Goal: Task Accomplishment & Management: Use online tool/utility

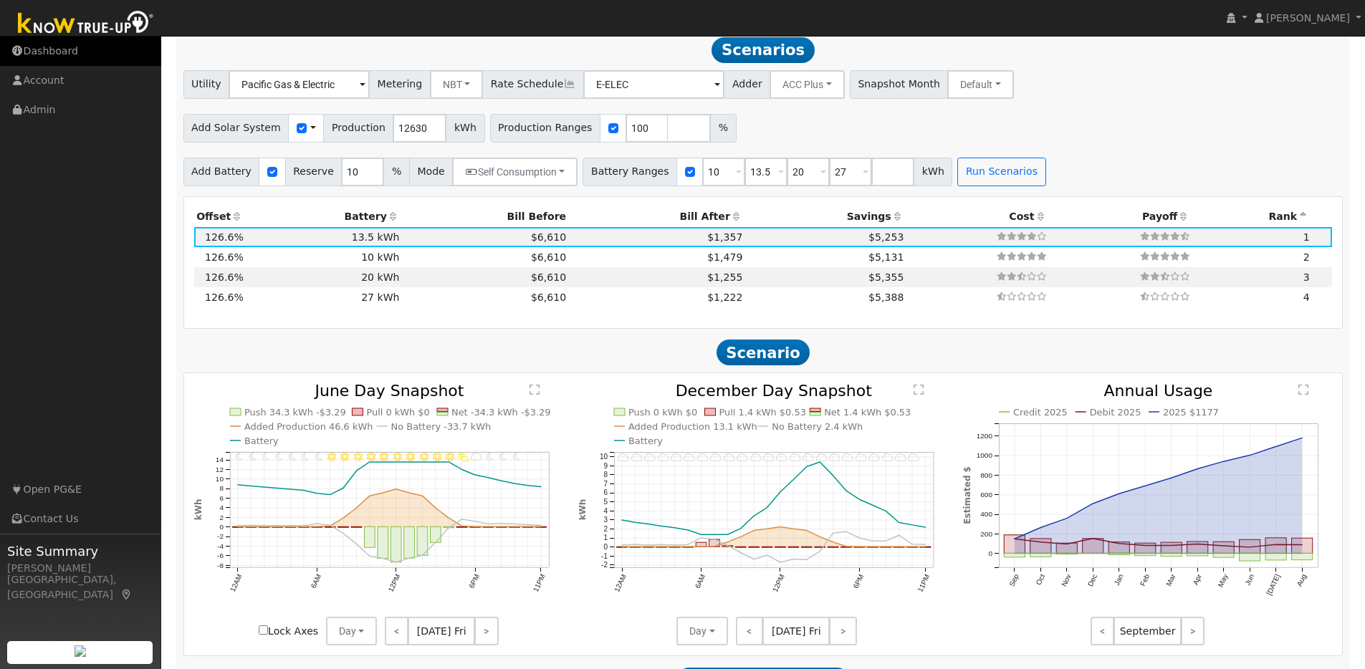
scroll to position [1270, 0]
click at [69, 28] on img at bounding box center [86, 24] width 150 height 32
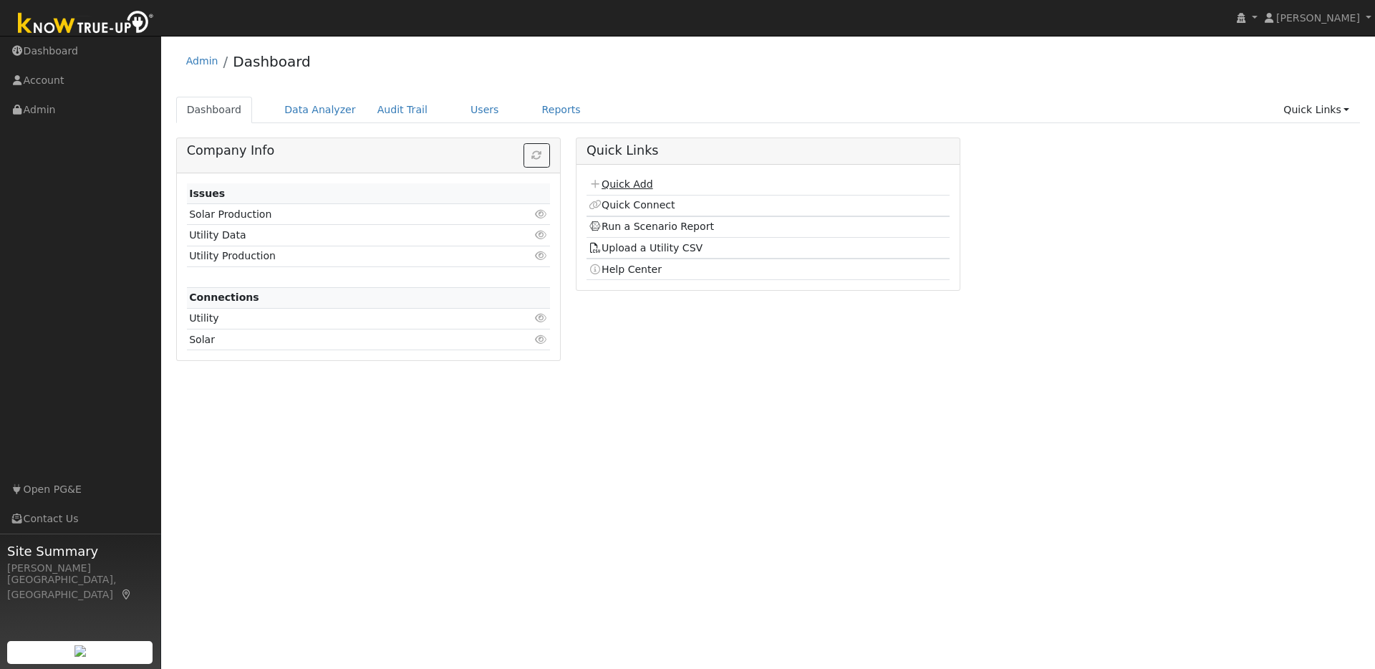
click at [642, 182] on link "Quick Add" at bounding box center [621, 183] width 64 height 11
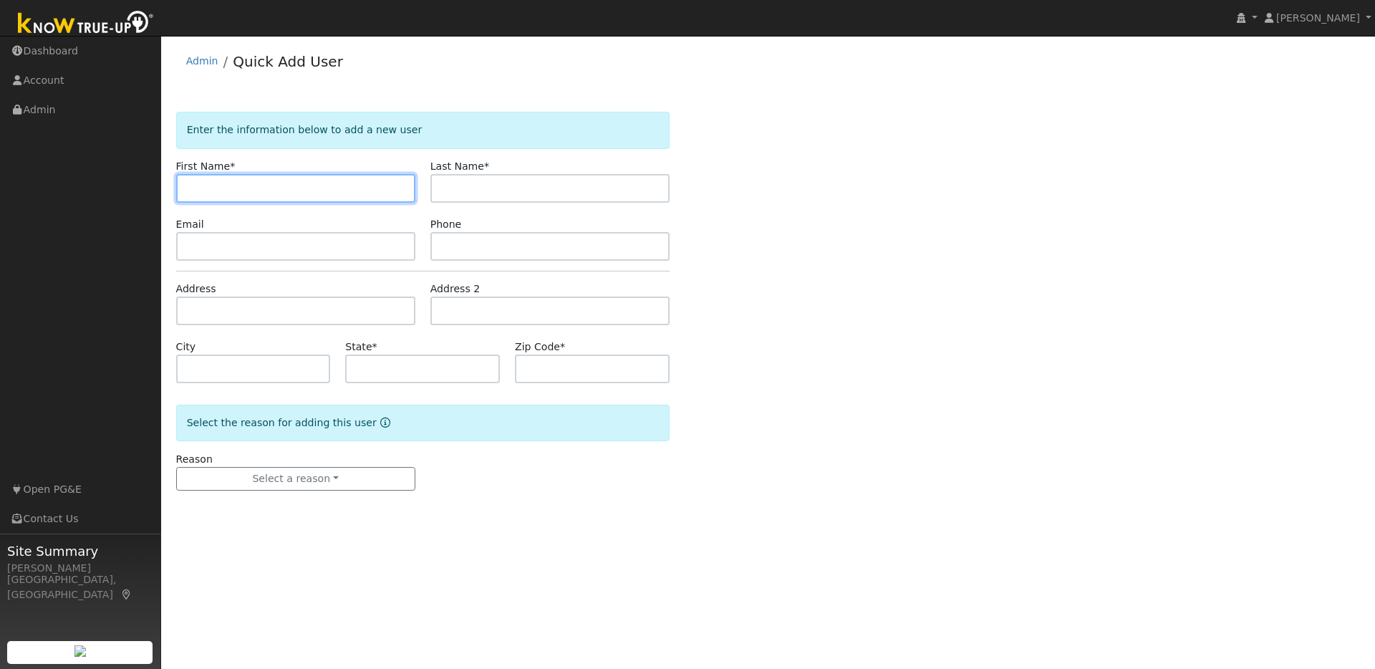
paste input "[PERSON_NAME]"
type input "[PERSON_NAME]"
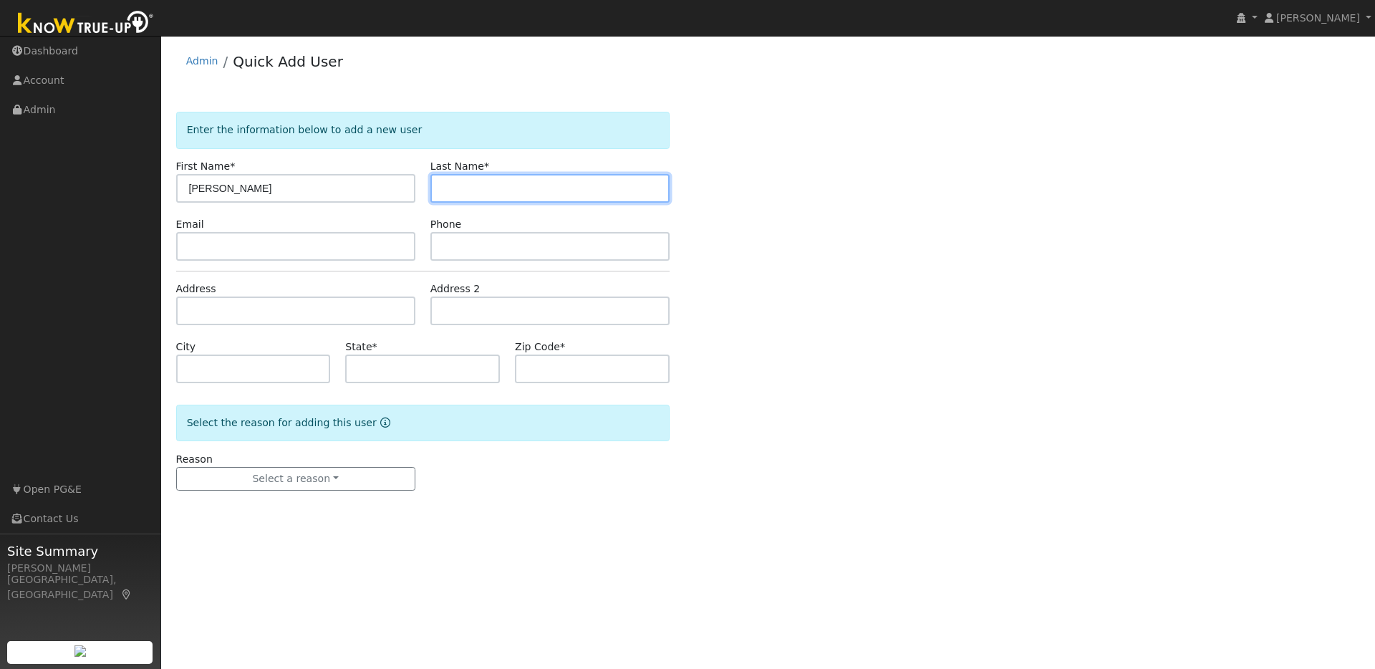
click at [459, 185] on input "text" at bounding box center [550, 188] width 239 height 29
paste input "[PERSON_NAME]"
drag, startPoint x: 466, startPoint y: 188, endPoint x: 413, endPoint y: 193, distance: 53.2
click at [413, 193] on div "First Name * [PERSON_NAME] Last Name * [PERSON_NAME]" at bounding box center [422, 181] width 509 height 44
type input "[PERSON_NAME]"
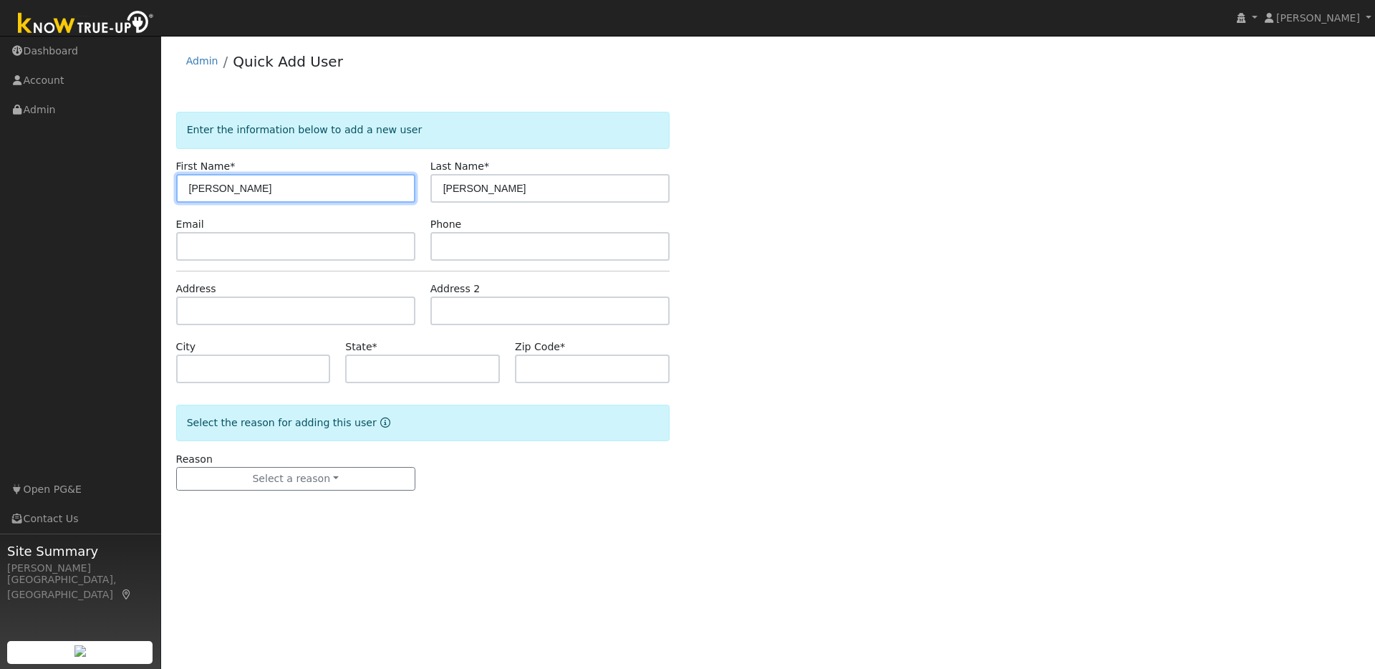
drag, startPoint x: 244, startPoint y: 188, endPoint x: 211, endPoint y: 188, distance: 33.0
click at [211, 188] on input "[PERSON_NAME]" at bounding box center [295, 188] width 239 height 29
type input "Chip"
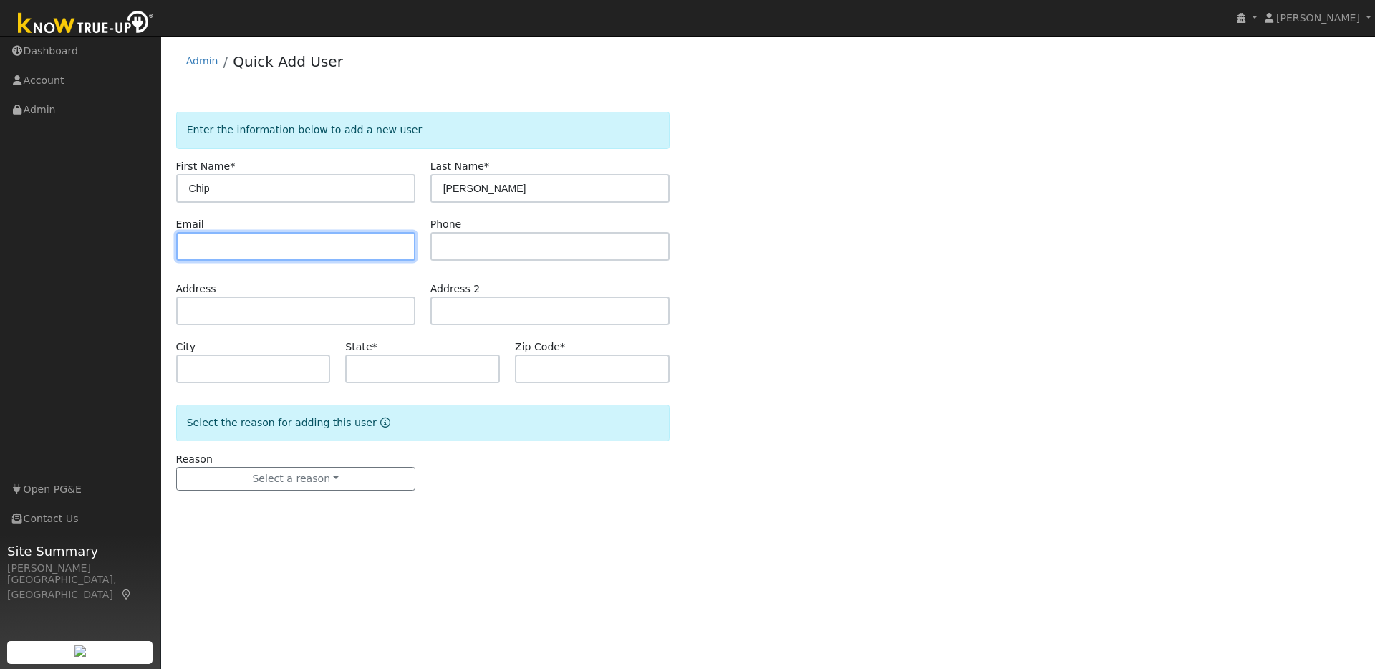
drag, startPoint x: 244, startPoint y: 256, endPoint x: 446, endPoint y: 244, distance: 201.6
click at [244, 256] on input "text" at bounding box center [295, 246] width 239 height 29
paste input "[EMAIL_ADDRESS][DOMAIN_NAME]"
type input "[EMAIL_ADDRESS][DOMAIN_NAME]"
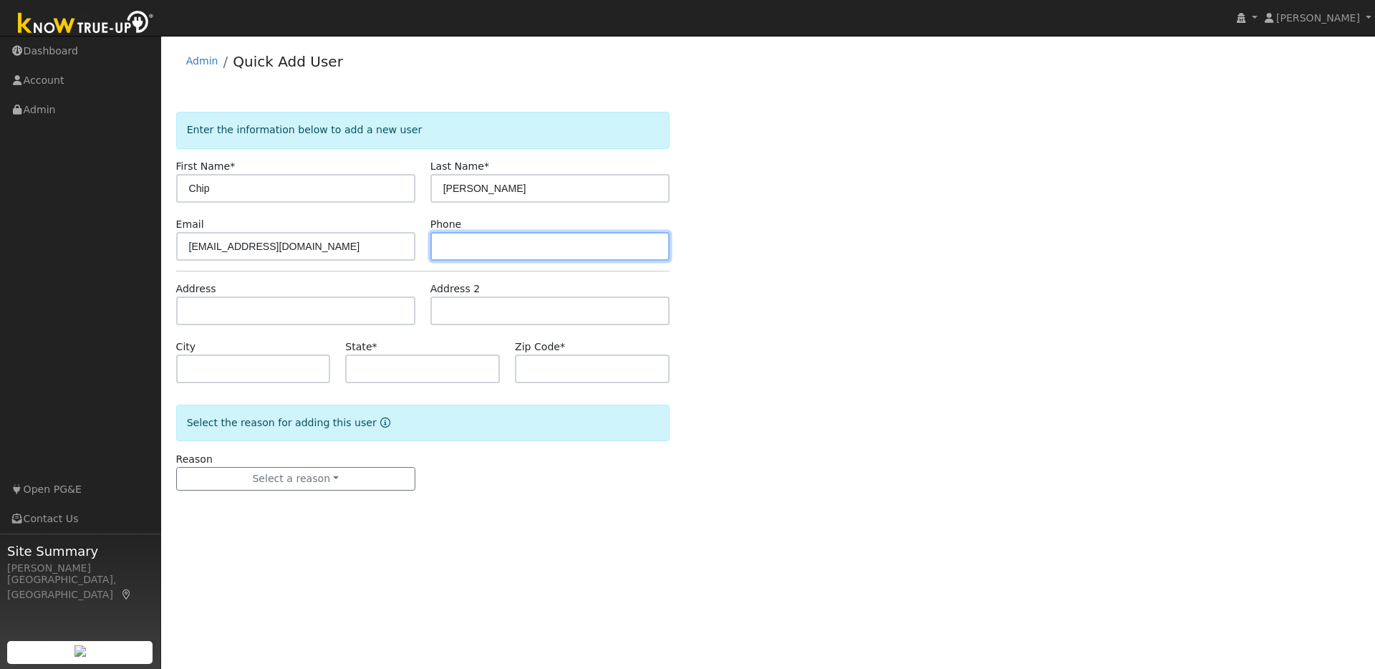
click at [478, 246] on input "text" at bounding box center [550, 246] width 239 height 29
paste input "9252167119"
type input "9252167119"
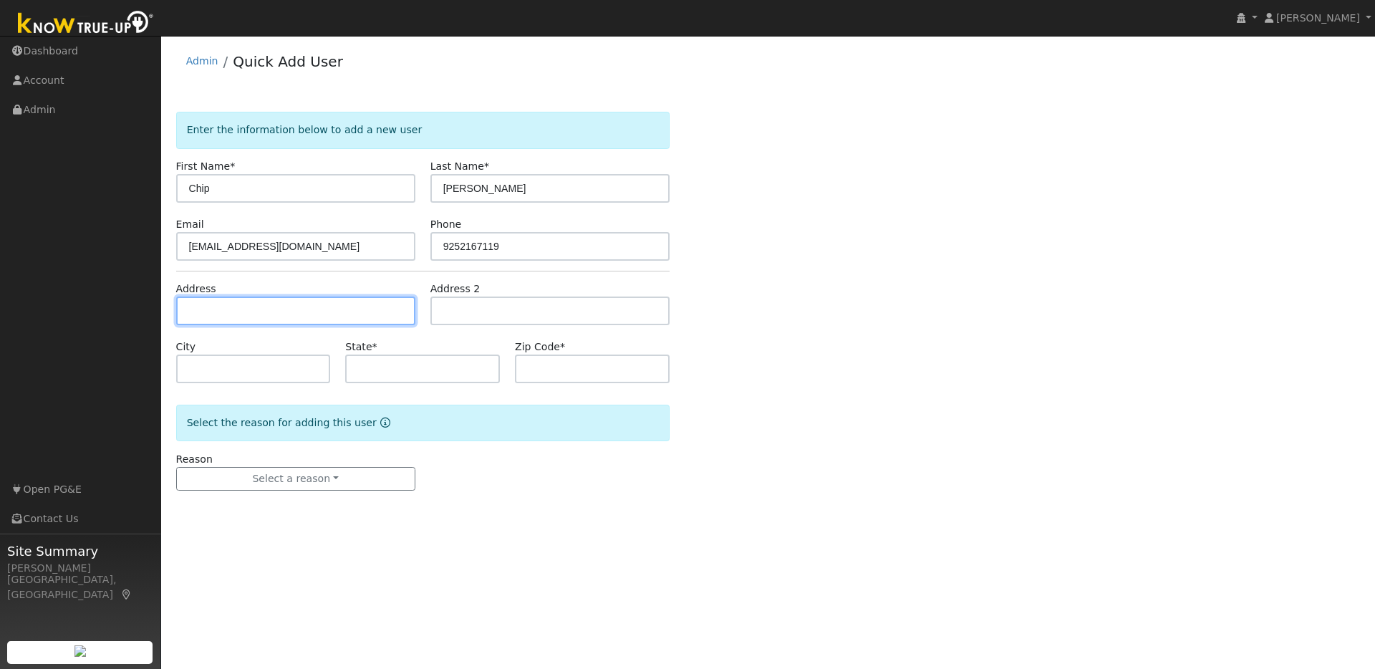
click at [190, 305] on input "text" at bounding box center [295, 311] width 239 height 29
paste input "[STREET_ADDRESS]"
type input "[STREET_ADDRESS]"
type input "San Ramon"
type input "CA"
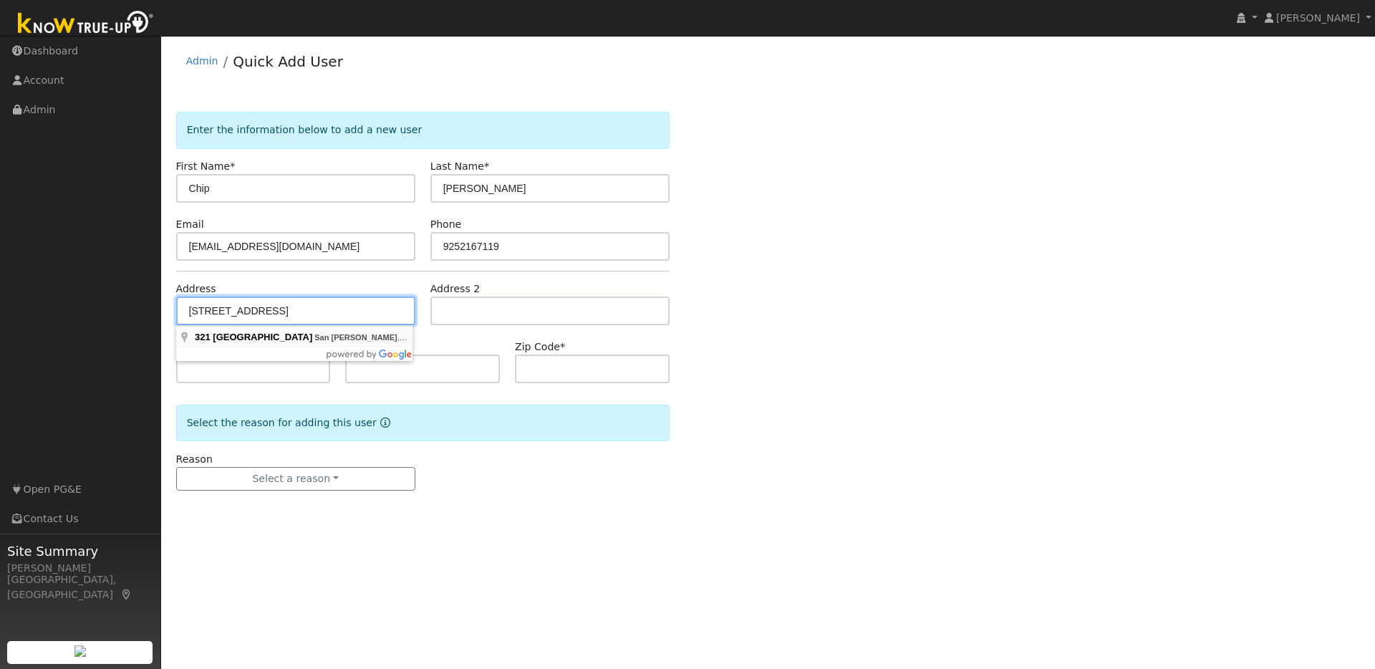
type input "94583"
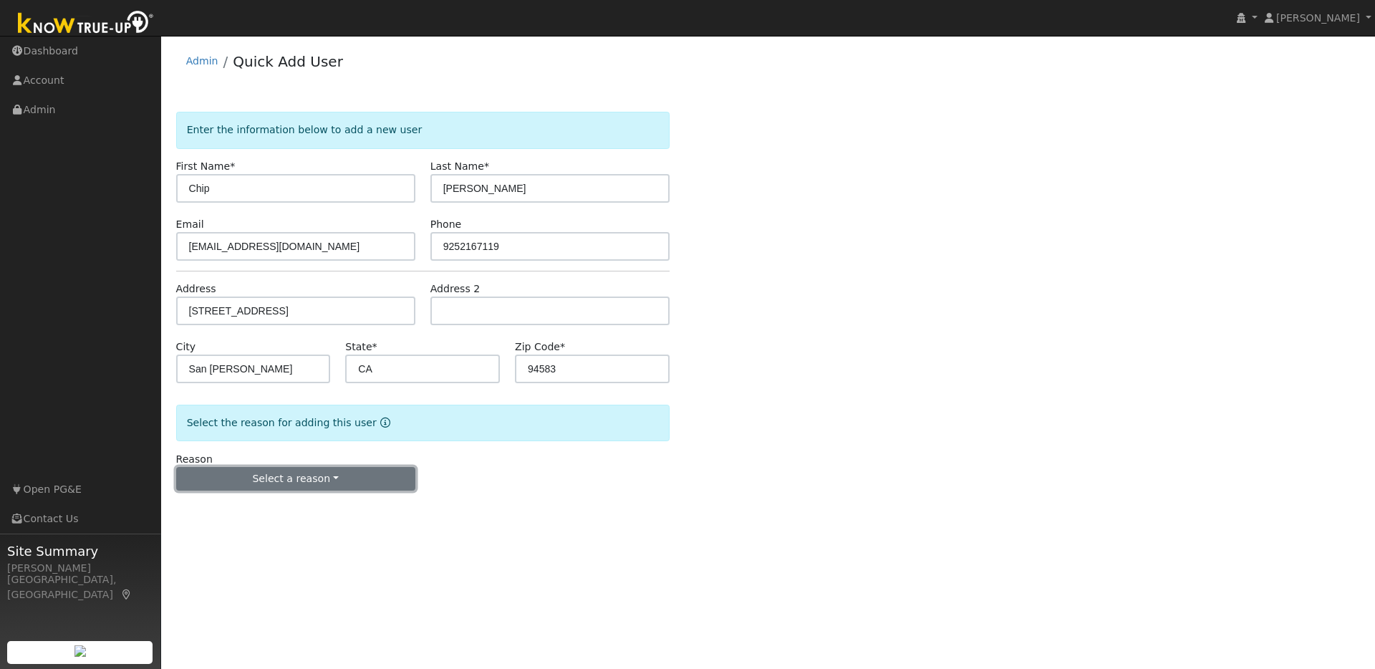
click at [326, 484] on button "Select a reason" at bounding box center [295, 479] width 239 height 24
click at [228, 512] on link "New lead" at bounding box center [256, 509] width 158 height 20
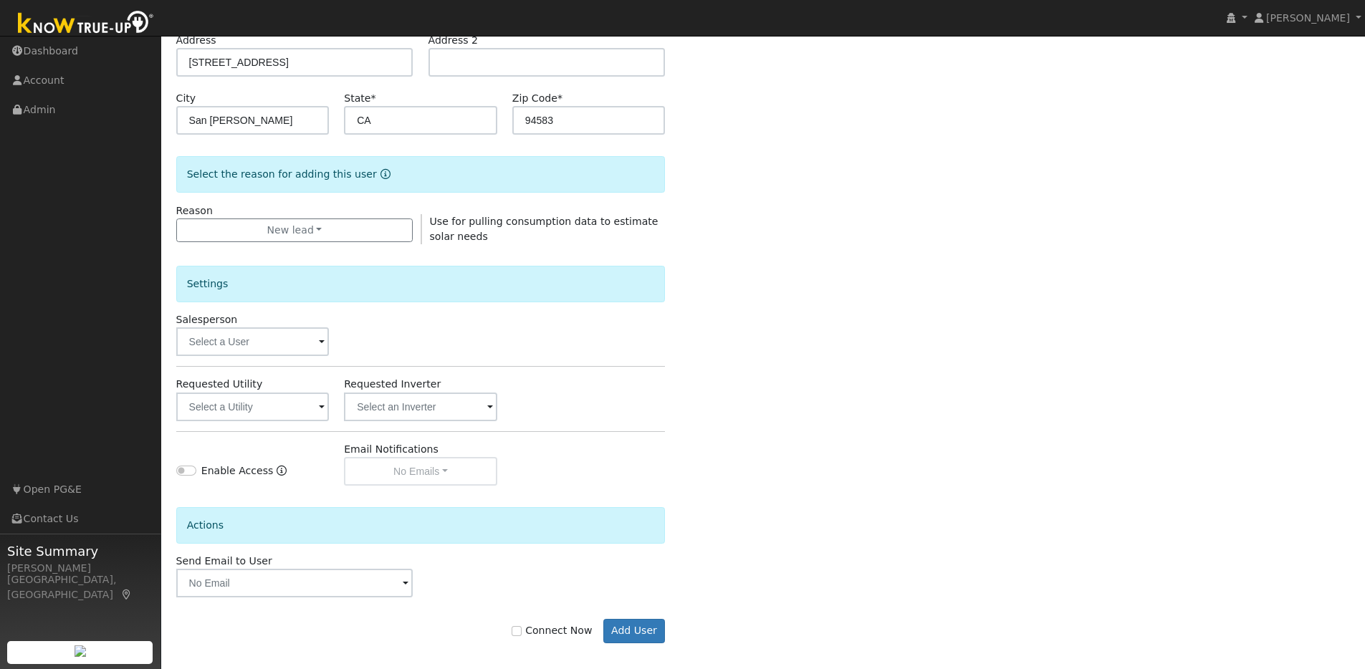
scroll to position [259, 0]
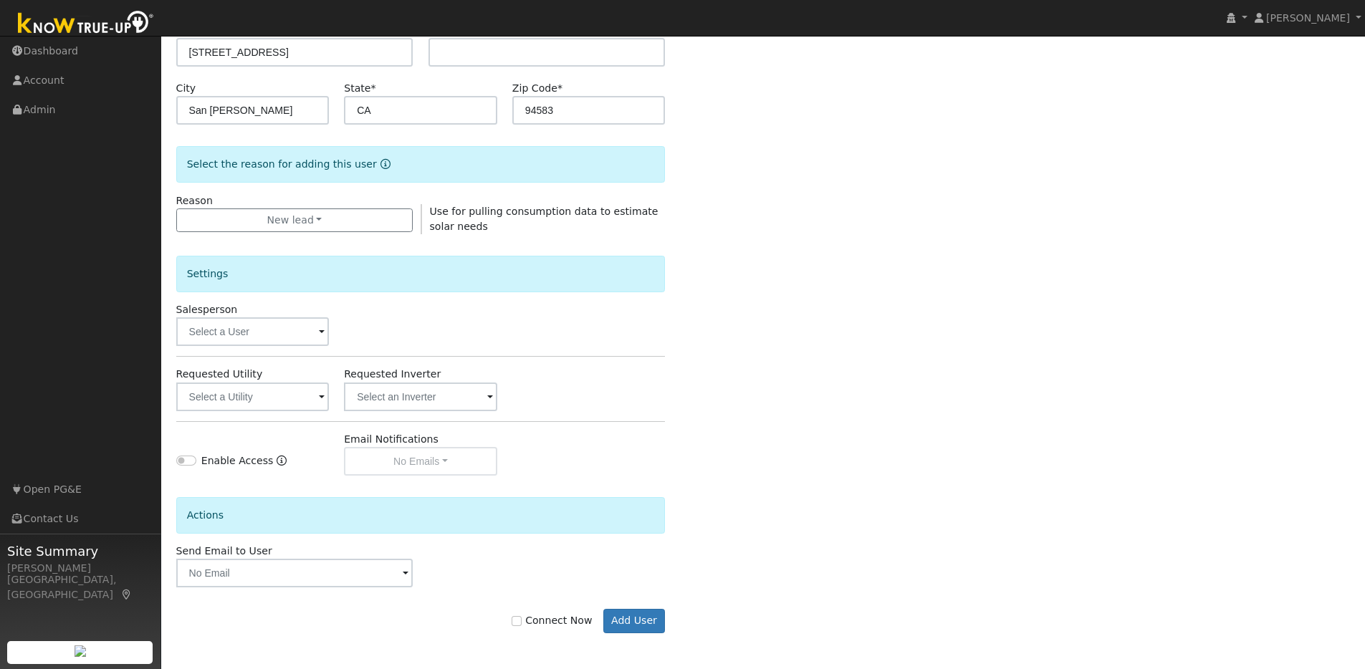
click at [322, 337] on span at bounding box center [322, 333] width 6 height 16
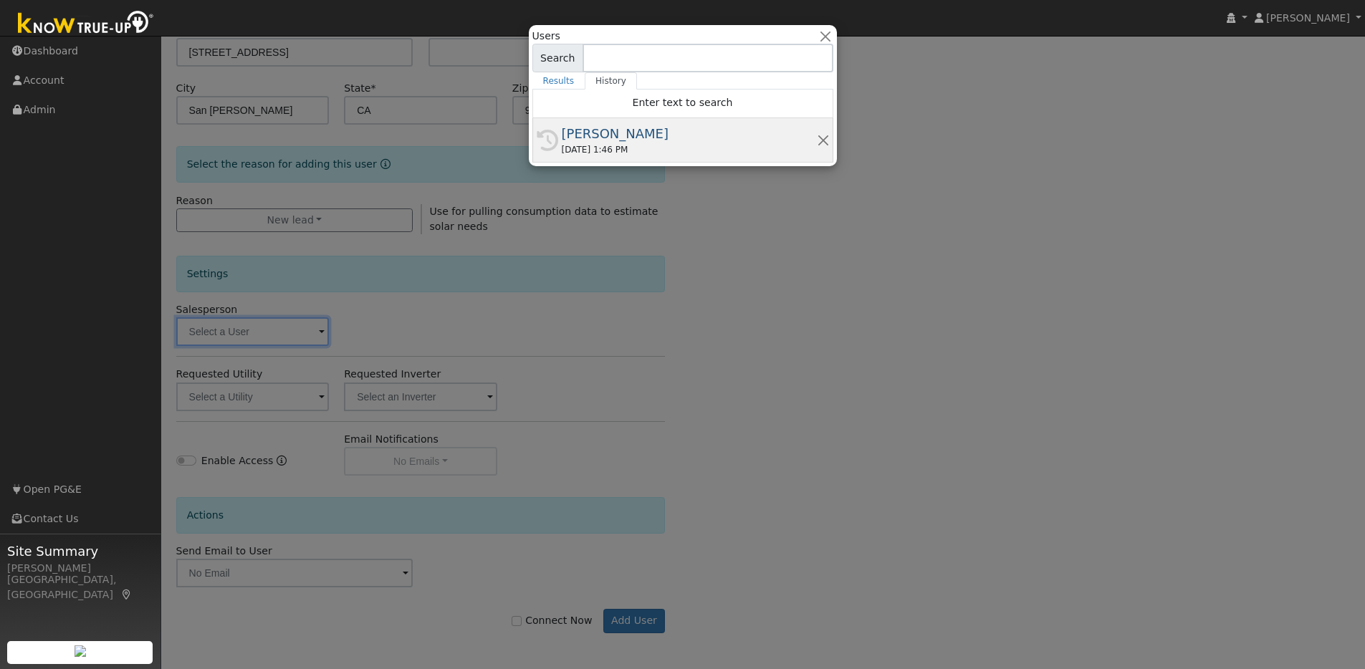
click at [669, 140] on div "[PERSON_NAME]" at bounding box center [689, 133] width 255 height 19
type input "[PERSON_NAME]"
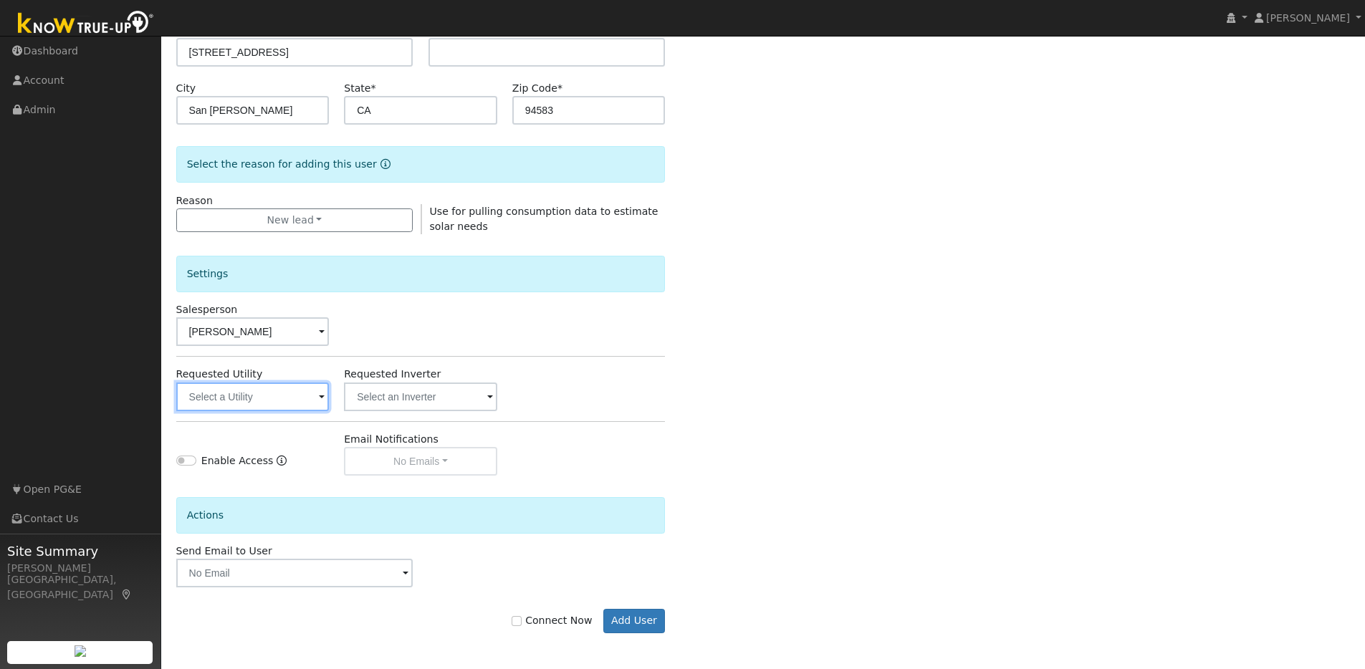
click at [316, 393] on input "text" at bounding box center [252, 397] width 153 height 29
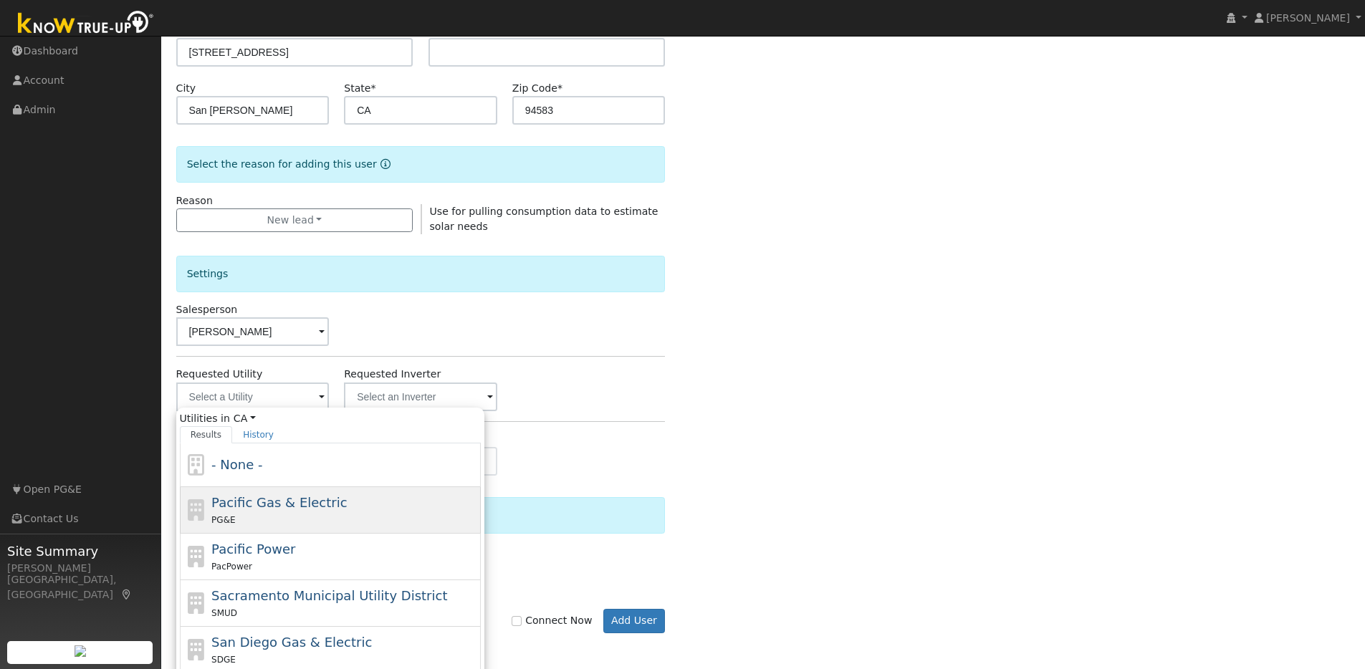
click at [247, 506] on span "Pacific Gas & Electric" at bounding box center [278, 502] width 135 height 15
type input "Pacific Gas & Electric"
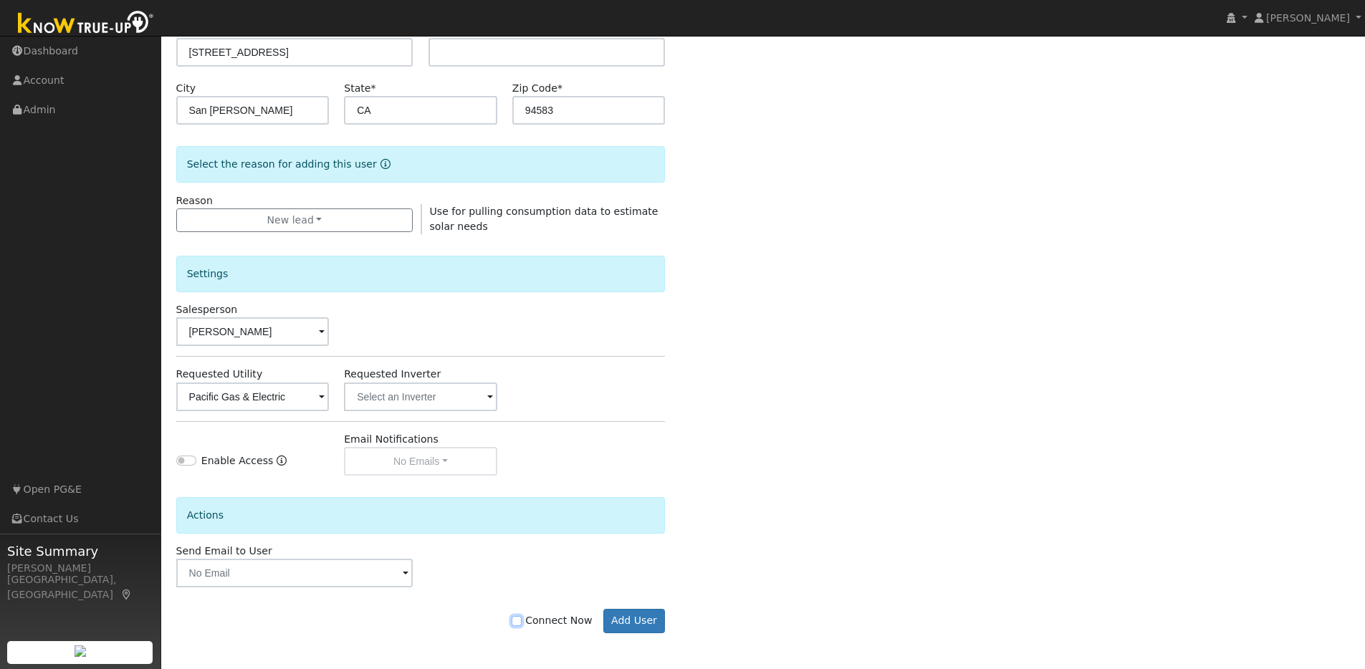
click at [520, 619] on input "Connect Now" at bounding box center [516, 621] width 10 height 10
checkbox input "true"
click at [625, 617] on button "Add User" at bounding box center [634, 621] width 62 height 24
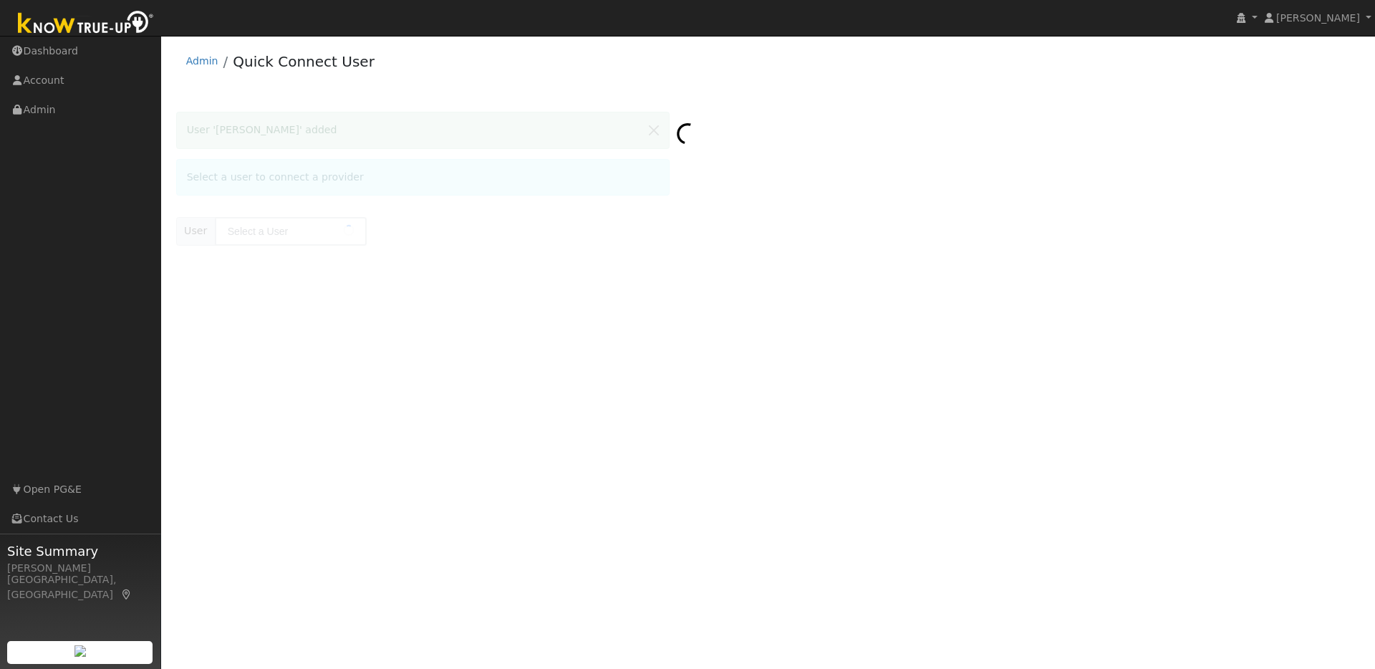
type input "[PERSON_NAME]"
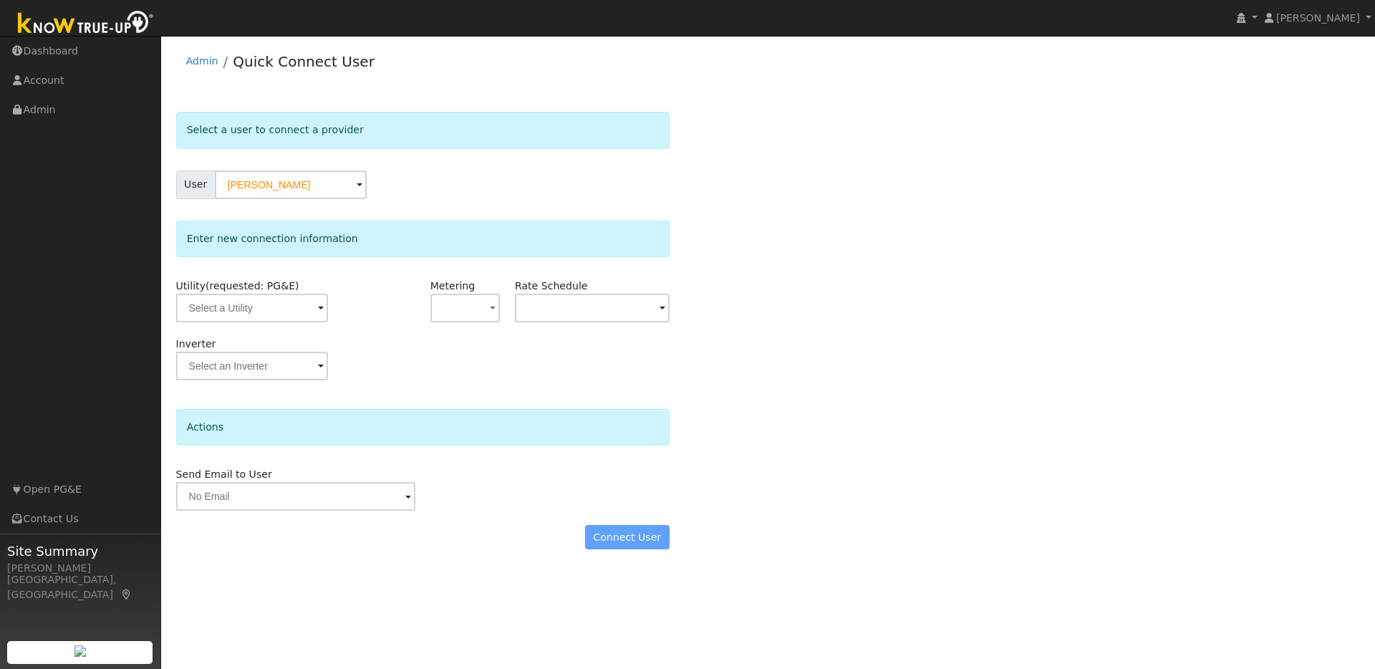
click at [318, 313] on span at bounding box center [321, 309] width 6 height 16
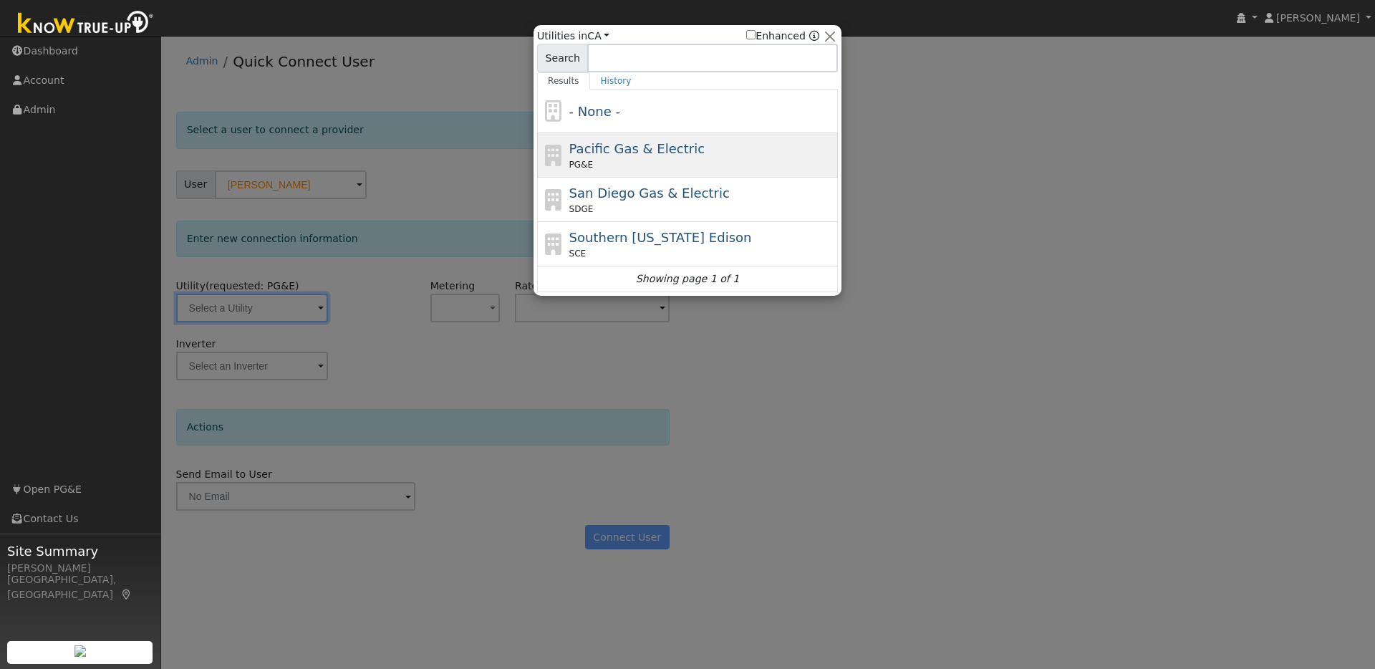
click at [652, 162] on div "PG&E" at bounding box center [702, 164] width 266 height 13
type input "PG&E"
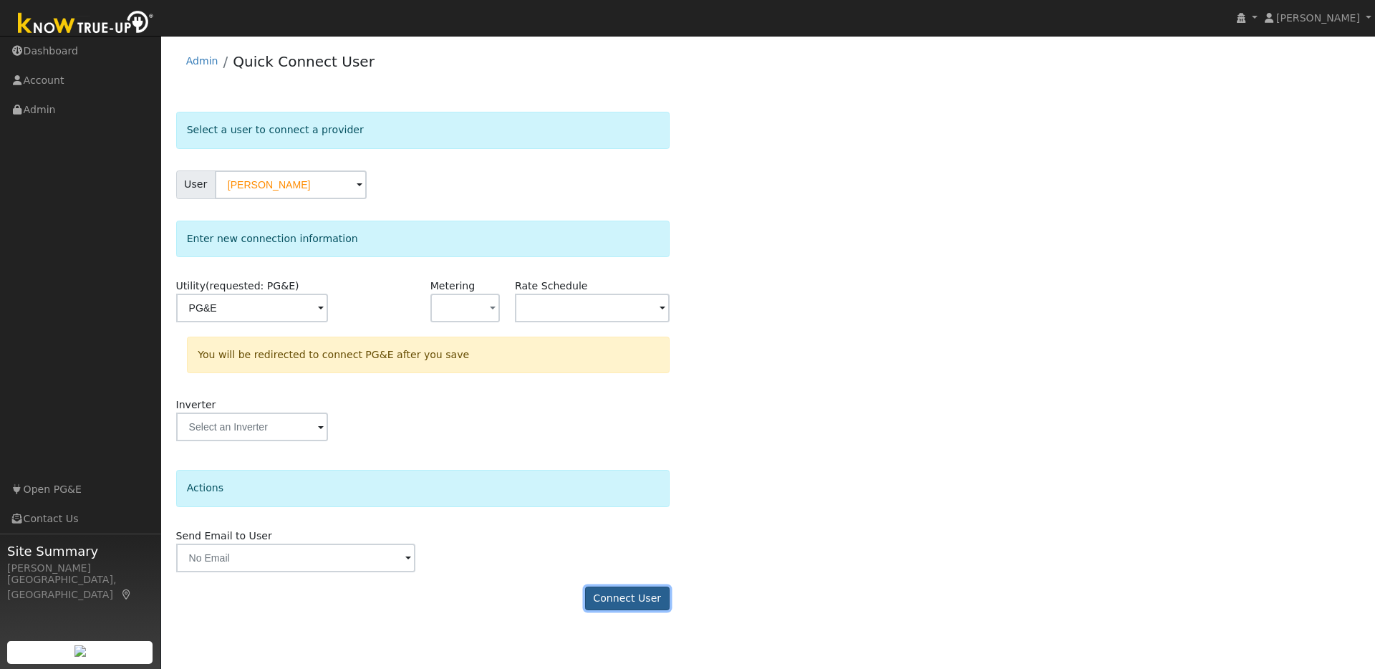
click at [645, 597] on button "Connect User" at bounding box center [627, 599] width 85 height 24
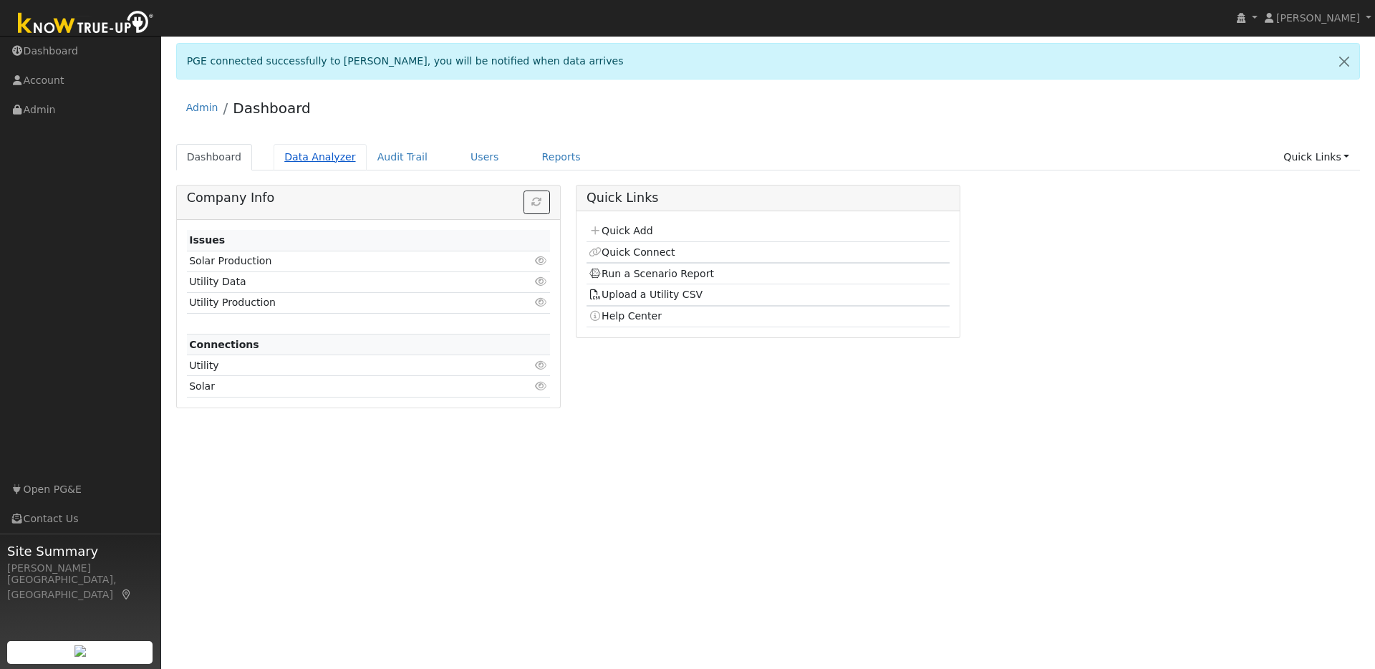
click at [313, 157] on link "Data Analyzer" at bounding box center [320, 157] width 93 height 27
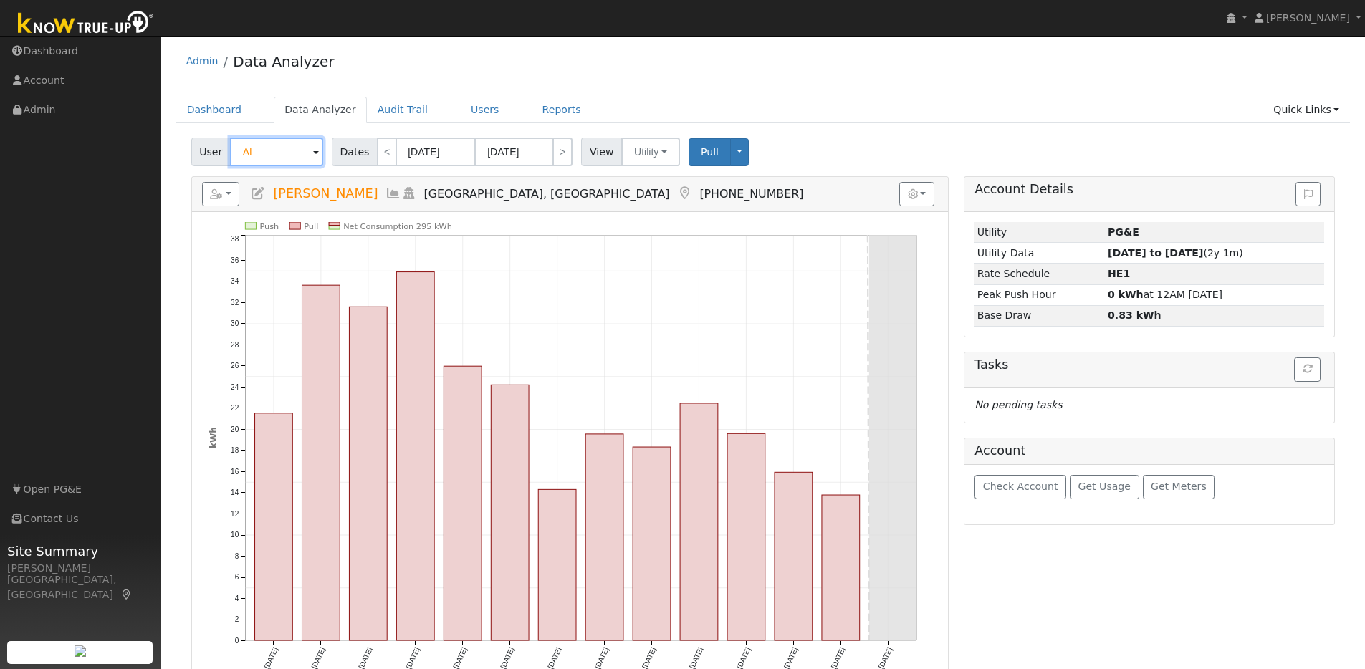
type input "A"
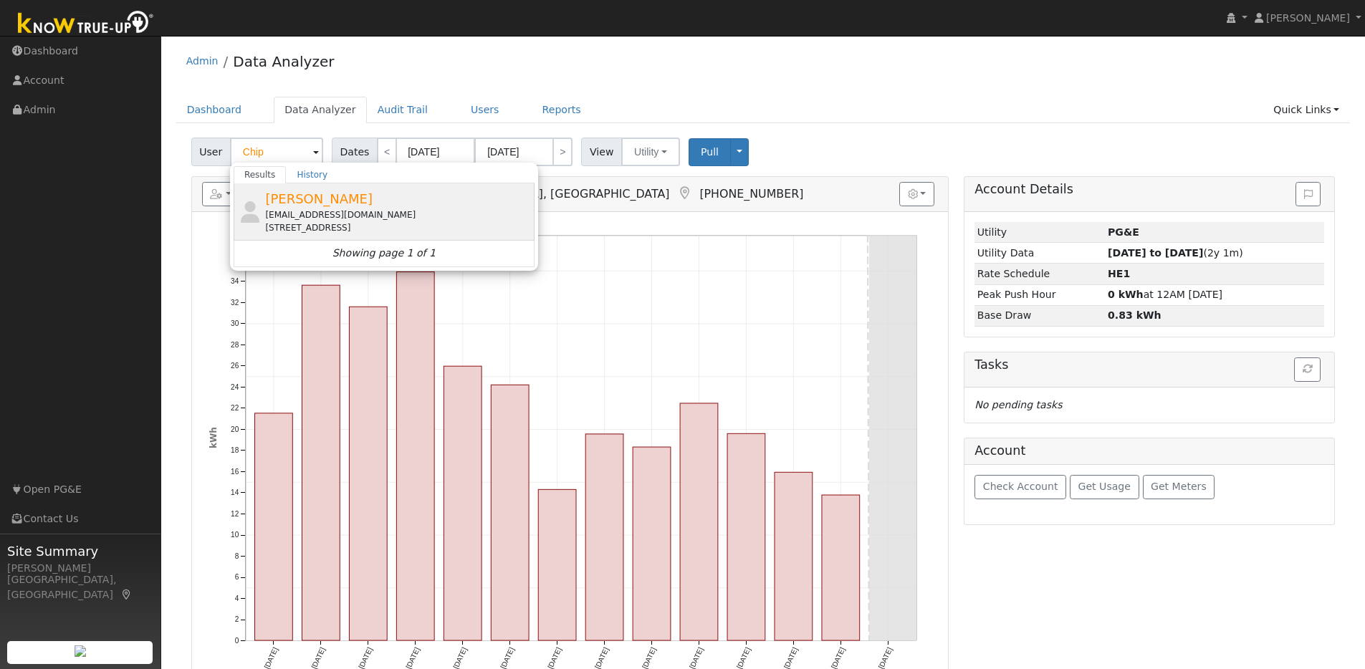
click at [419, 201] on div "[PERSON_NAME] [PERSON_NAME][EMAIL_ADDRESS][DOMAIN_NAME] [STREET_ADDRESS]" at bounding box center [398, 211] width 266 height 45
type input "[PERSON_NAME]"
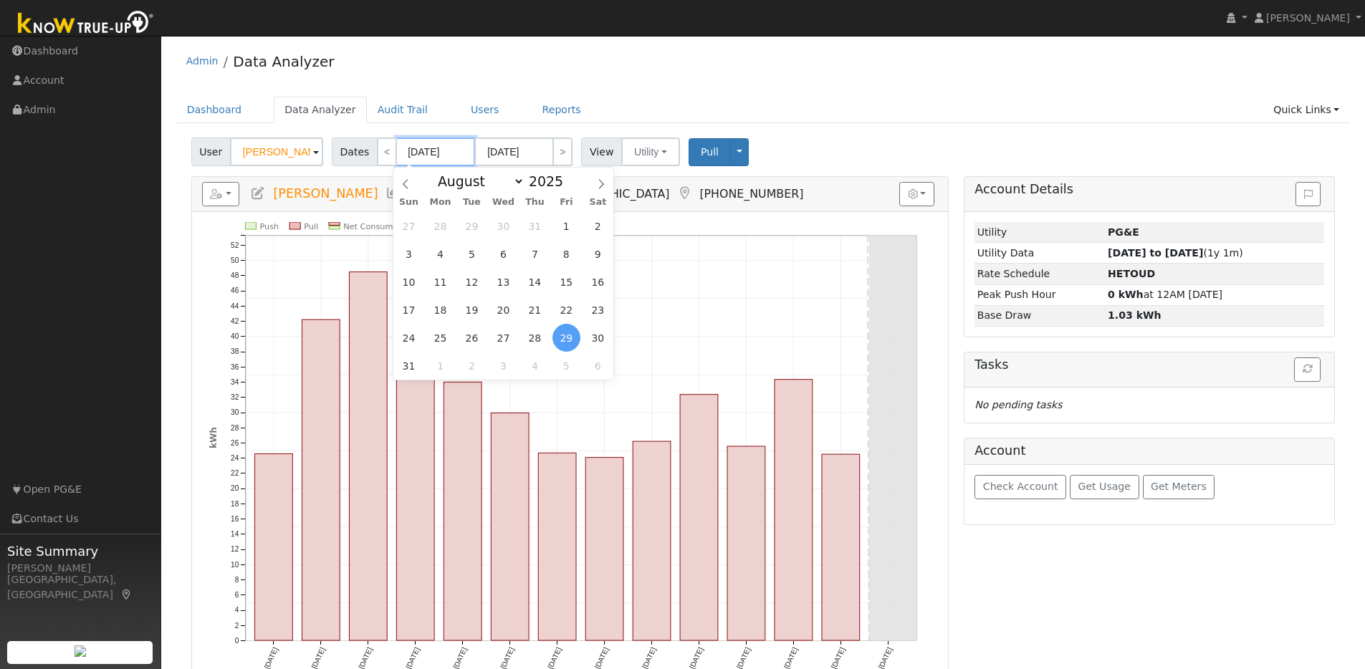
click at [469, 152] on input "[DATE]" at bounding box center [435, 152] width 79 height 29
click at [568, 226] on span "1" at bounding box center [566, 226] width 28 height 28
type input "[DATE]"
select select "7"
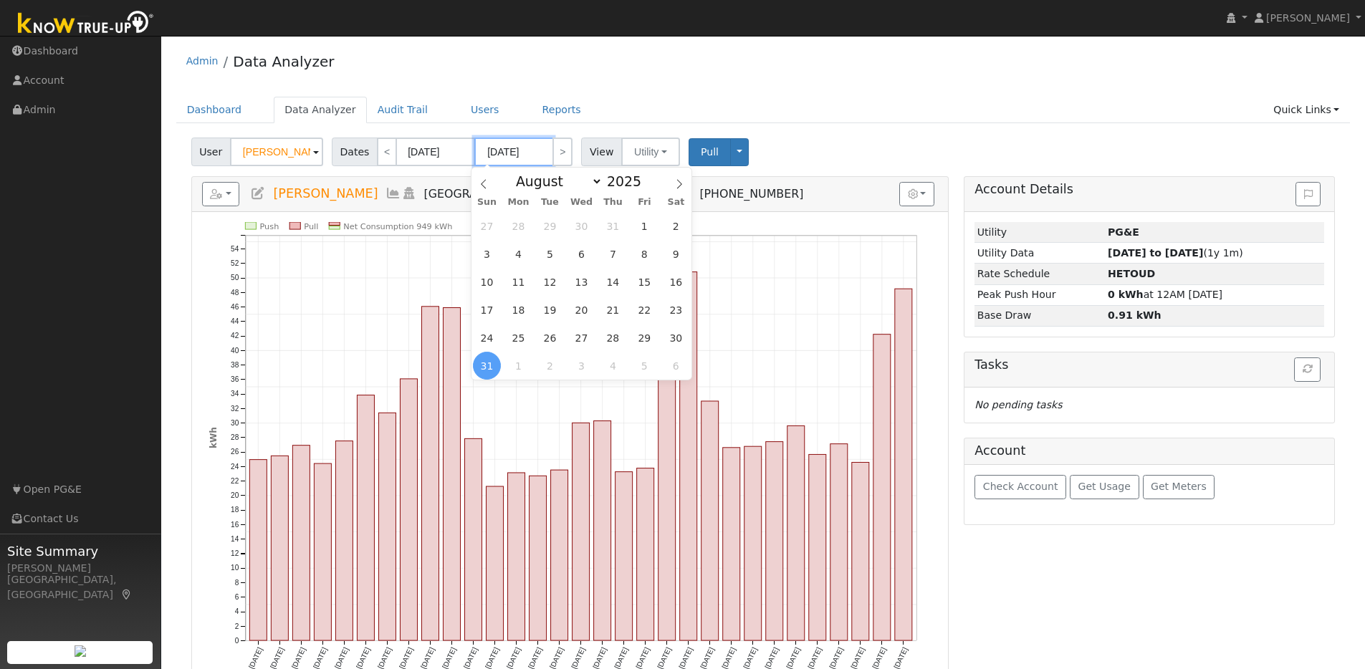
click at [544, 155] on input "[DATE]" at bounding box center [513, 152] width 79 height 29
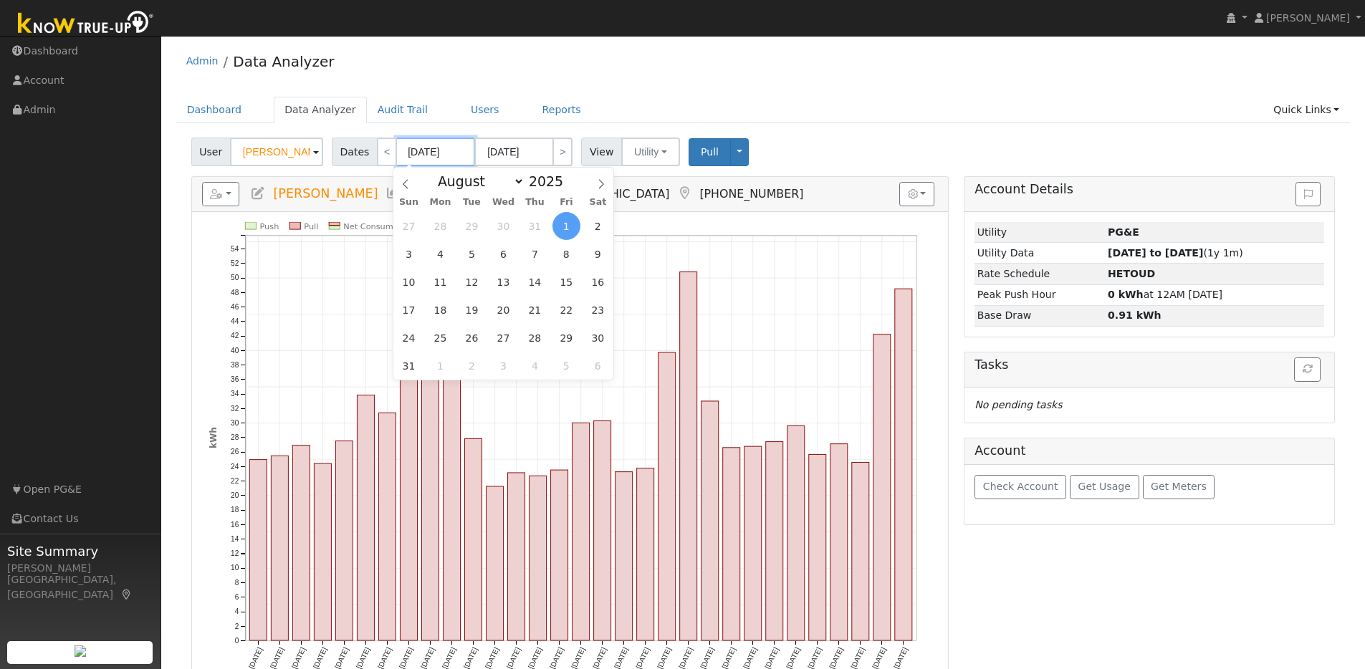
click at [460, 148] on input "[DATE]" at bounding box center [435, 152] width 79 height 29
click at [566, 183] on span at bounding box center [571, 185] width 10 height 8
type input "2024"
click at [526, 222] on span "1" at bounding box center [535, 226] width 28 height 28
type input "[DATE]"
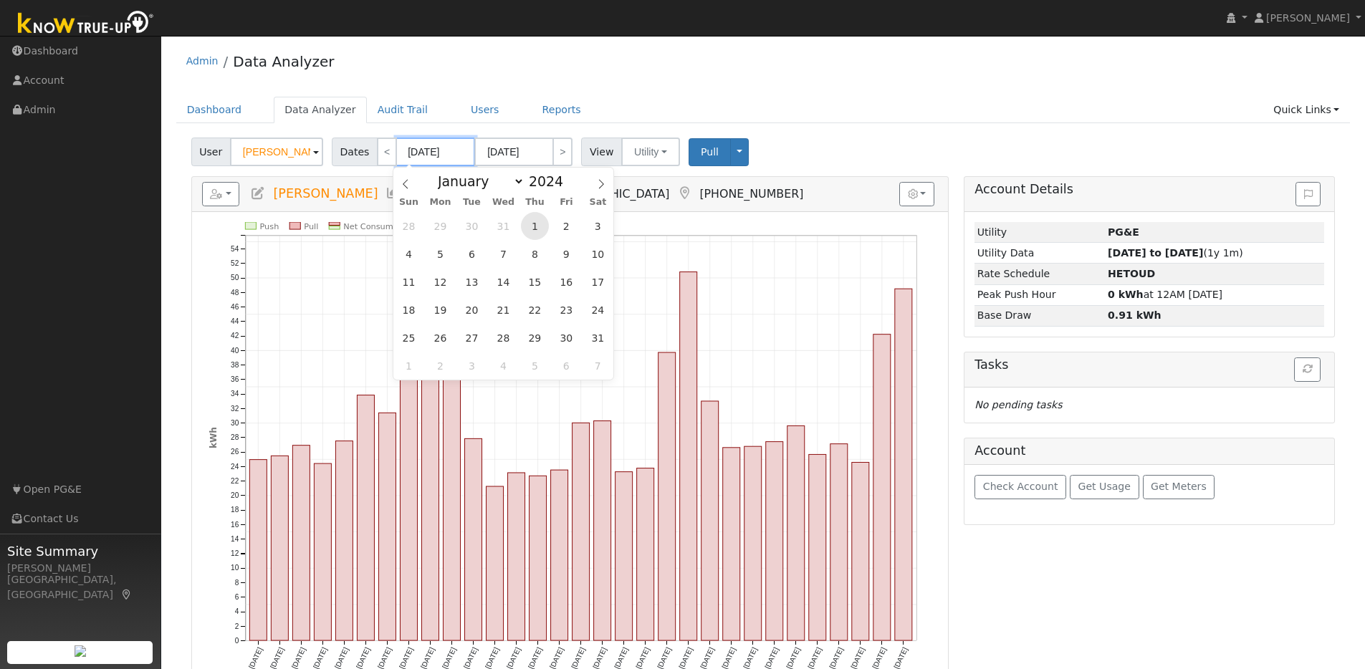
type input "08/31/2024"
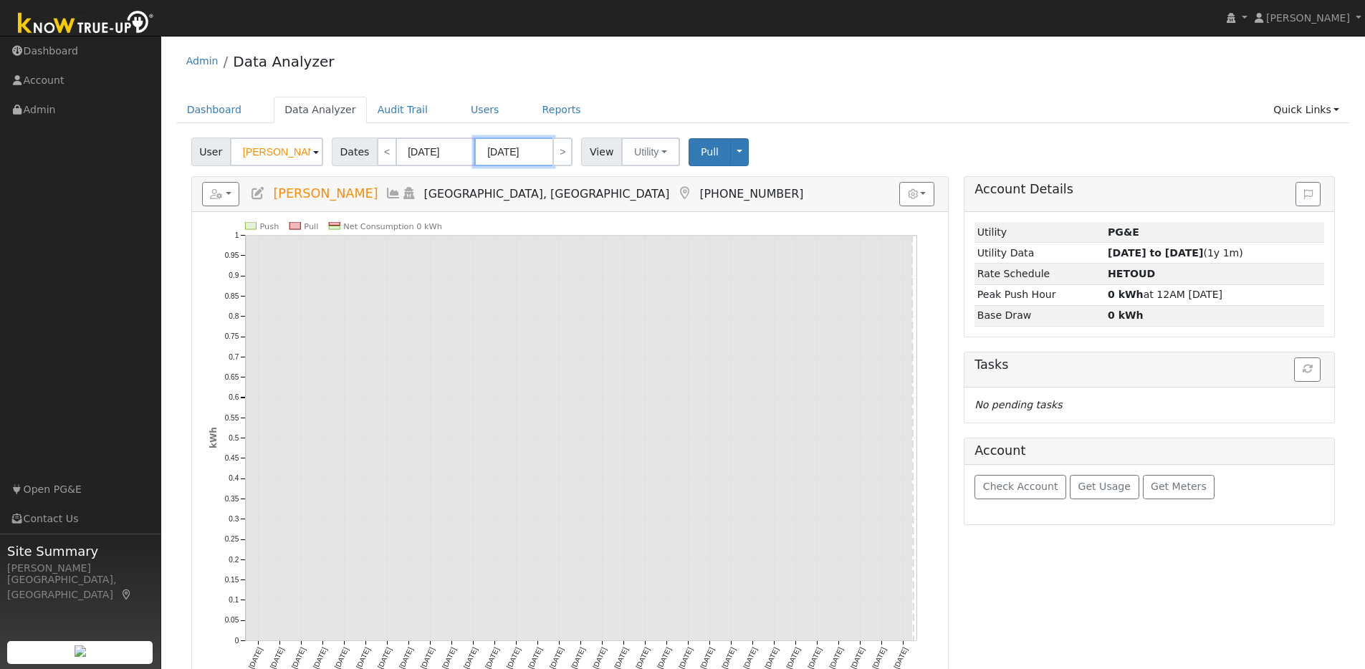
click at [536, 150] on input "08/31/2024" at bounding box center [513, 152] width 79 height 29
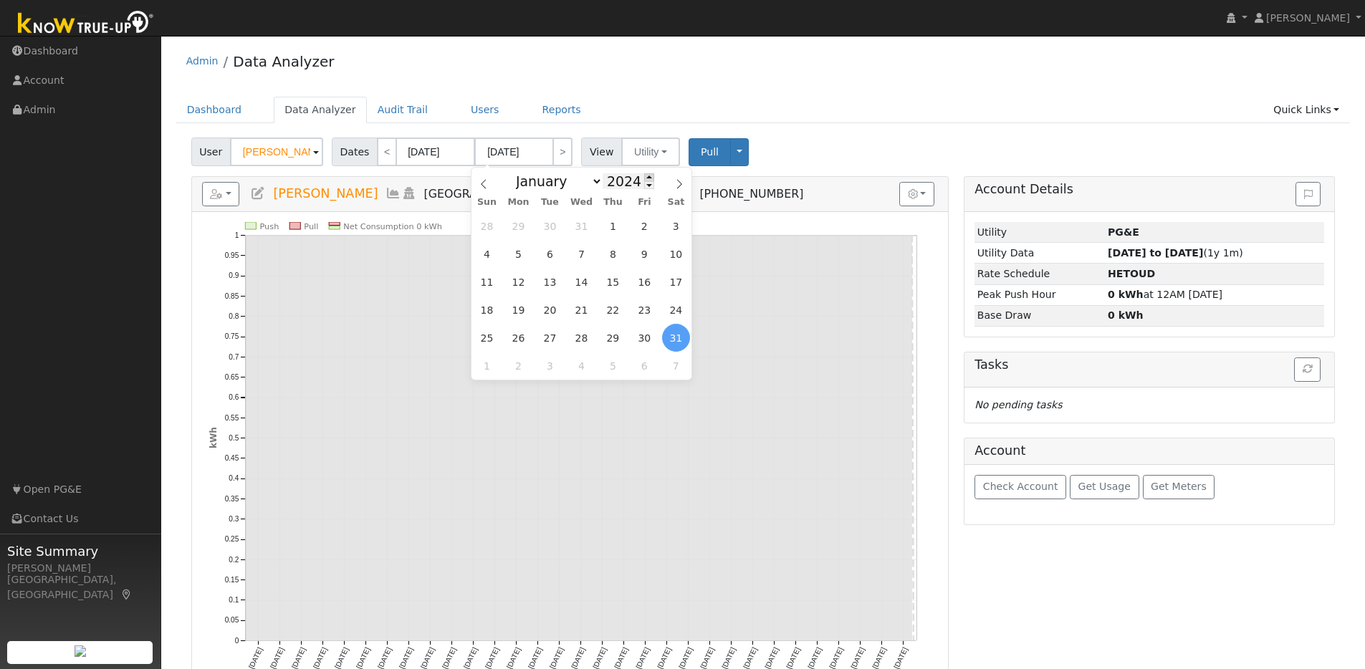
click at [644, 177] on span at bounding box center [649, 177] width 10 height 8
type input "2025"
click at [640, 222] on span "1" at bounding box center [644, 226] width 28 height 28
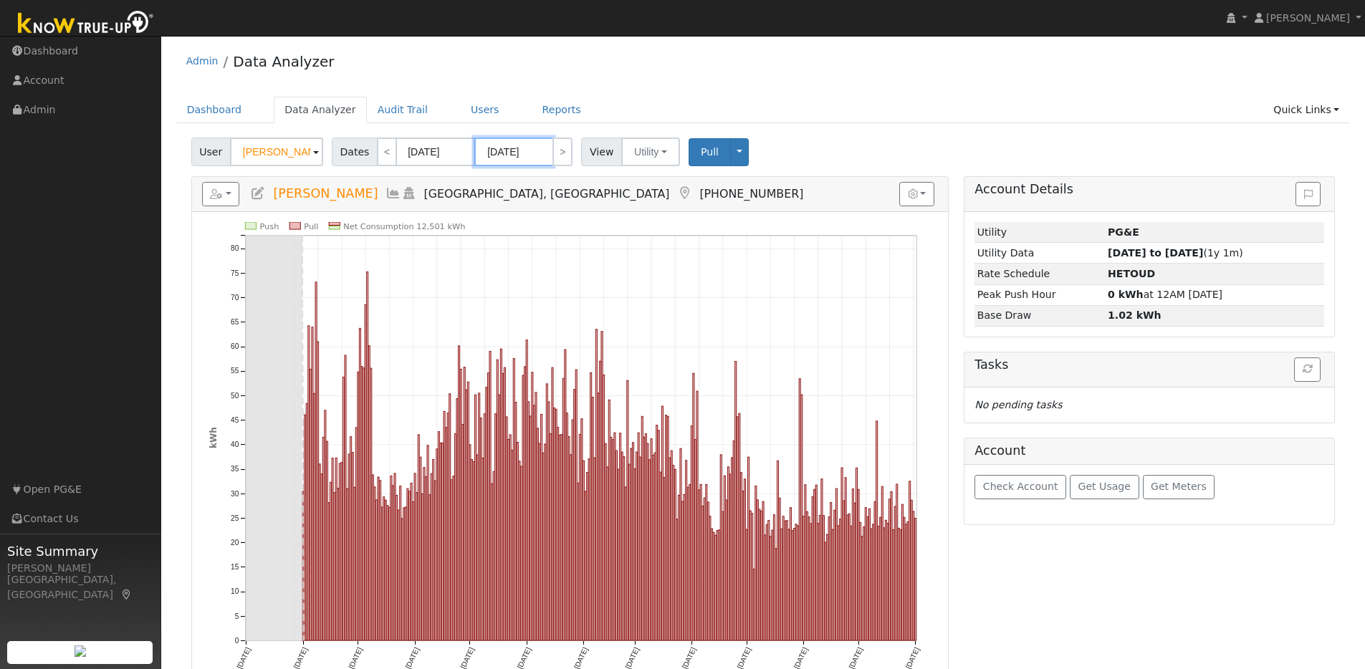
click at [545, 153] on input "08/01/2025" at bounding box center [513, 152] width 79 height 29
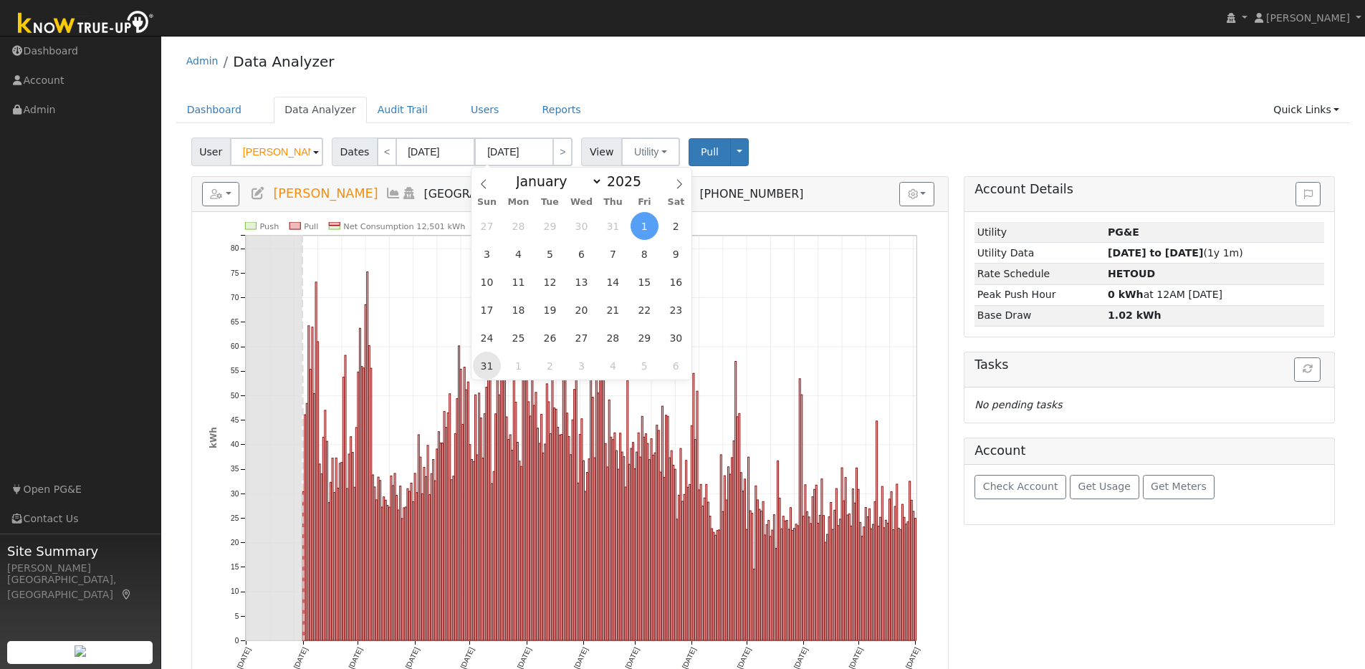
click at [486, 362] on span "31" at bounding box center [487, 366] width 28 height 28
type input "08/31/2025"
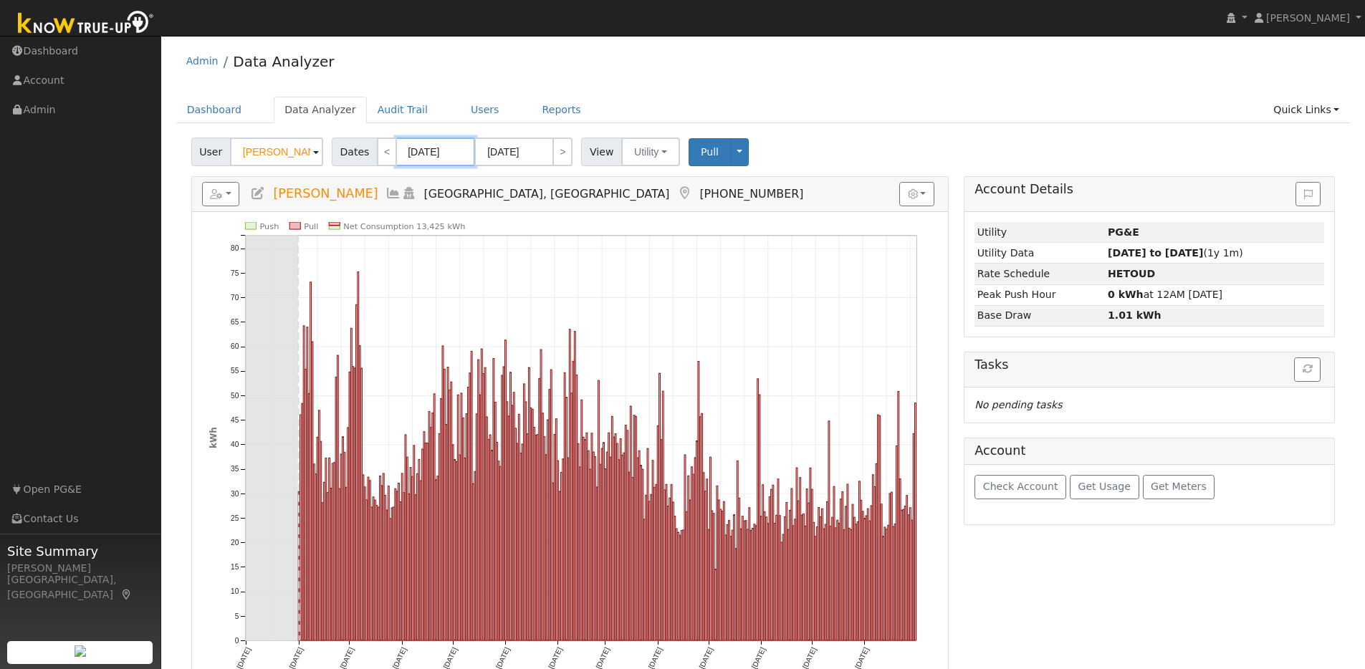
click at [458, 153] on input "08/01/2024" at bounding box center [435, 152] width 79 height 29
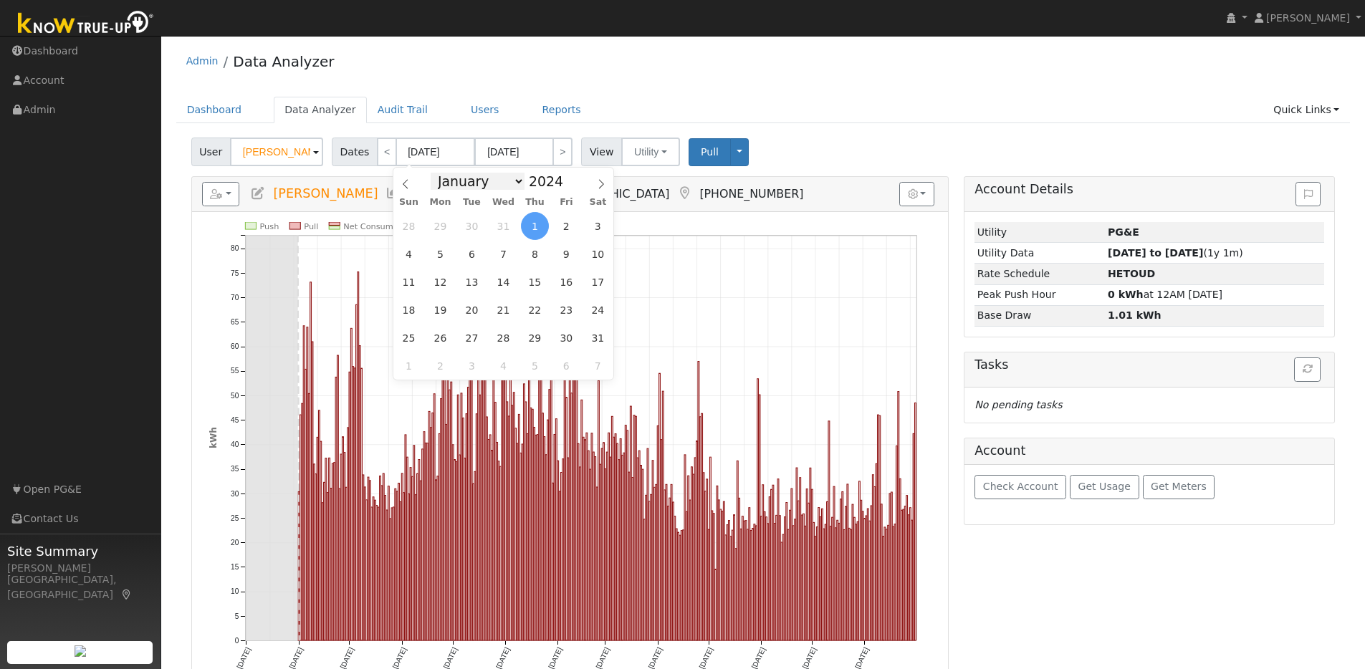
click at [512, 180] on select "January February March April May June July August September October November De…" at bounding box center [478, 181] width 94 height 17
select select "6"
click at [435, 173] on select "January February March April May June July August September October November De…" at bounding box center [478, 181] width 94 height 17
click at [502, 342] on span "31" at bounding box center [503, 338] width 28 height 28
type input "07/31/2024"
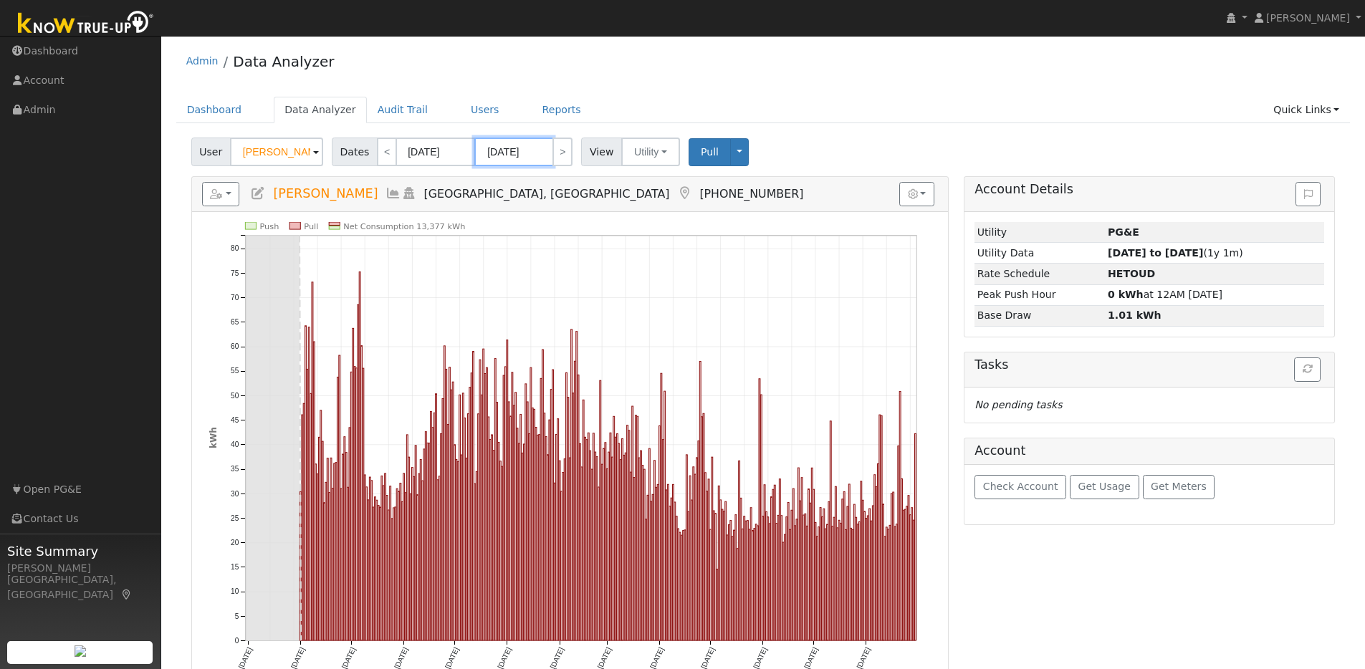
click at [539, 151] on input "08/30/2025" at bounding box center [513, 152] width 79 height 29
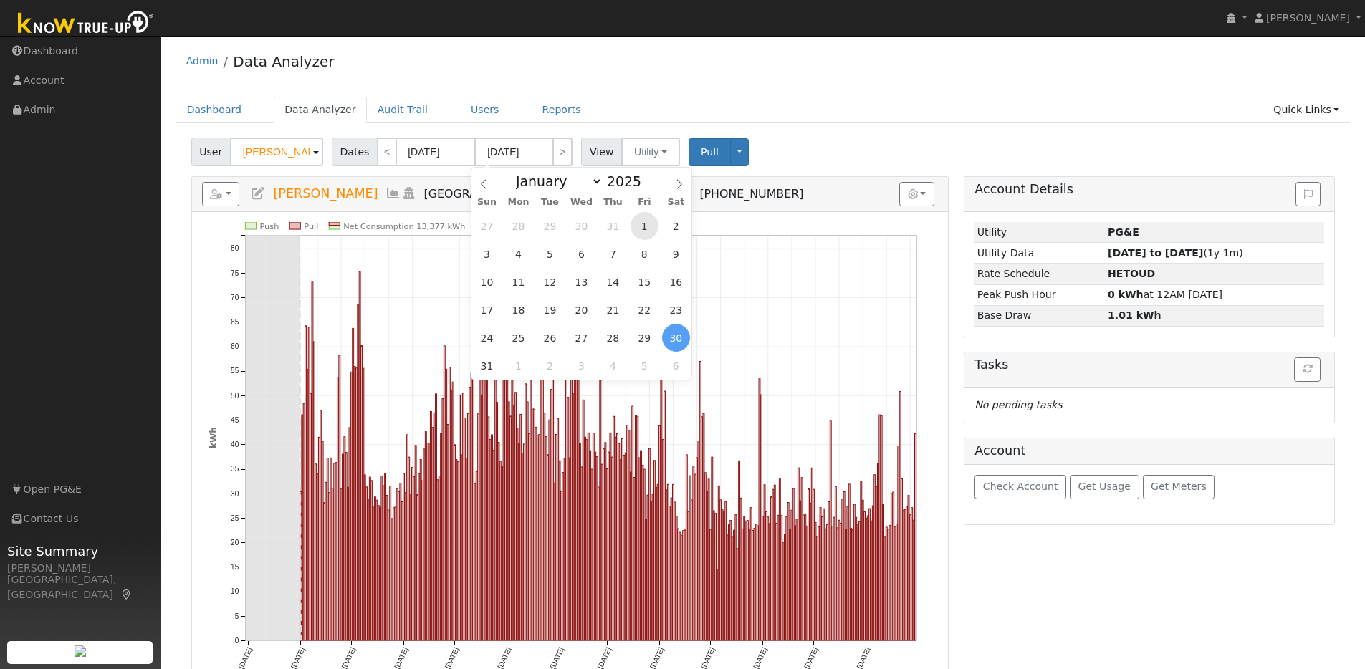
click at [646, 230] on span "1" at bounding box center [644, 226] width 28 height 28
type input "08/01/2025"
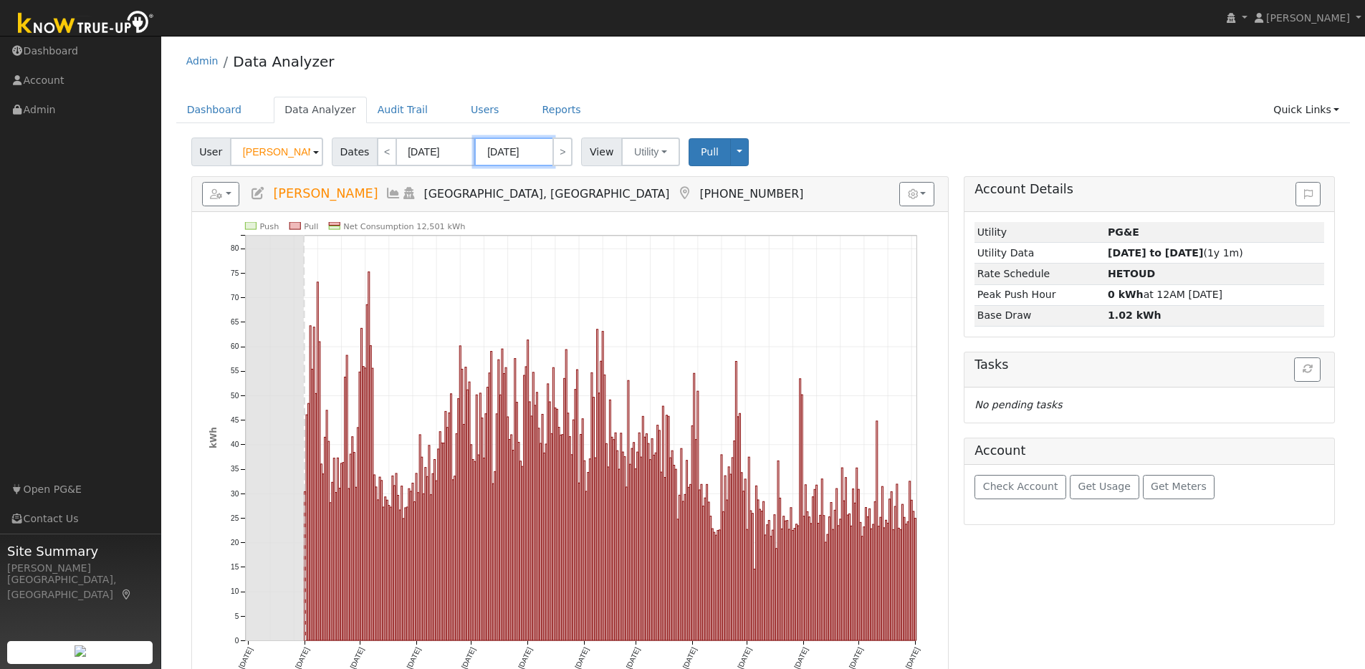
click at [547, 150] on input "08/01/2025" at bounding box center [513, 152] width 79 height 29
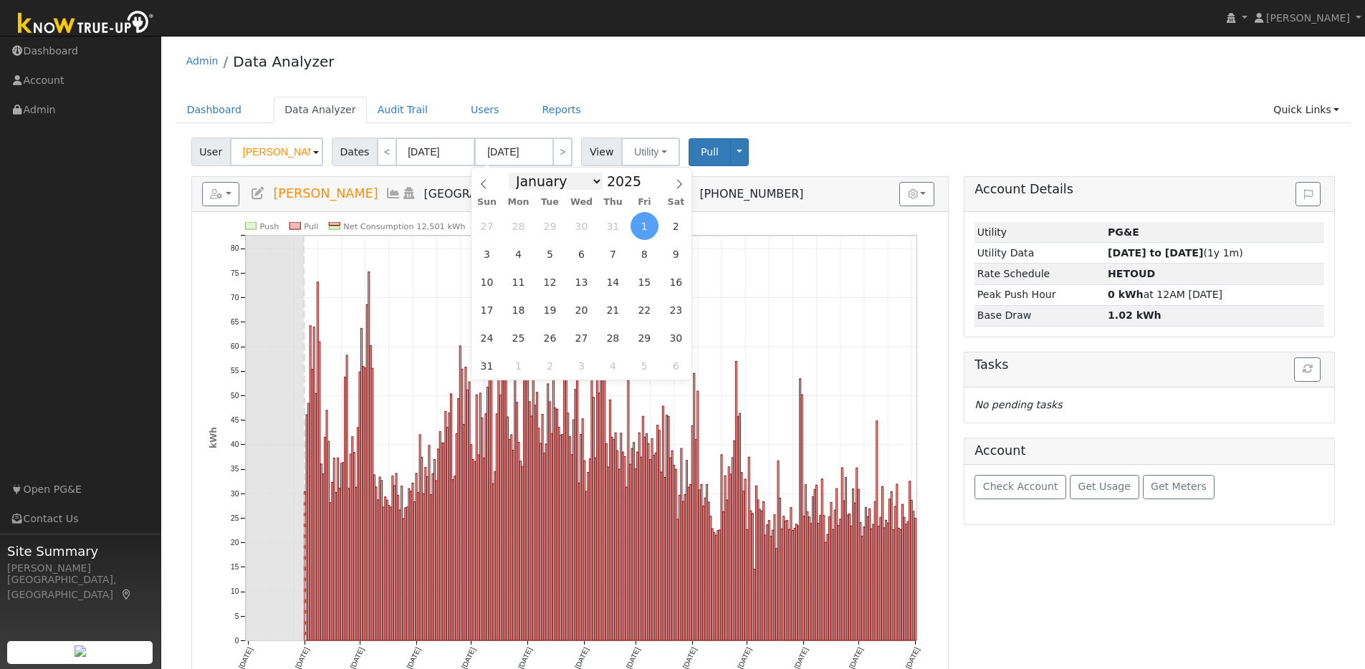
click at [585, 184] on select "January February March April May June July August September October November De…" at bounding box center [556, 181] width 94 height 17
select select "6"
click at [513, 173] on select "January February March April May June July August September October November De…" at bounding box center [556, 181] width 94 height 17
click at [552, 221] on span "1" at bounding box center [550, 226] width 28 height 28
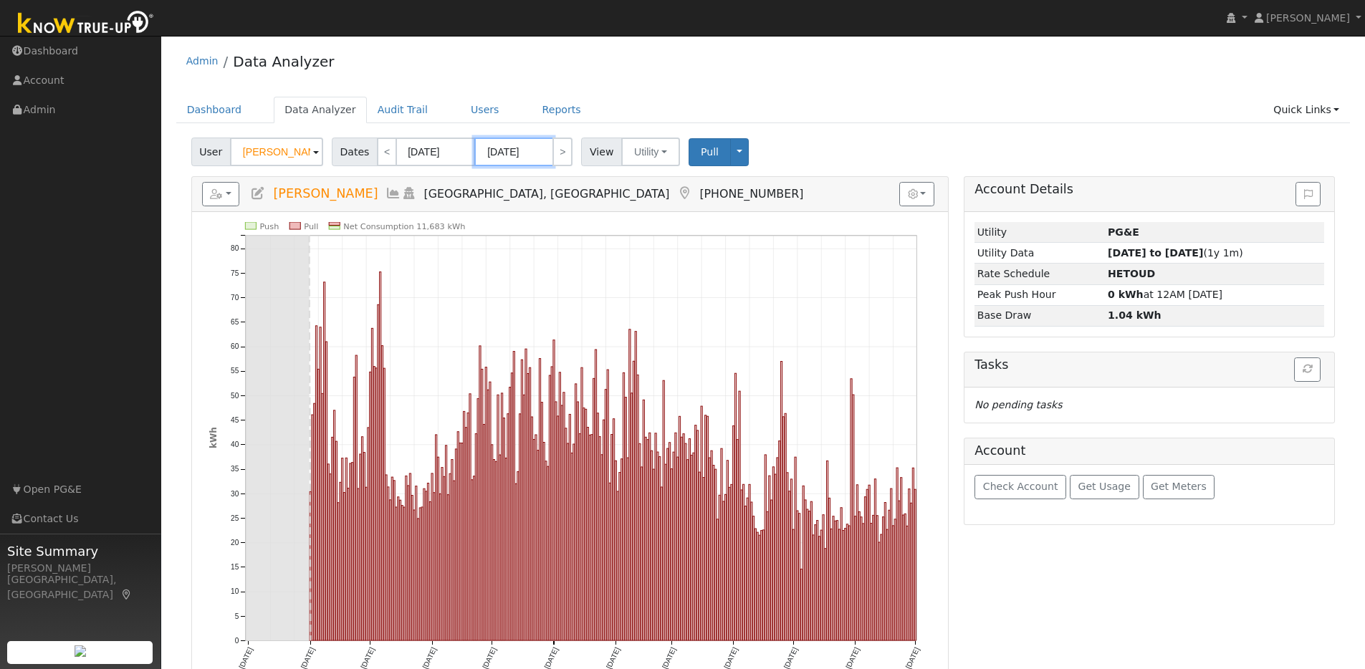
click at [540, 152] on input "07/01/2025" at bounding box center [513, 152] width 79 height 29
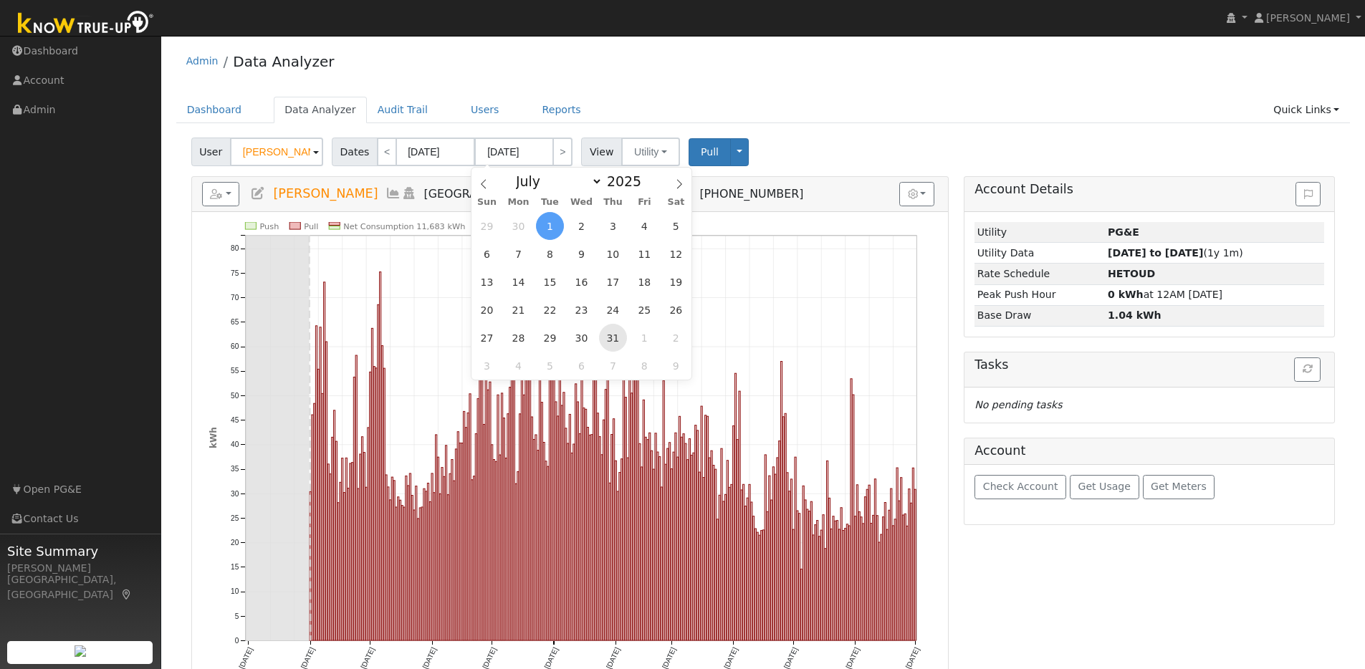
click at [613, 335] on span "31" at bounding box center [613, 338] width 28 height 28
type input "07/31/2025"
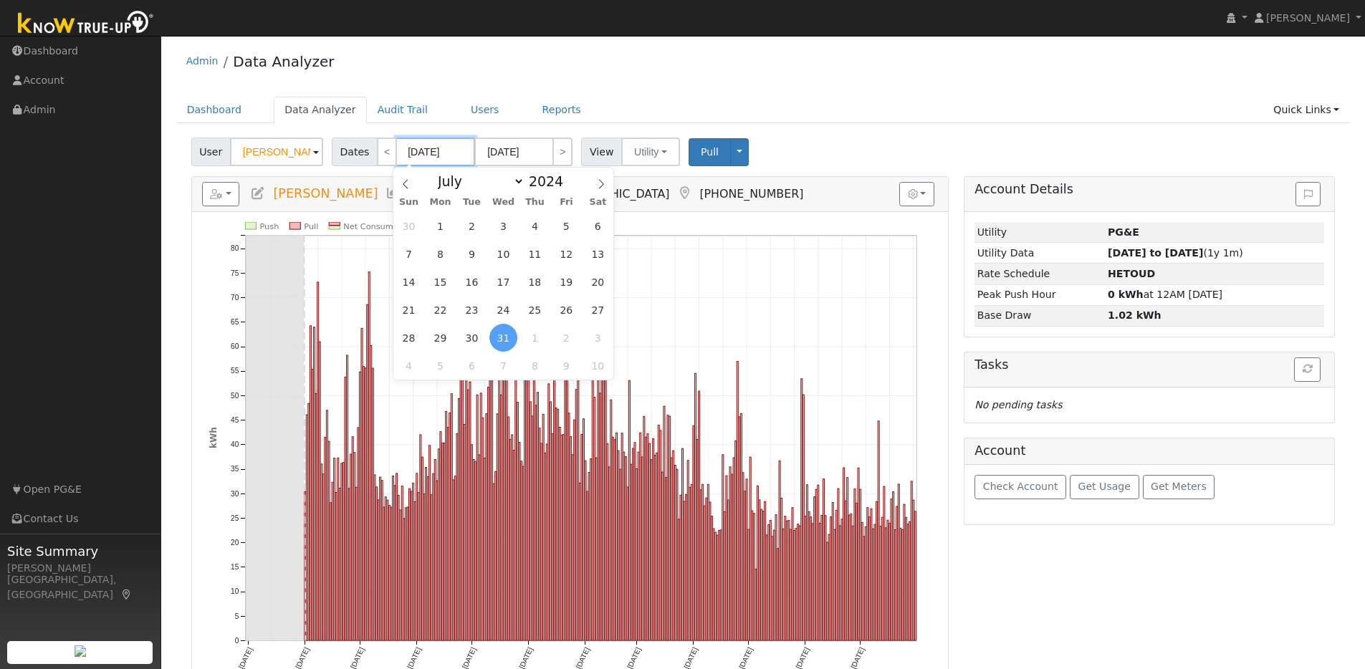
click at [464, 153] on input "07/31/2024" at bounding box center [435, 152] width 79 height 29
click at [516, 186] on select "January February March April May June July August September October November De…" at bounding box center [478, 181] width 94 height 17
select select "7"
click at [435, 173] on select "January February March April May June July August September October November De…" at bounding box center [478, 181] width 94 height 17
click at [532, 223] on span "1" at bounding box center [535, 226] width 28 height 28
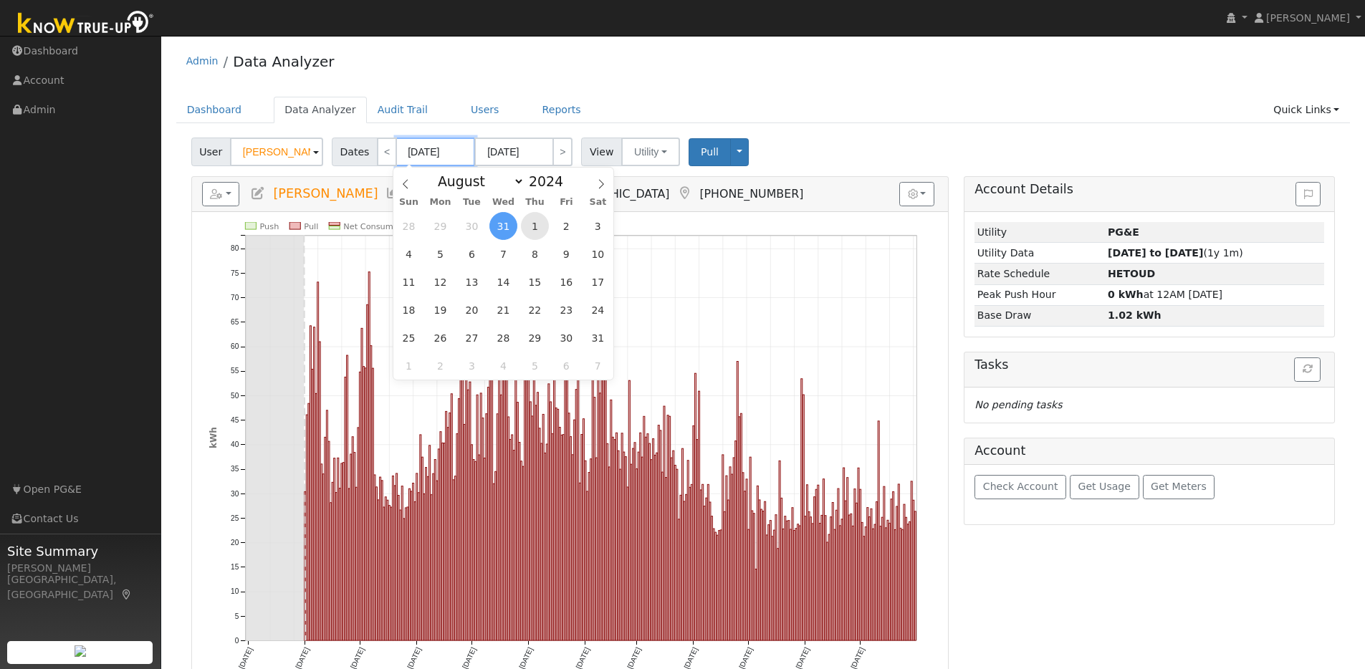
type input "08/01/2024"
type input "08/31/2024"
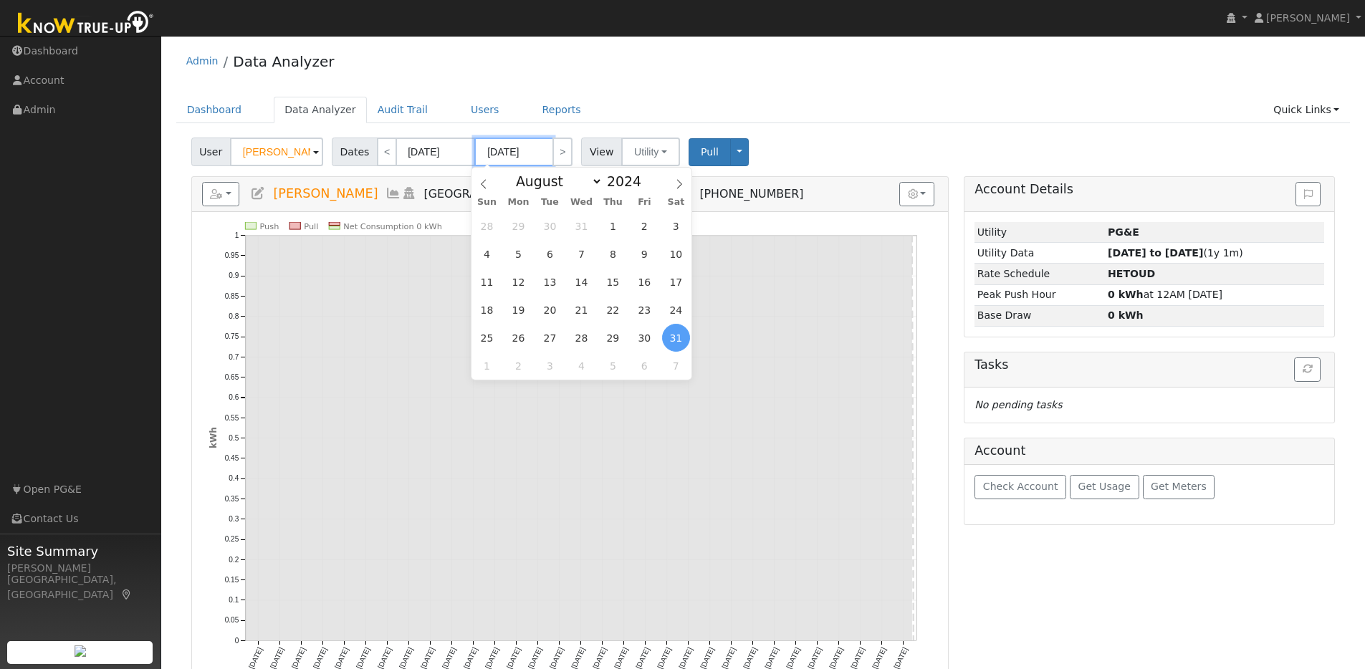
click at [544, 155] on input "08/31/2024" at bounding box center [513, 152] width 79 height 29
click at [645, 176] on span at bounding box center [649, 177] width 10 height 8
type input "2025"
click at [638, 224] on span "1" at bounding box center [644, 226] width 28 height 28
type input "08/01/2025"
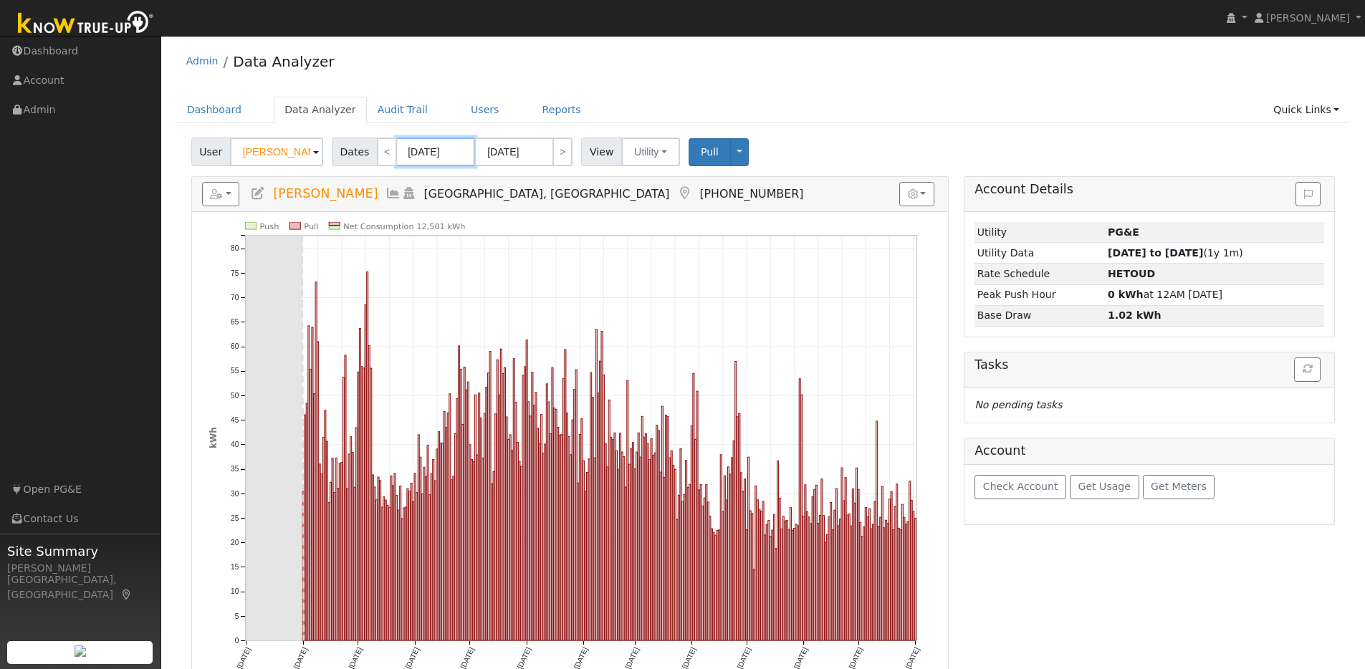
click at [459, 150] on input "08/01/2024" at bounding box center [435, 152] width 79 height 29
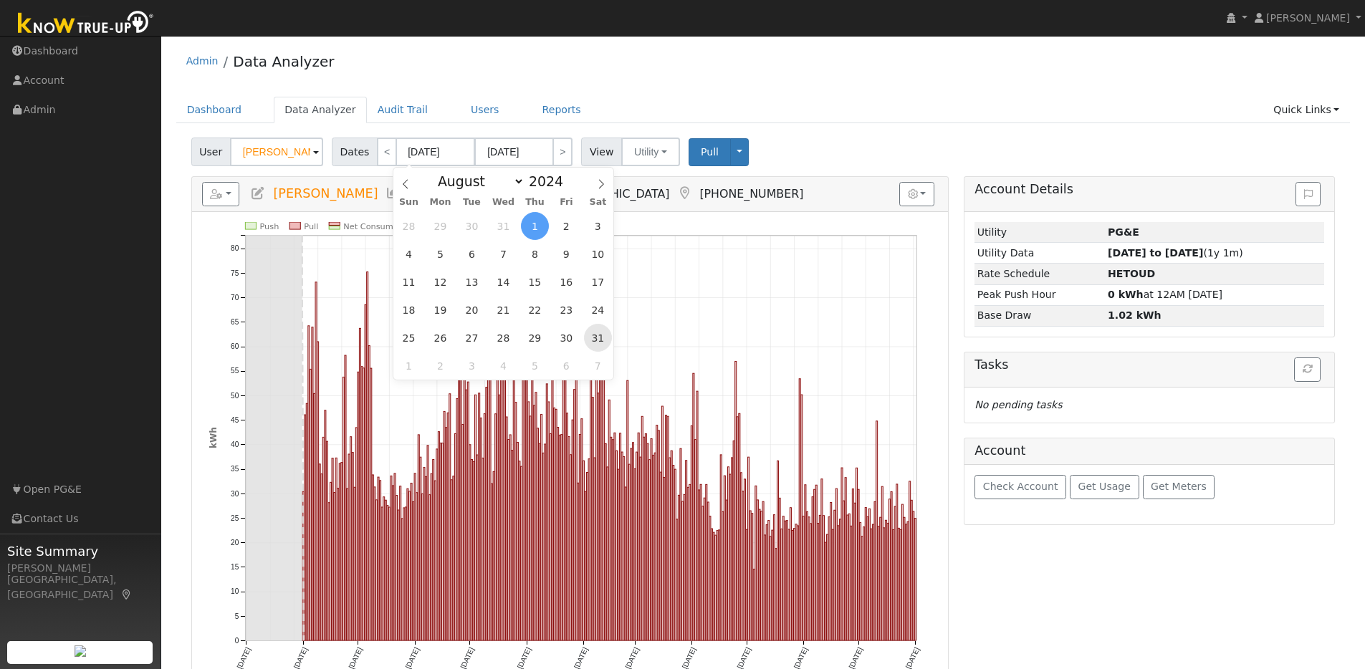
click at [601, 338] on span "31" at bounding box center [598, 338] width 28 height 28
type input "08/31/2024"
type input "08/31/2025"
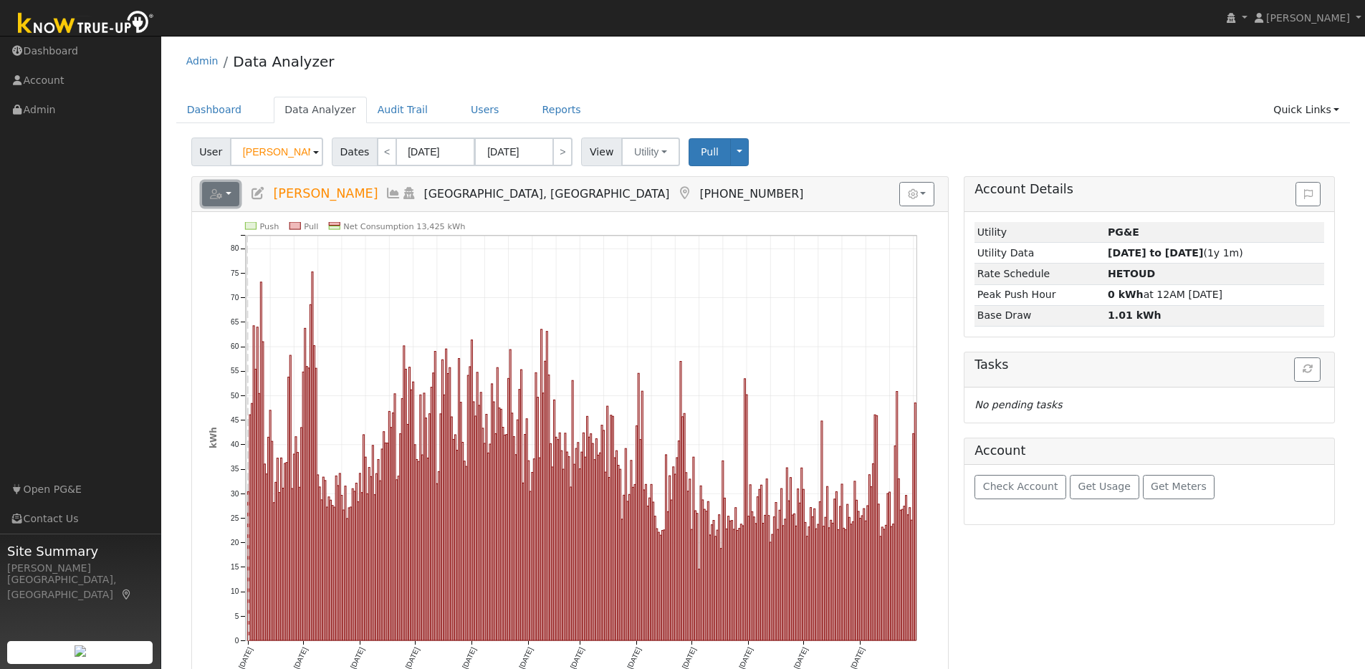
click at [230, 200] on button "button" at bounding box center [221, 194] width 38 height 24
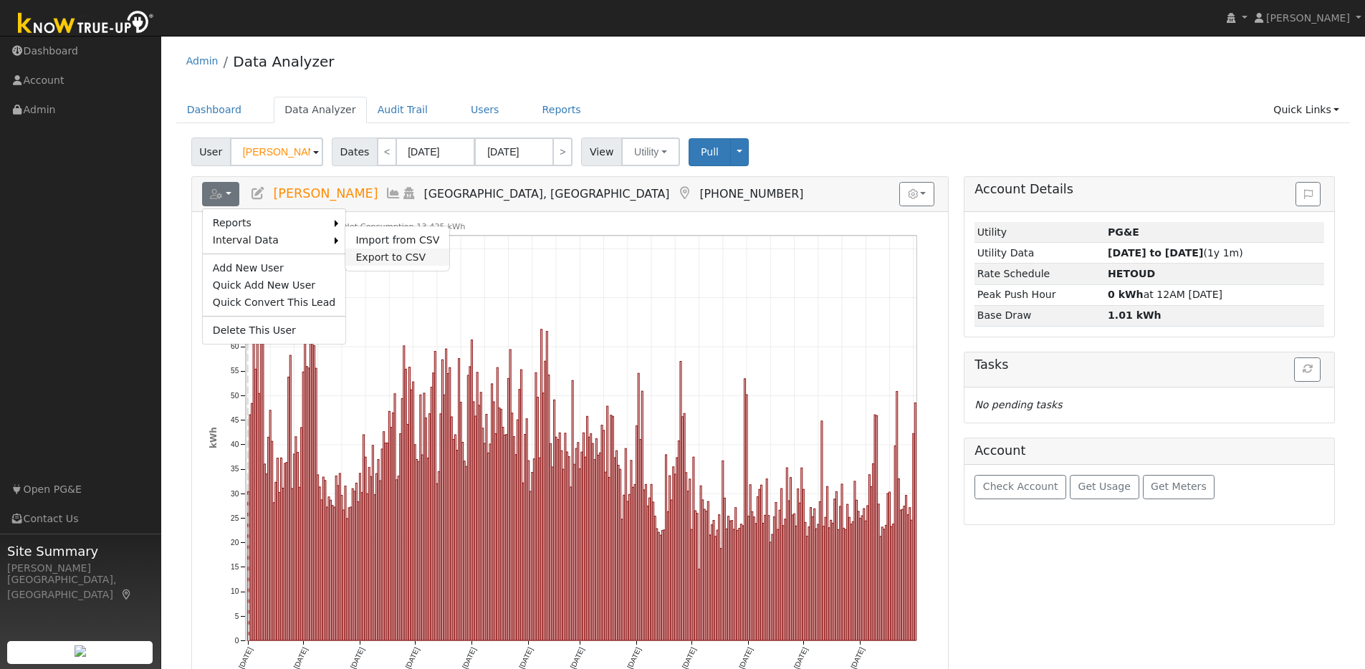
click at [362, 255] on link "Export to CSV" at bounding box center [397, 257] width 104 height 17
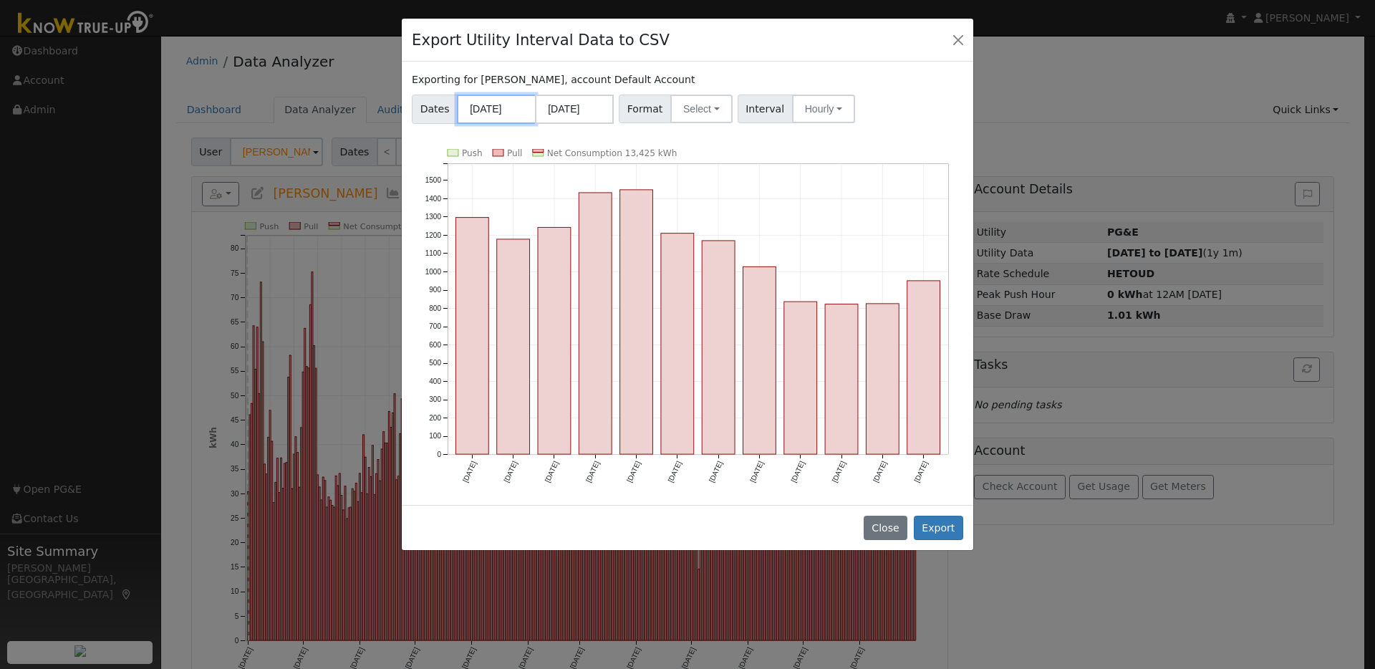
click at [528, 113] on input "09/01/2024" at bounding box center [496, 109] width 79 height 29
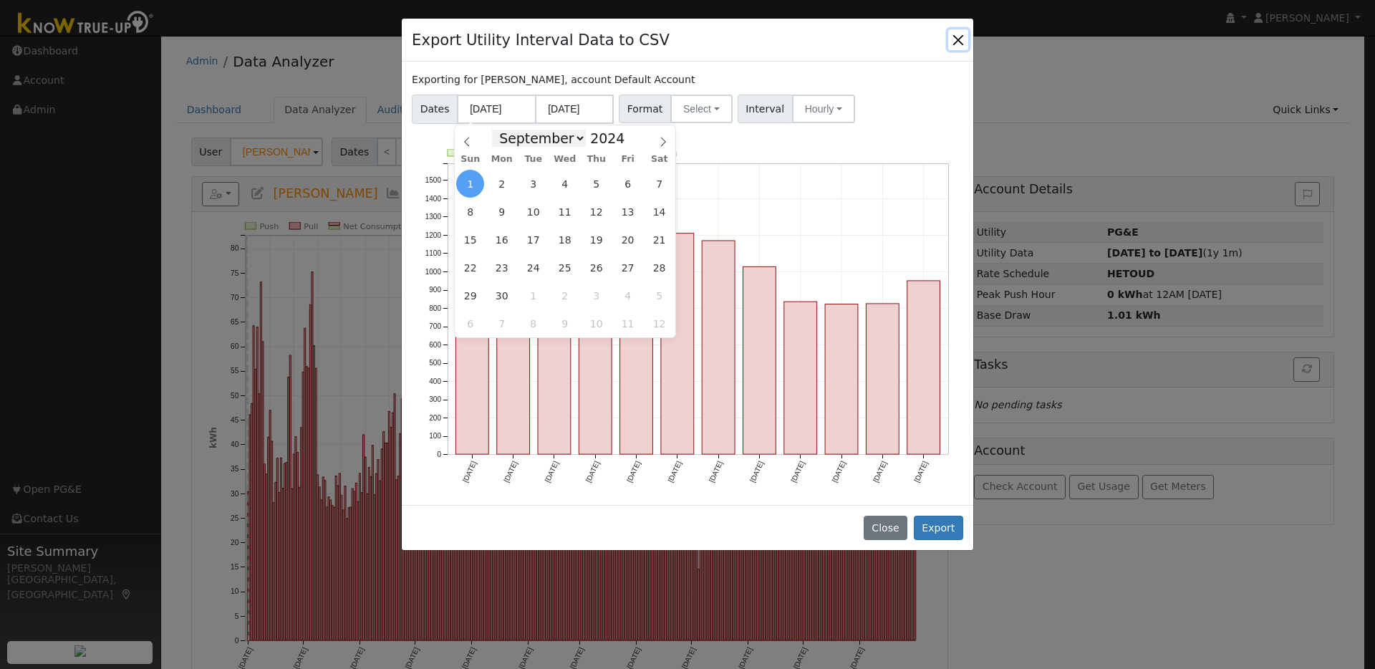
click at [580, 141] on select "January February March April May June July August September October November De…" at bounding box center [539, 138] width 94 height 17
select select "7"
click at [496, 130] on select "January February March April May June July August September October November De…" at bounding box center [539, 138] width 94 height 17
click at [651, 297] on span "31" at bounding box center [659, 296] width 28 height 28
type input "08/31/2024"
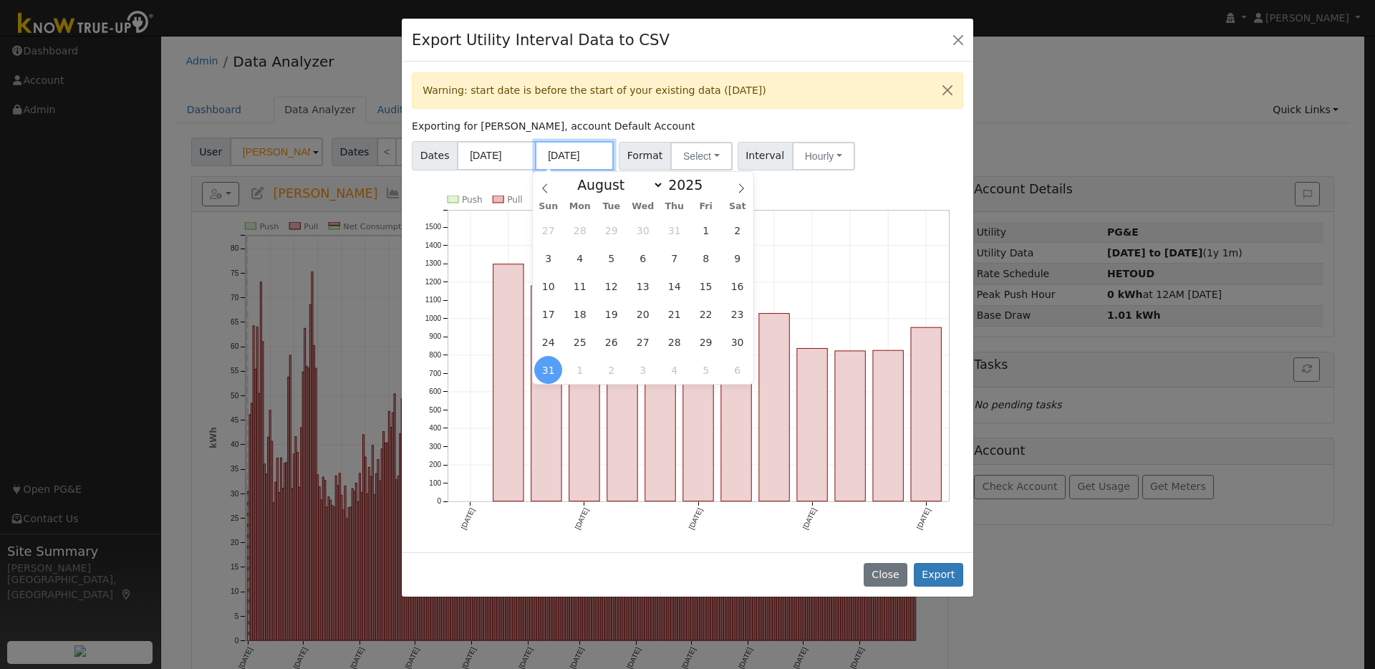
click at [602, 156] on input "08/31/2025" at bounding box center [574, 155] width 79 height 29
click at [718, 155] on button "Select" at bounding box center [702, 156] width 62 height 29
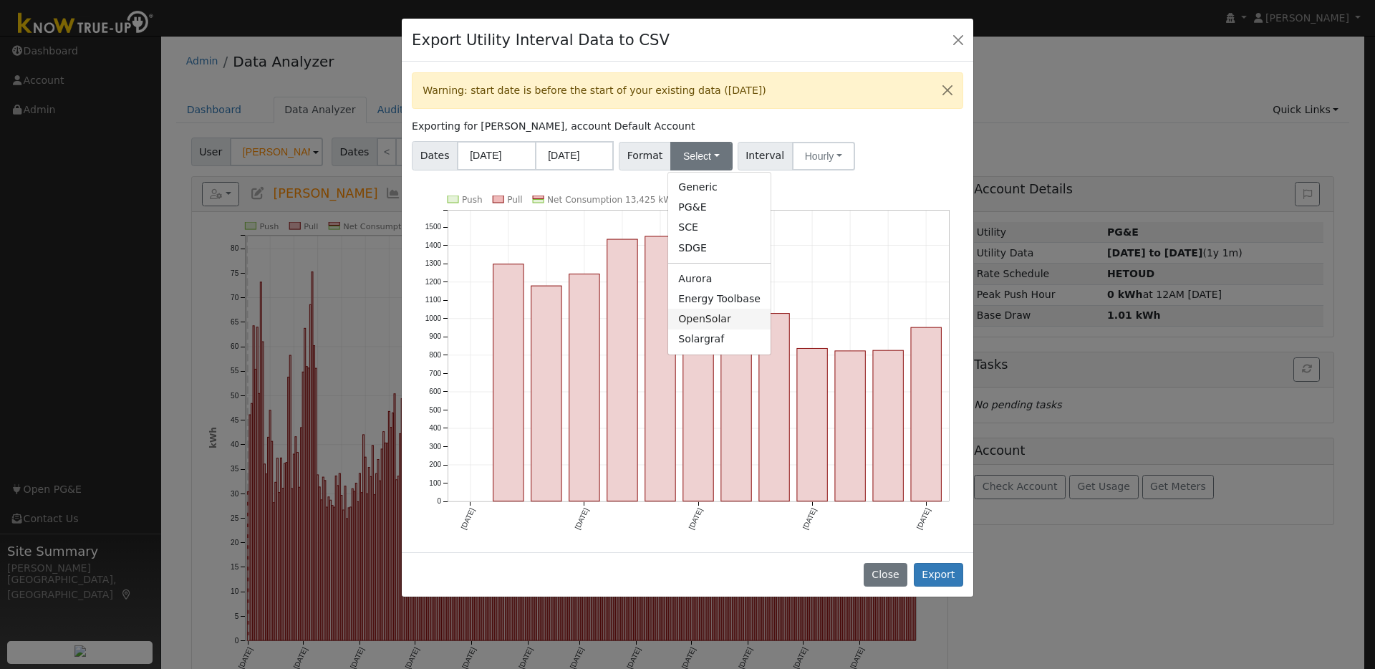
click at [697, 319] on link "OpenSolar" at bounding box center [719, 319] width 102 height 20
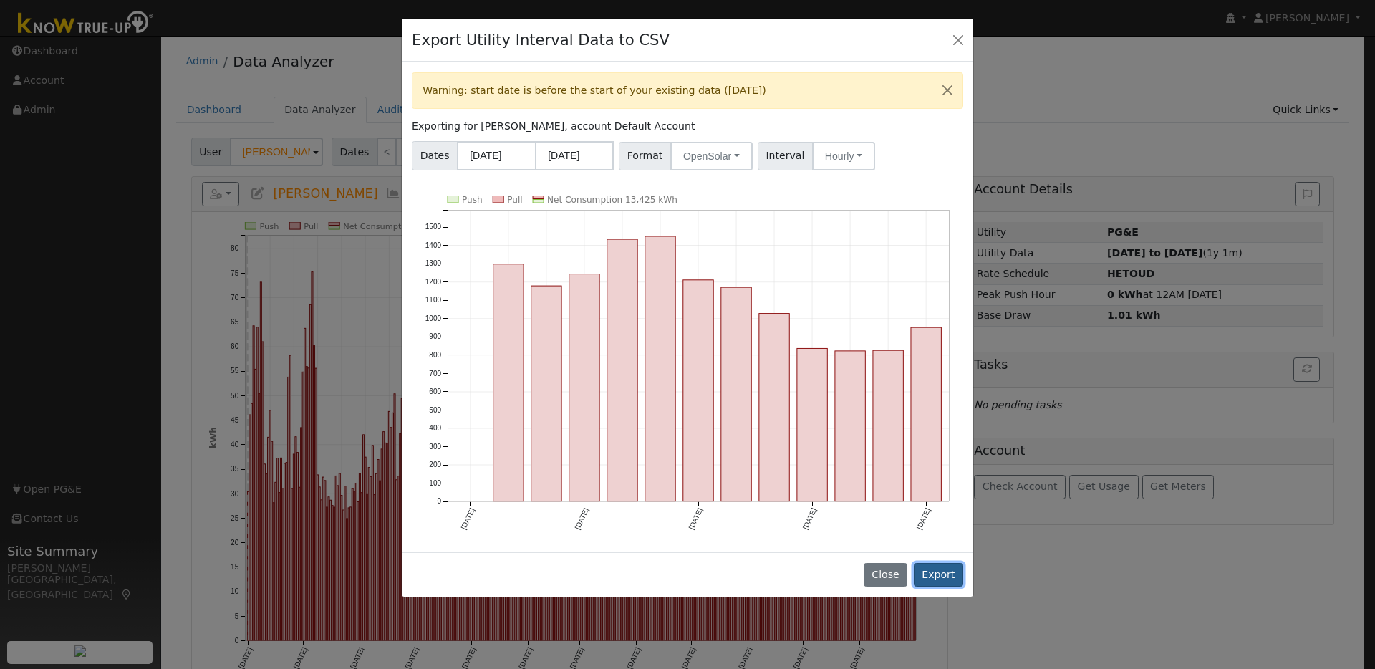
click at [953, 572] on button "Export" at bounding box center [938, 575] width 49 height 24
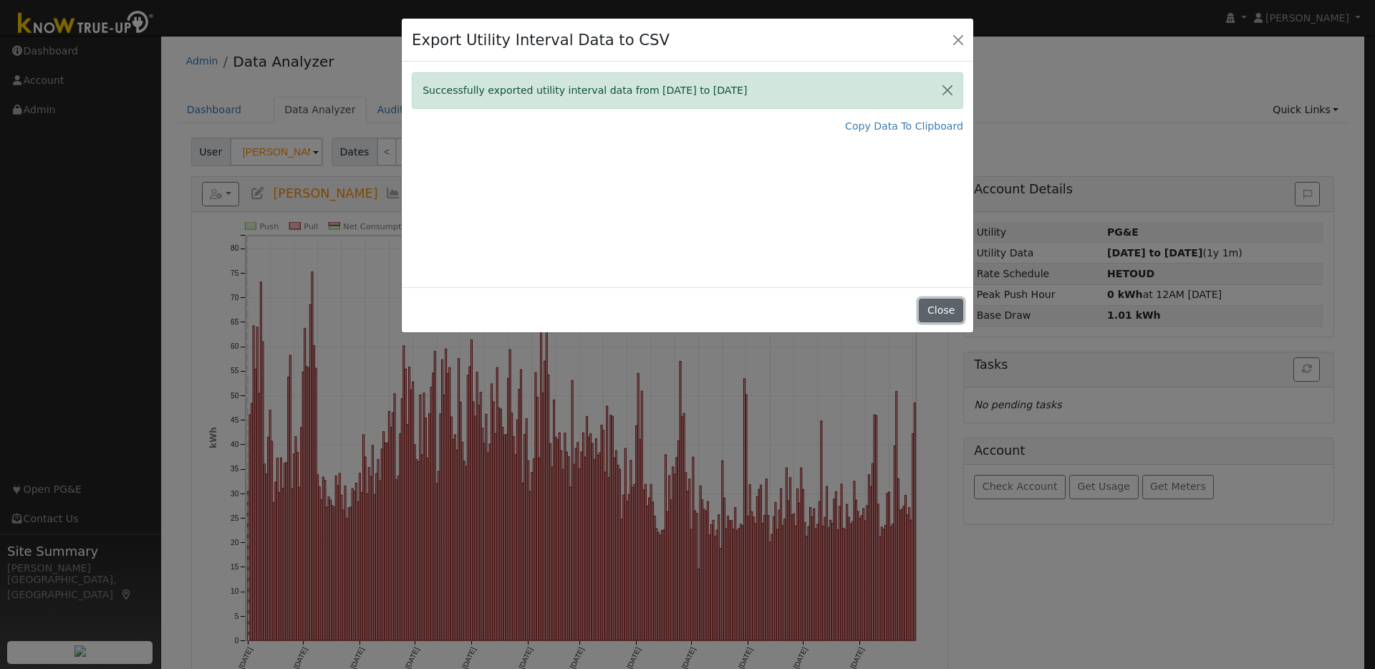
click at [943, 310] on button "Close" at bounding box center [941, 311] width 44 height 24
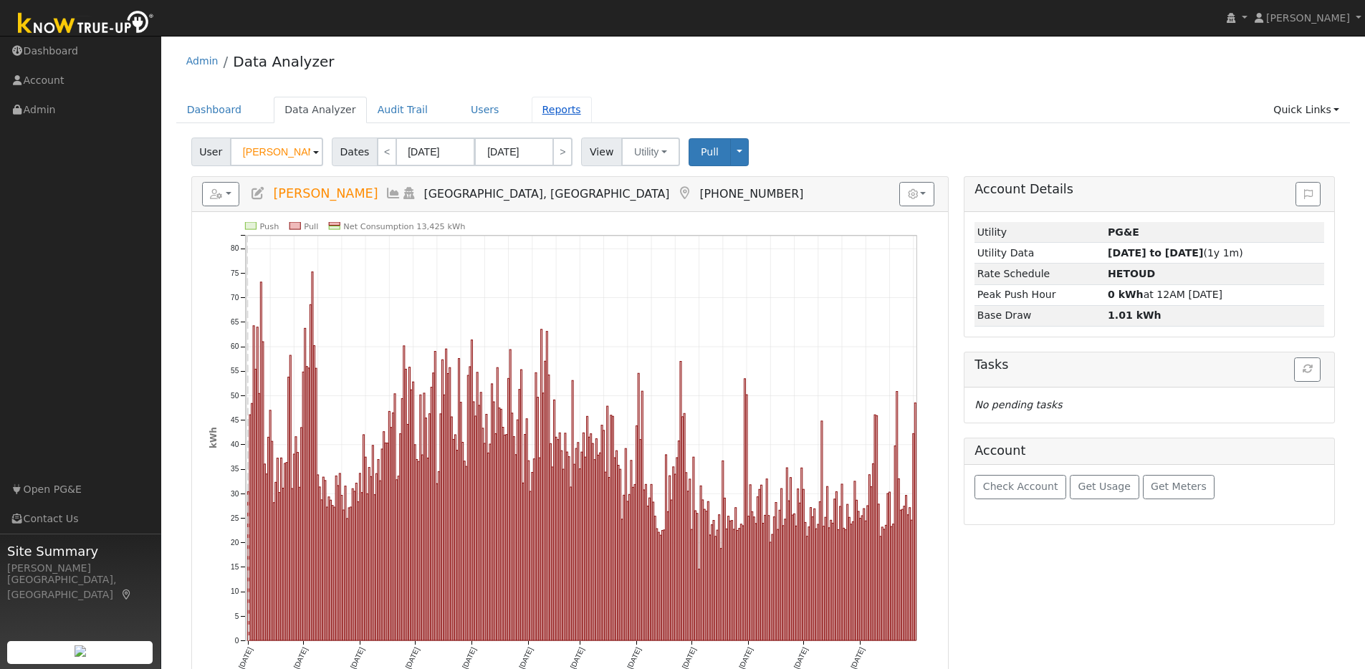
click at [549, 113] on link "Reports" at bounding box center [562, 110] width 60 height 27
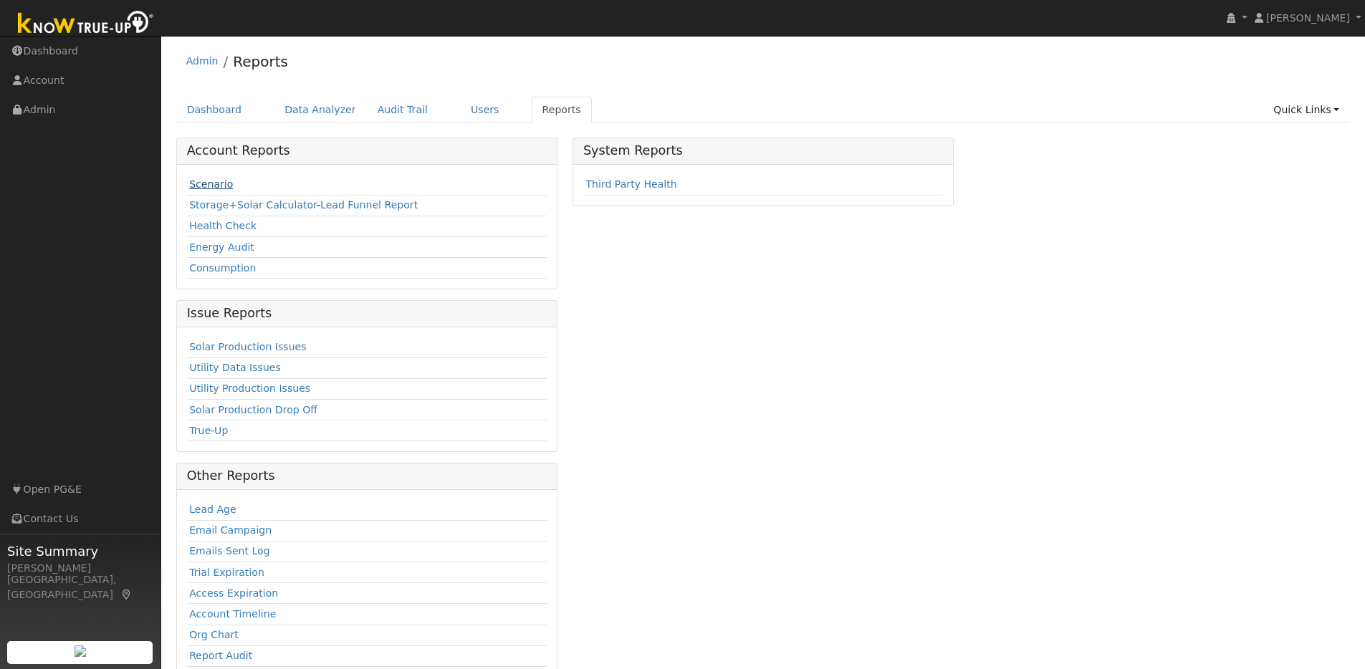
click at [225, 186] on link "Scenario" at bounding box center [211, 183] width 44 height 11
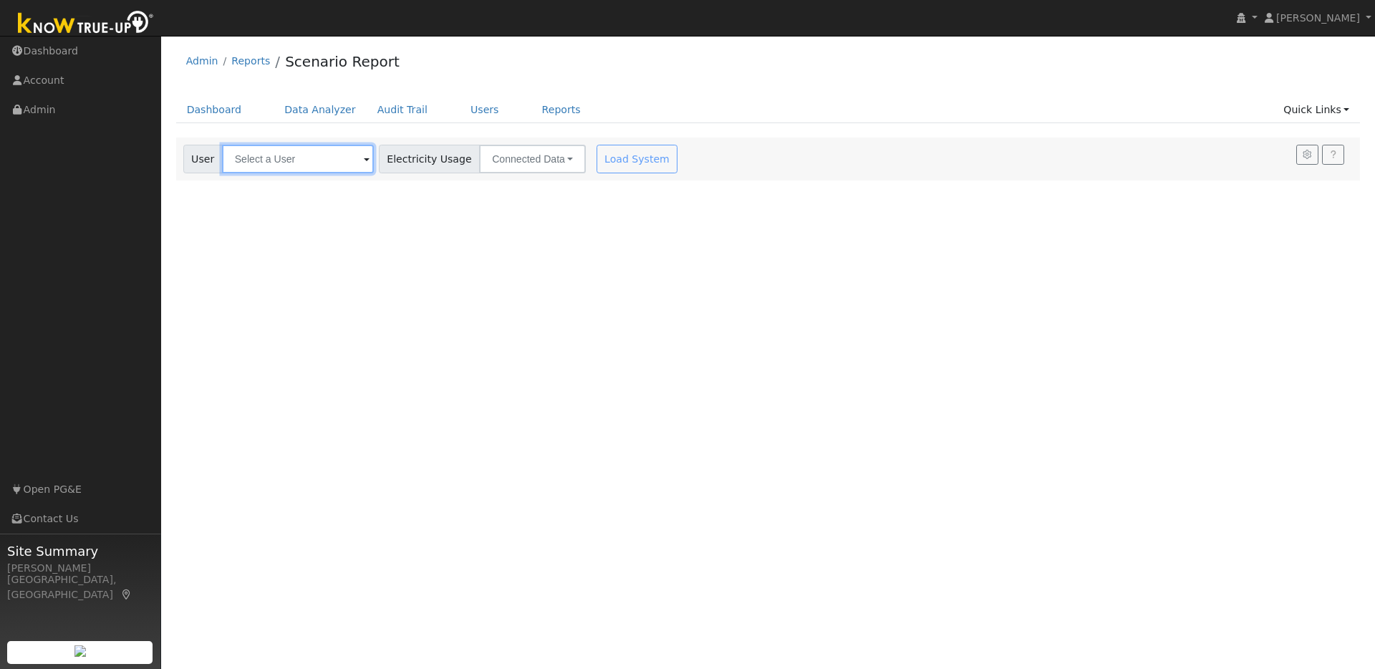
click at [285, 155] on input "text" at bounding box center [298, 159] width 152 height 29
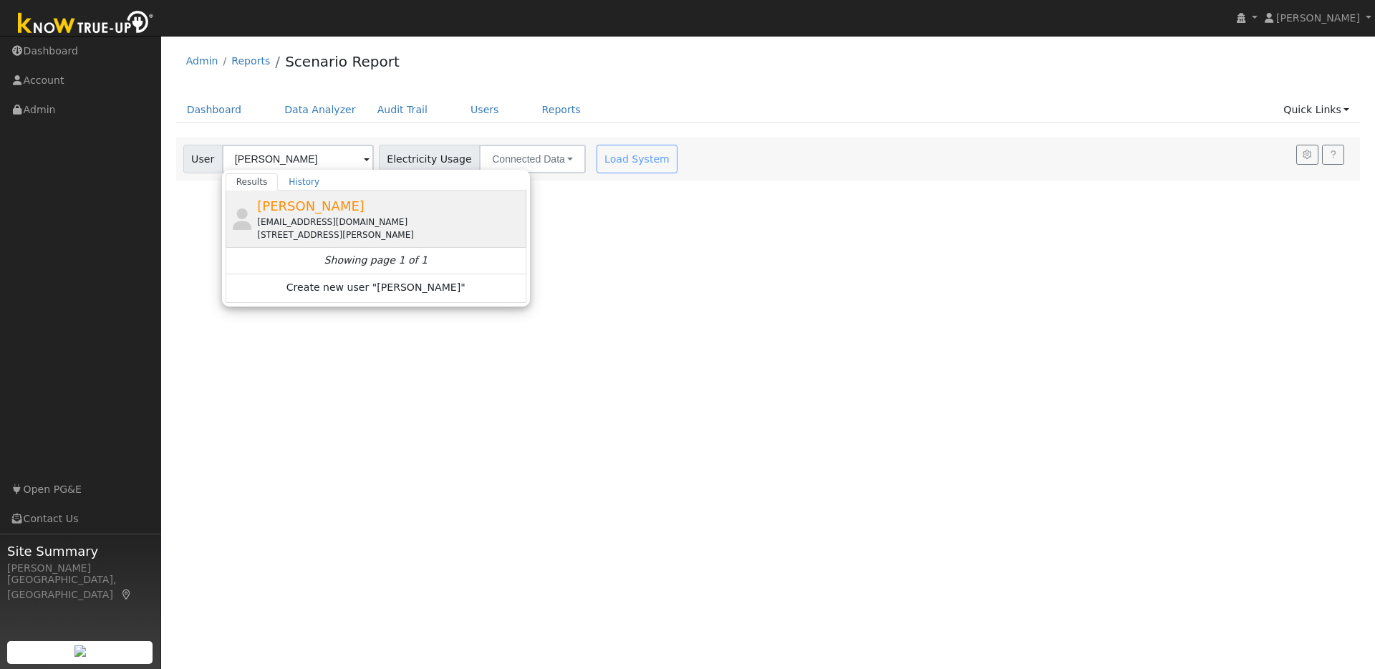
click at [440, 213] on div "Marcy Sawyer marcy4reading@yahoo.com 14 Kilgo Court, Pleasant Hill, CA 94523" at bounding box center [390, 218] width 266 height 45
type input "Marcy Sawyer"
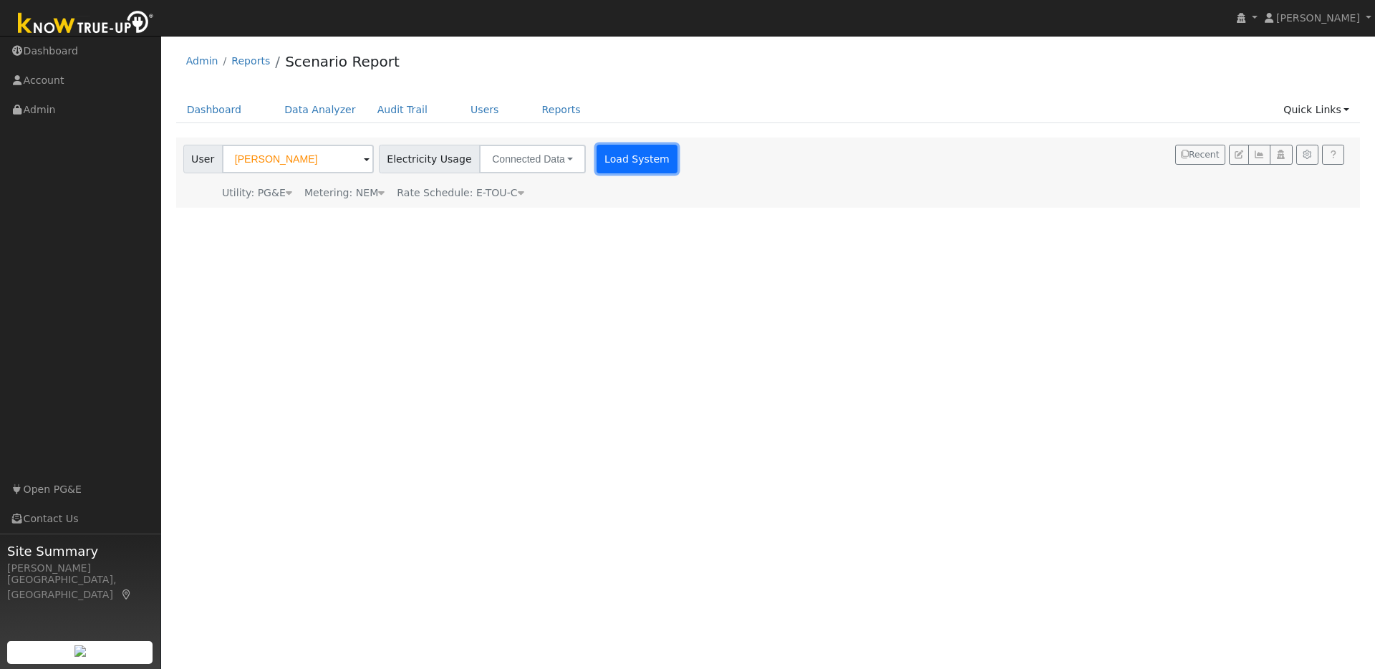
click at [609, 157] on button "Load System" at bounding box center [638, 159] width 82 height 29
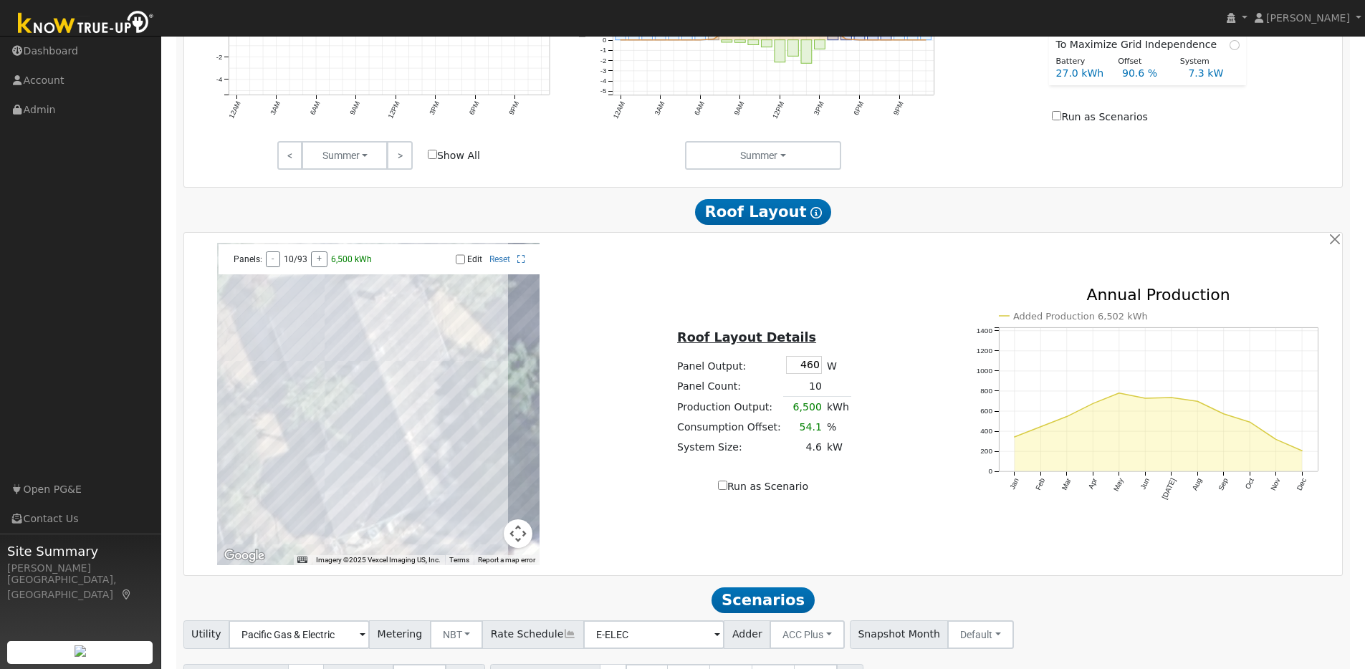
scroll to position [809, 0]
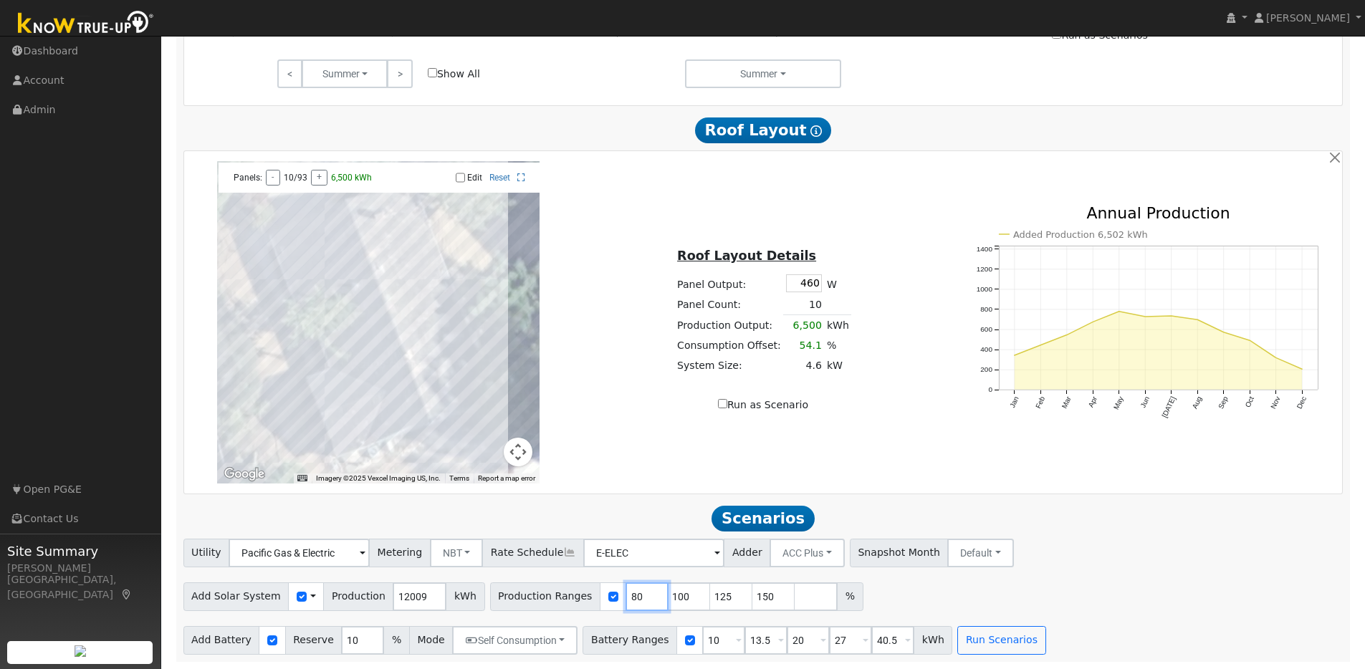
drag, startPoint x: 622, startPoint y: 596, endPoint x: 606, endPoint y: 587, distance: 18.0
click at [572, 587] on div "Production Ranges 80 100 125 150 %" at bounding box center [676, 596] width 373 height 29
type input "100"
type input "125"
type input "150"
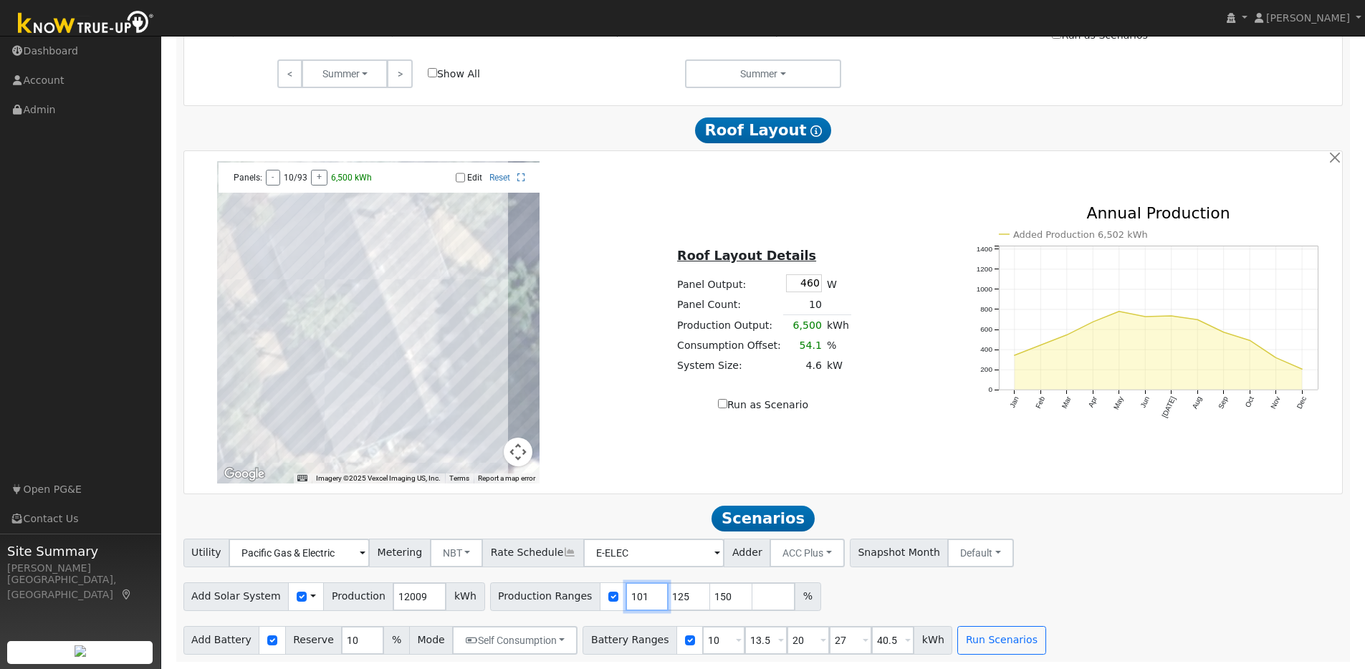
click at [639, 592] on input "101" at bounding box center [646, 596] width 43 height 29
click at [639, 592] on input "102" at bounding box center [646, 596] width 43 height 29
type input "103"
click at [639, 592] on input "103" at bounding box center [646, 596] width 43 height 29
click at [683, 595] on input "126" at bounding box center [689, 596] width 43 height 29
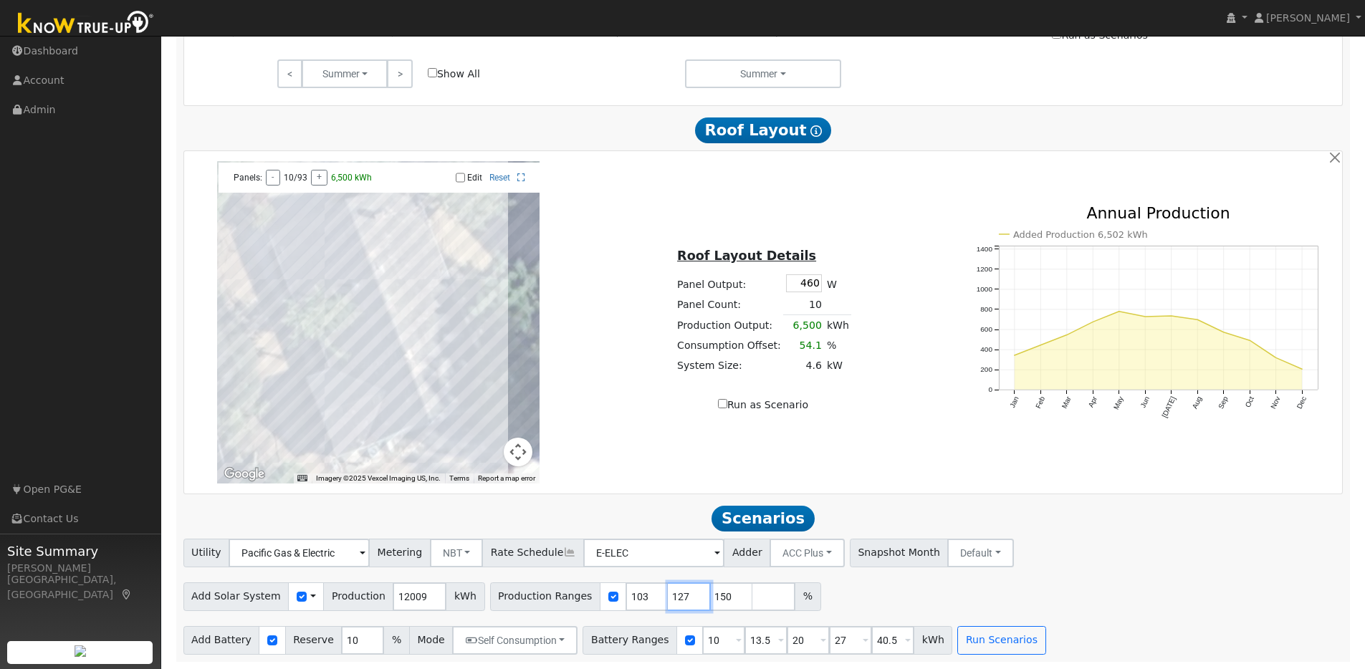
type input "127"
click at [683, 595] on input "127" at bounding box center [689, 596] width 43 height 29
click at [725, 602] on input "150" at bounding box center [731, 596] width 43 height 29
type input "149"
click at [725, 600] on input "149" at bounding box center [731, 596] width 43 height 29
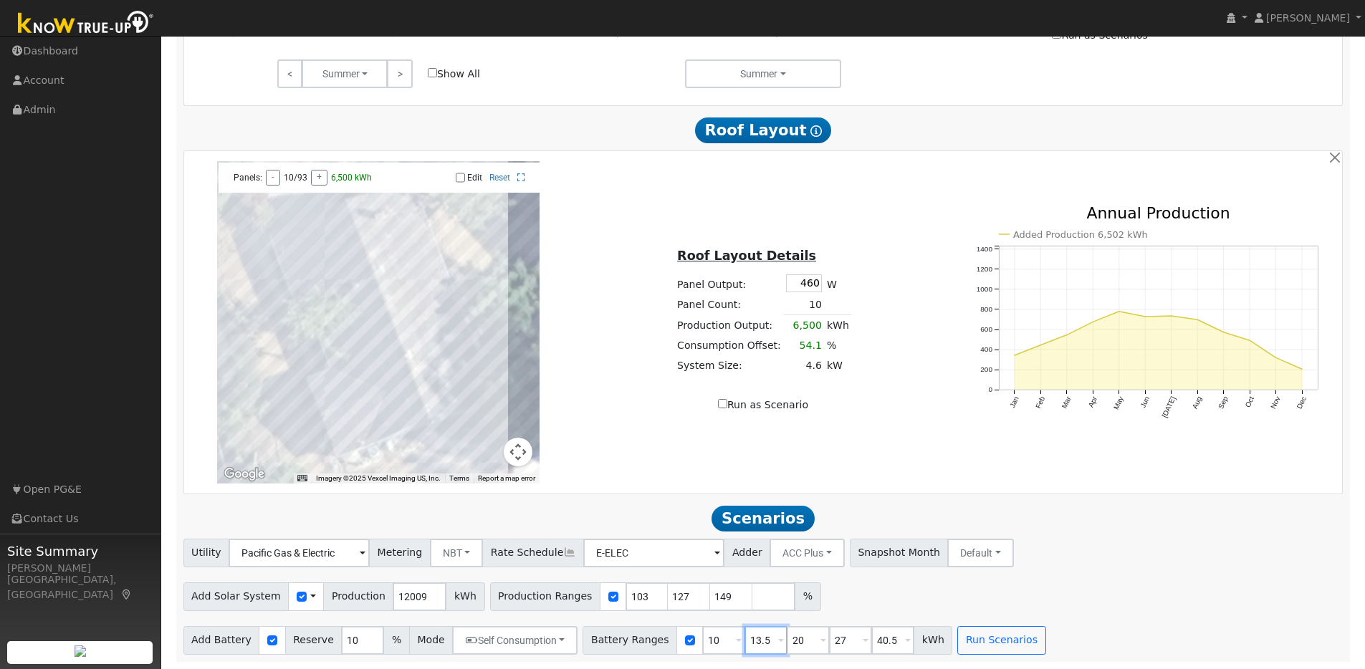
click at [744, 640] on input "13.5" at bounding box center [765, 640] width 43 height 29
type input "20"
type input "27"
type input "40.5"
type input "20"
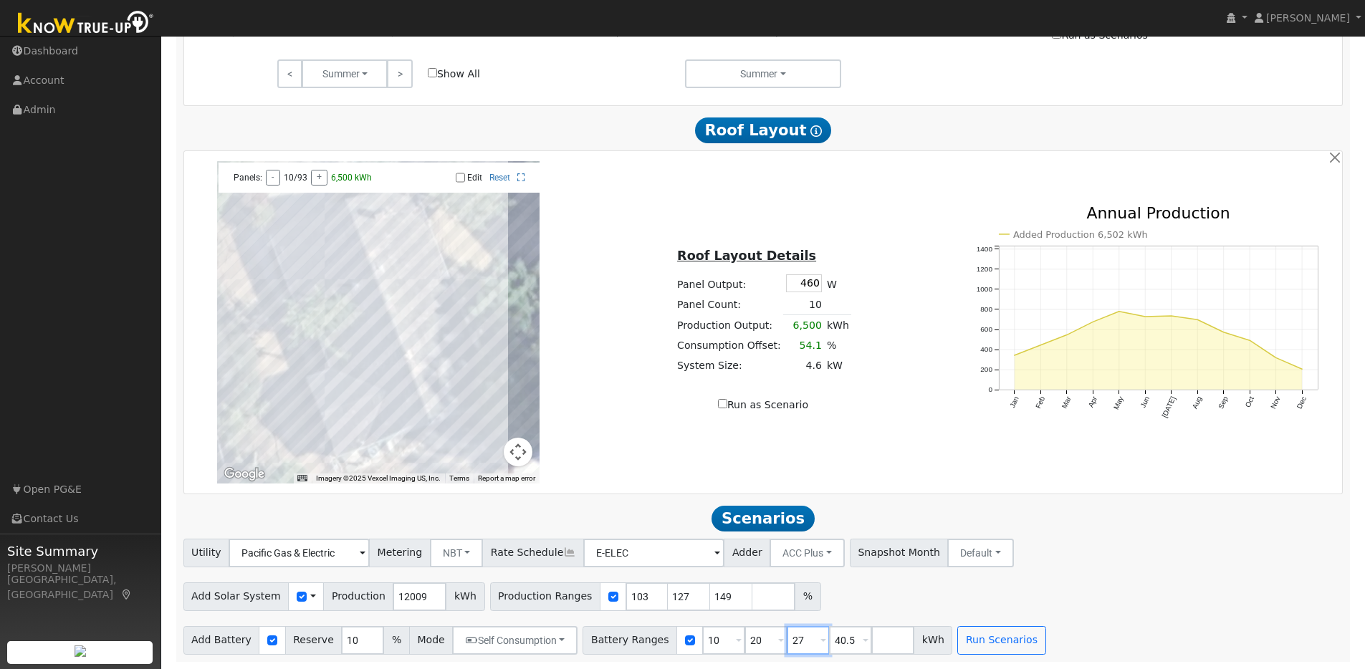
drag, startPoint x: 772, startPoint y: 638, endPoint x: 819, endPoint y: 653, distance: 49.6
click at [758, 635] on div "Battery Ranges 10 Overrides Reserve % Mode None None Self Consumption Peak Savi…" at bounding box center [767, 640] width 370 height 29
type input "40.5"
drag, startPoint x: 792, startPoint y: 638, endPoint x: 758, endPoint y: 633, distance: 34.2
click at [758, 633] on div "Battery Ranges 10 Overrides Reserve % Mode None None Self Consumption Peak Savi…" at bounding box center [745, 640] width 327 height 29
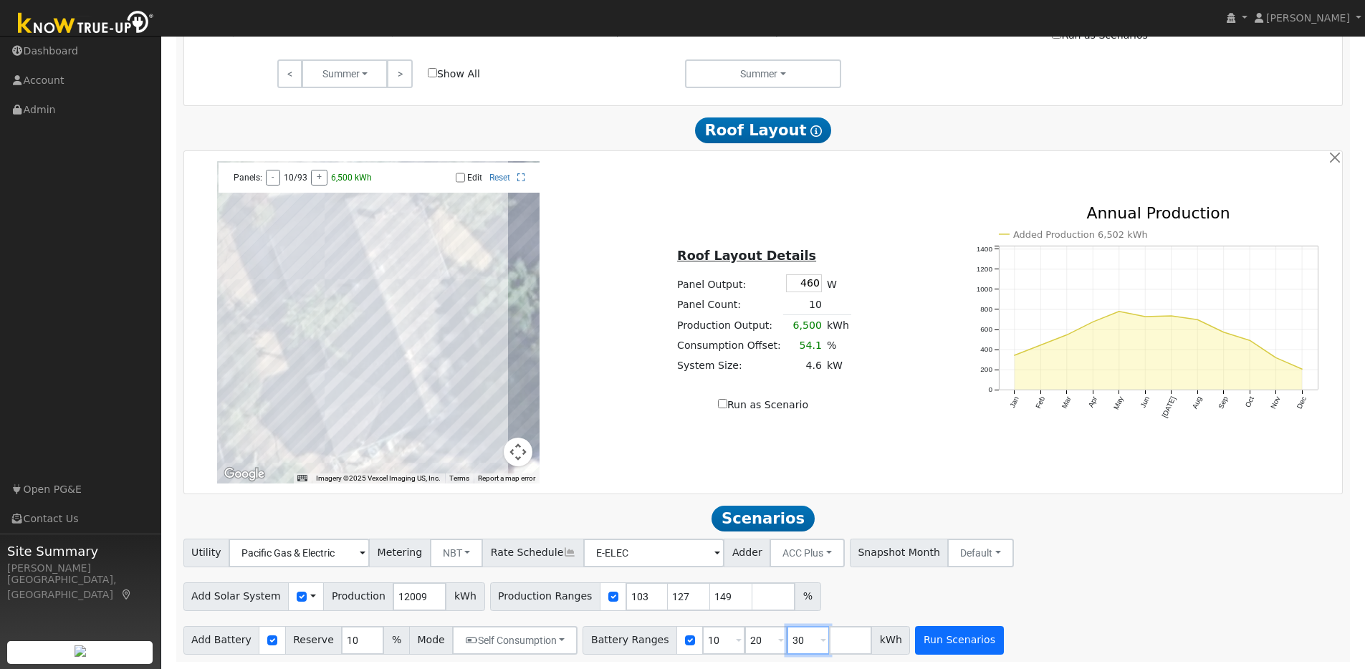
type input "30"
click at [961, 635] on button "Run Scenarios" at bounding box center [959, 640] width 88 height 29
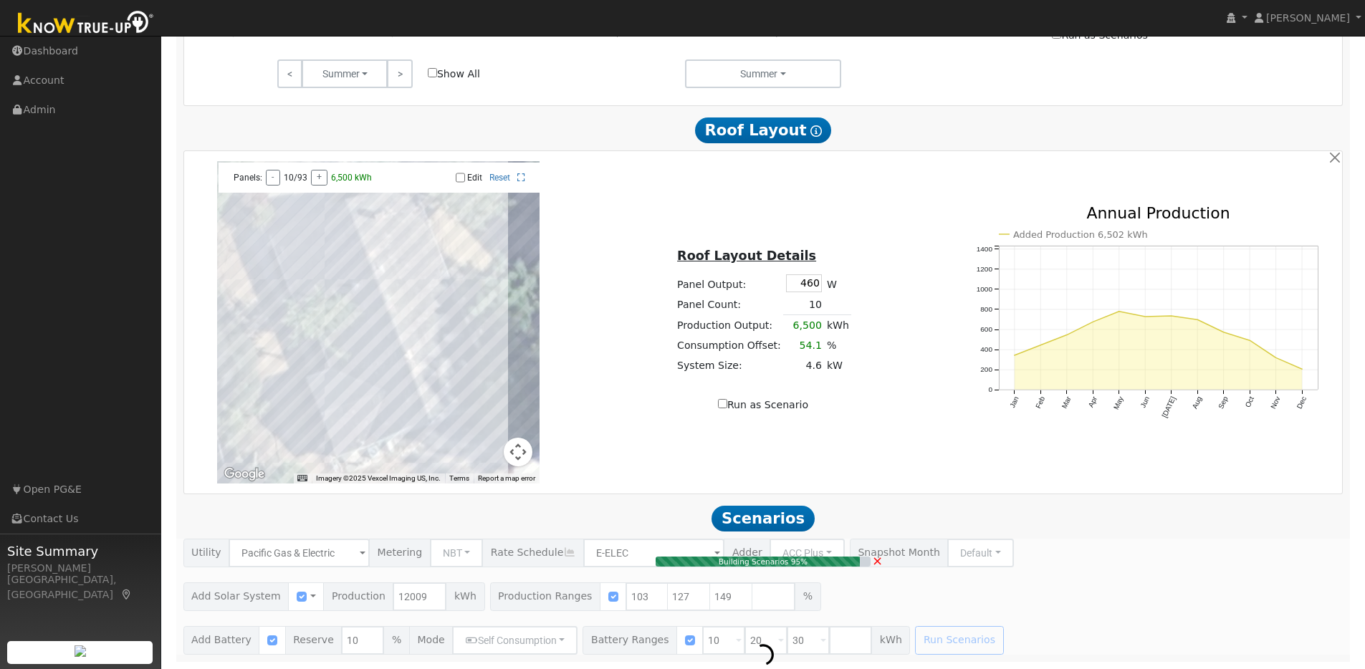
type input "8.2"
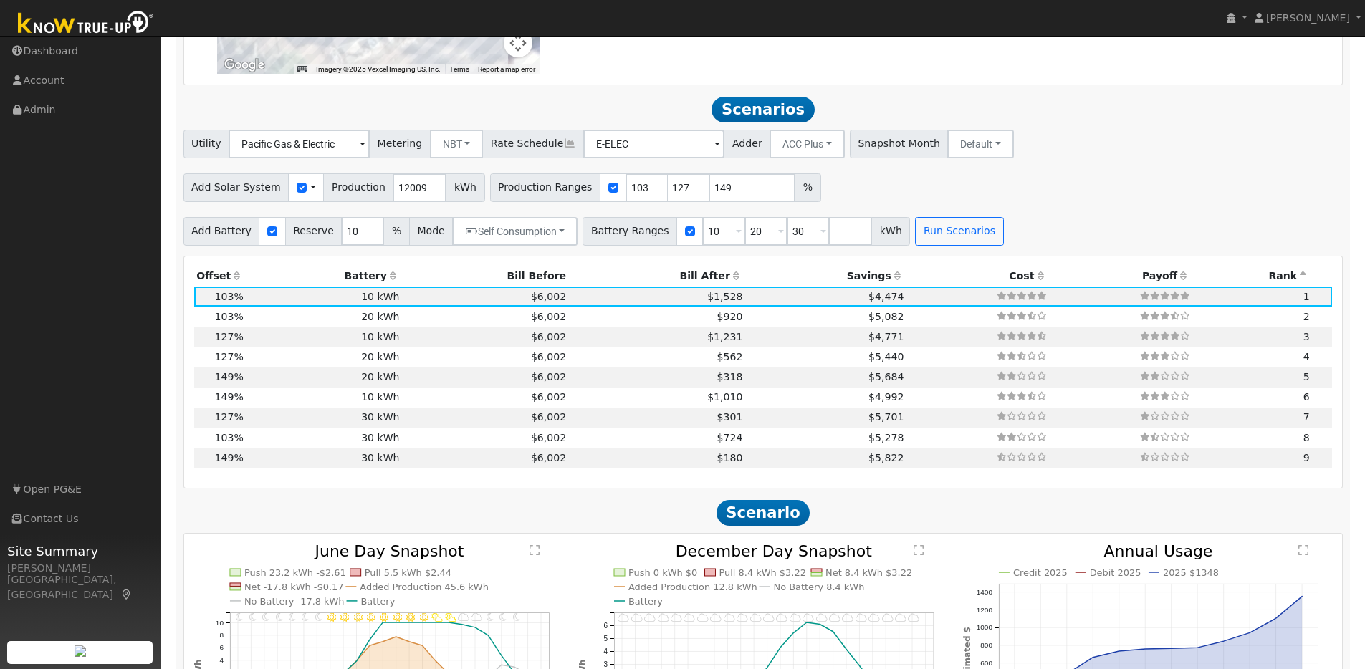
scroll to position [1270, 0]
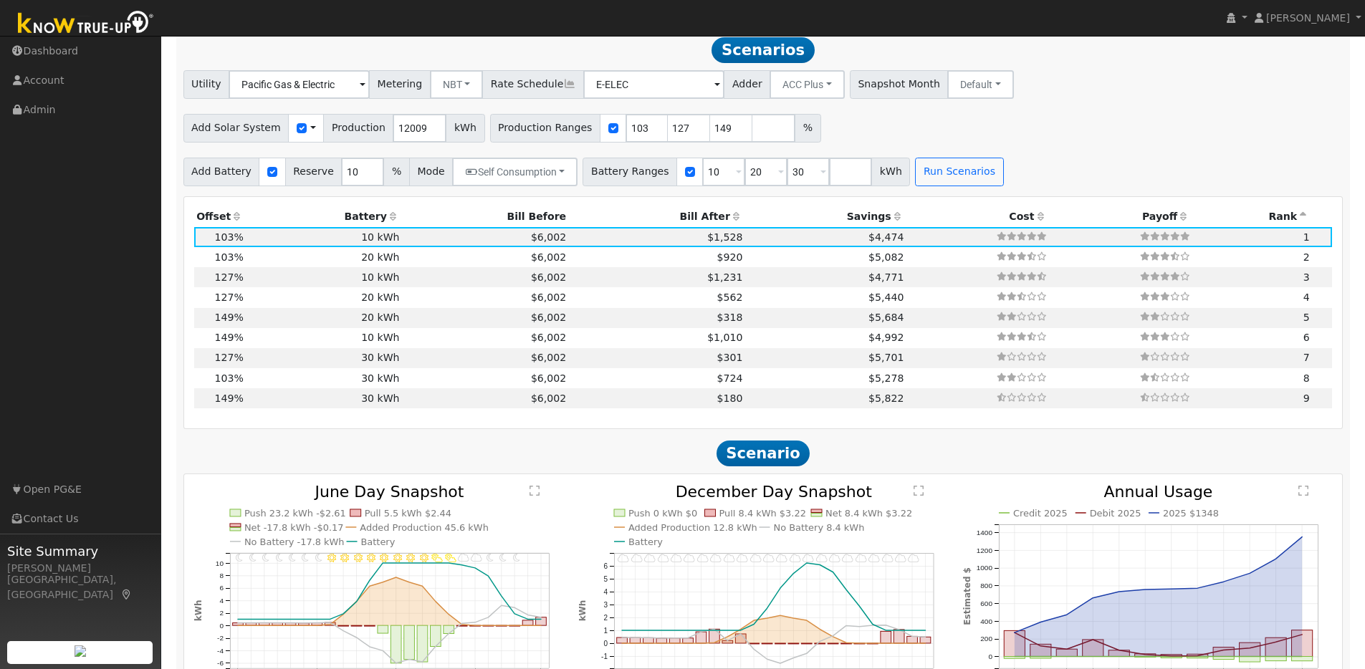
click at [239, 221] on icon at bounding box center [237, 216] width 13 height 10
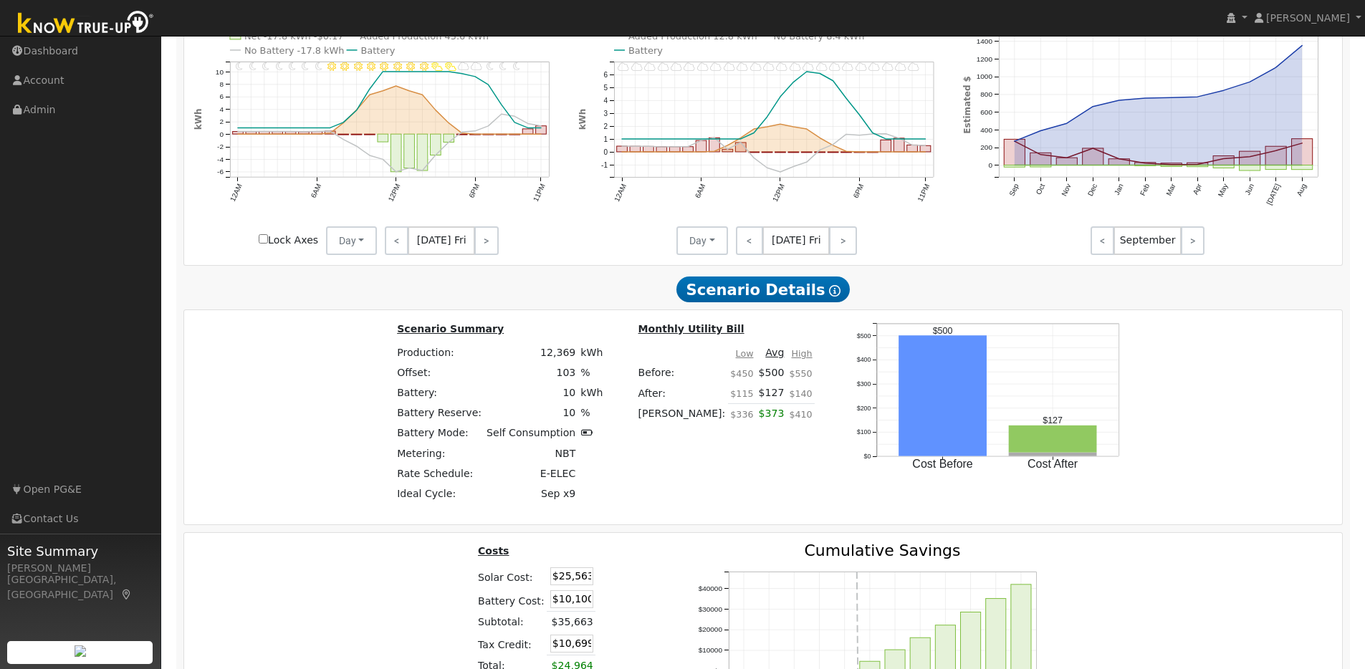
scroll to position [1768, 0]
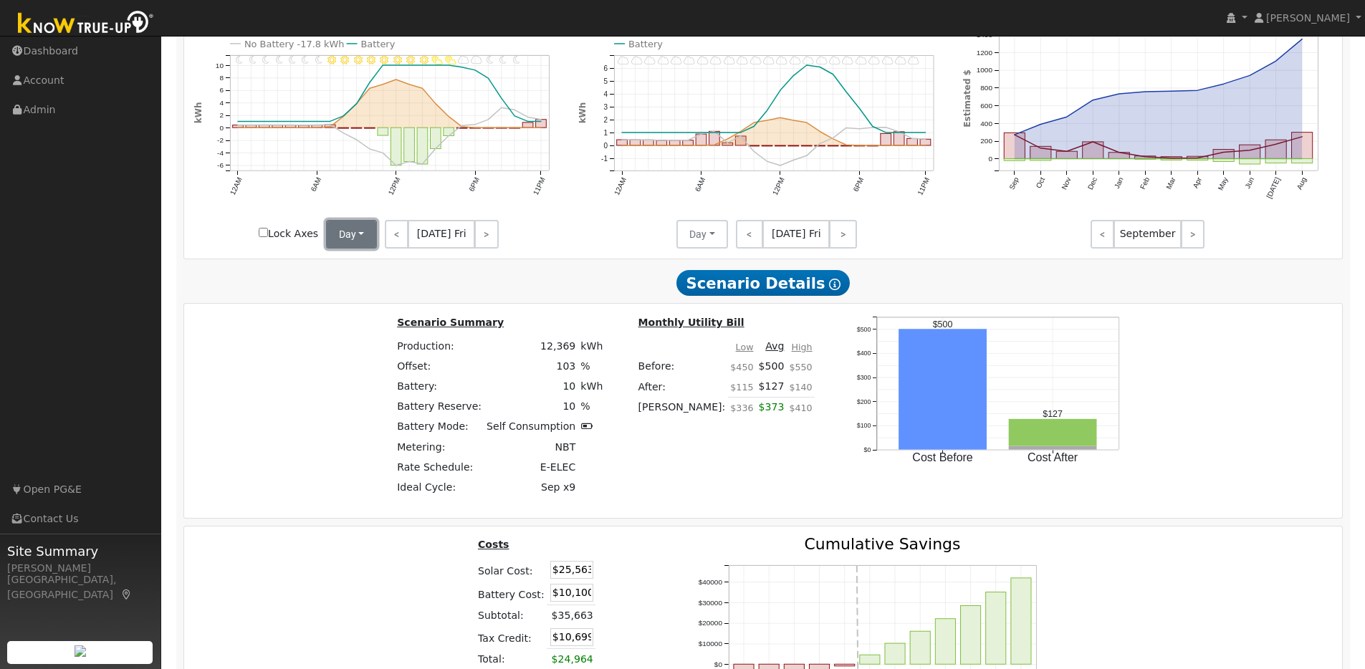
click at [361, 247] on button "Day" at bounding box center [352, 234] width 52 height 29
click at [357, 294] on link "Month Average" at bounding box center [377, 286] width 100 height 20
click at [716, 248] on button "Day" at bounding box center [702, 234] width 52 height 29
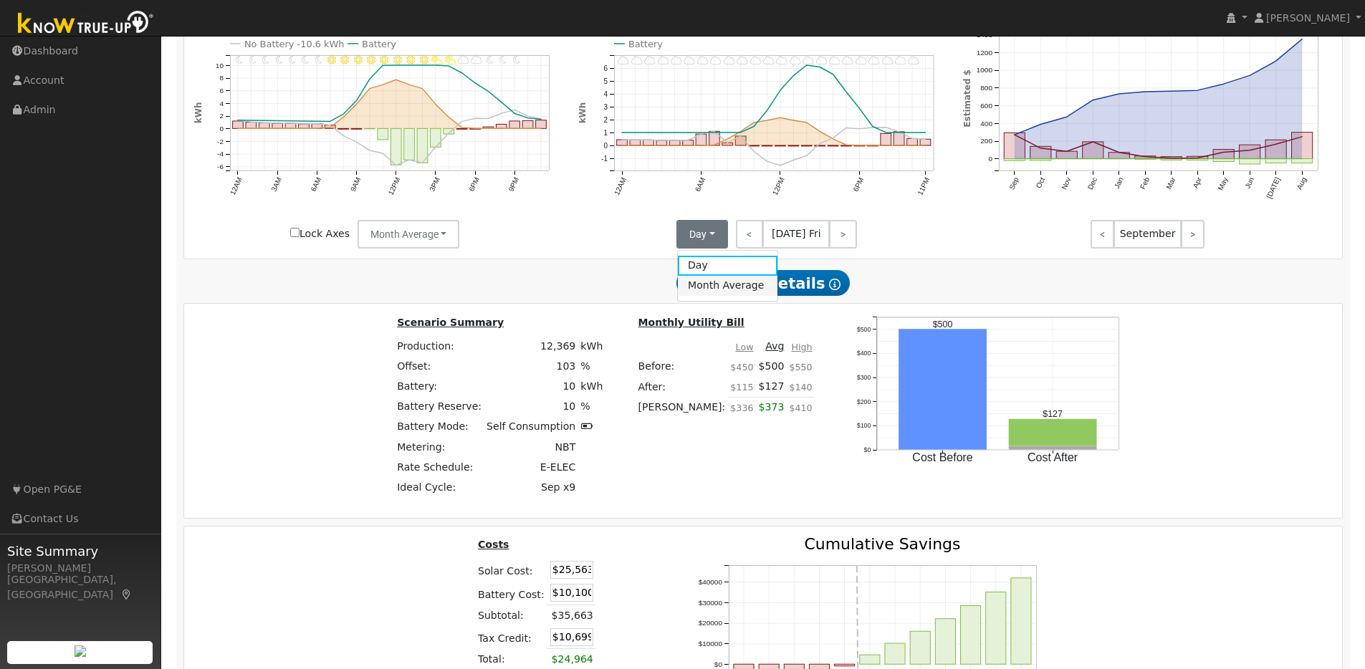
click at [705, 296] on link "Month Average" at bounding box center [728, 286] width 100 height 20
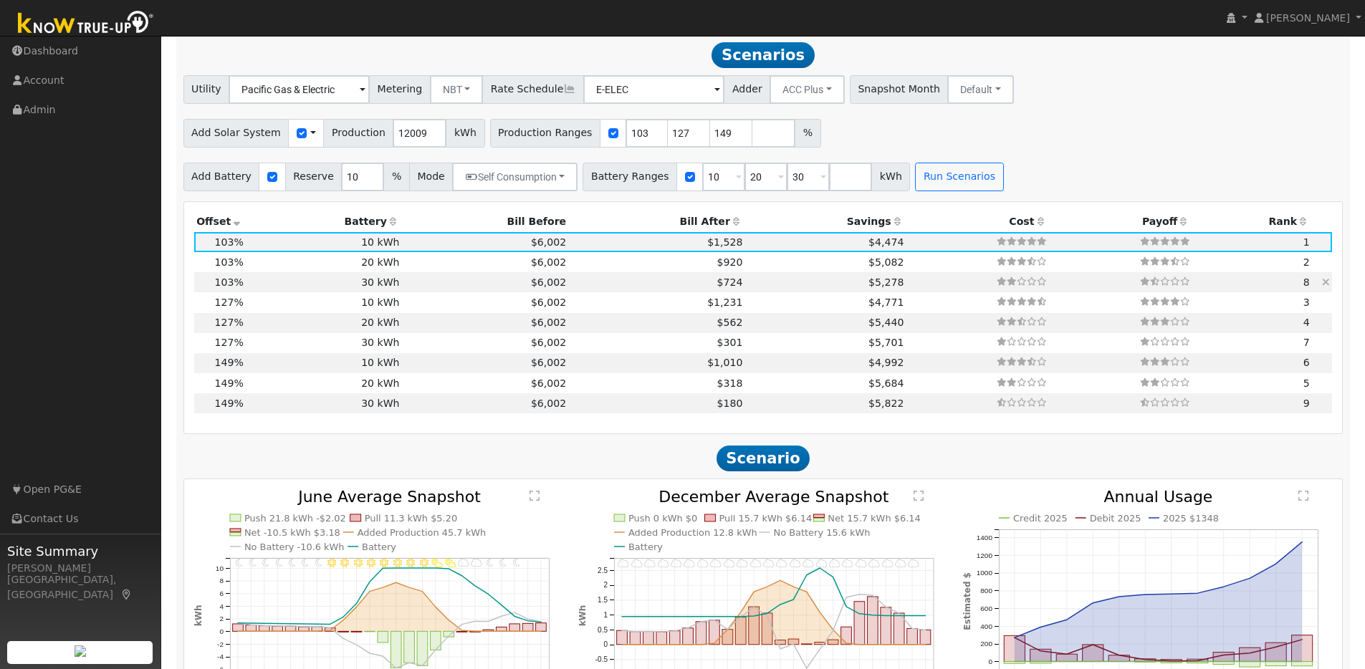
scroll to position [1275, 0]
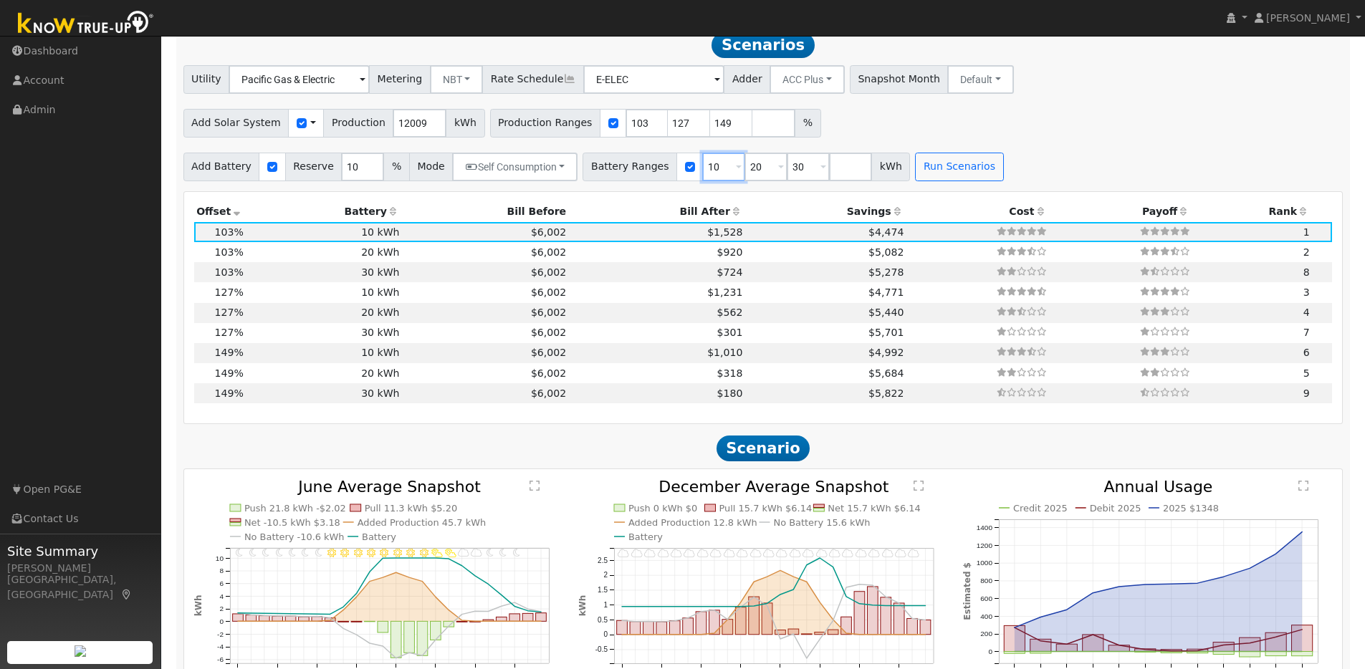
drag, startPoint x: 712, startPoint y: 173, endPoint x: 694, endPoint y: 174, distance: 17.9
click at [702, 174] on input "10" at bounding box center [723, 167] width 43 height 29
type input "20"
type input "30"
type input "20"
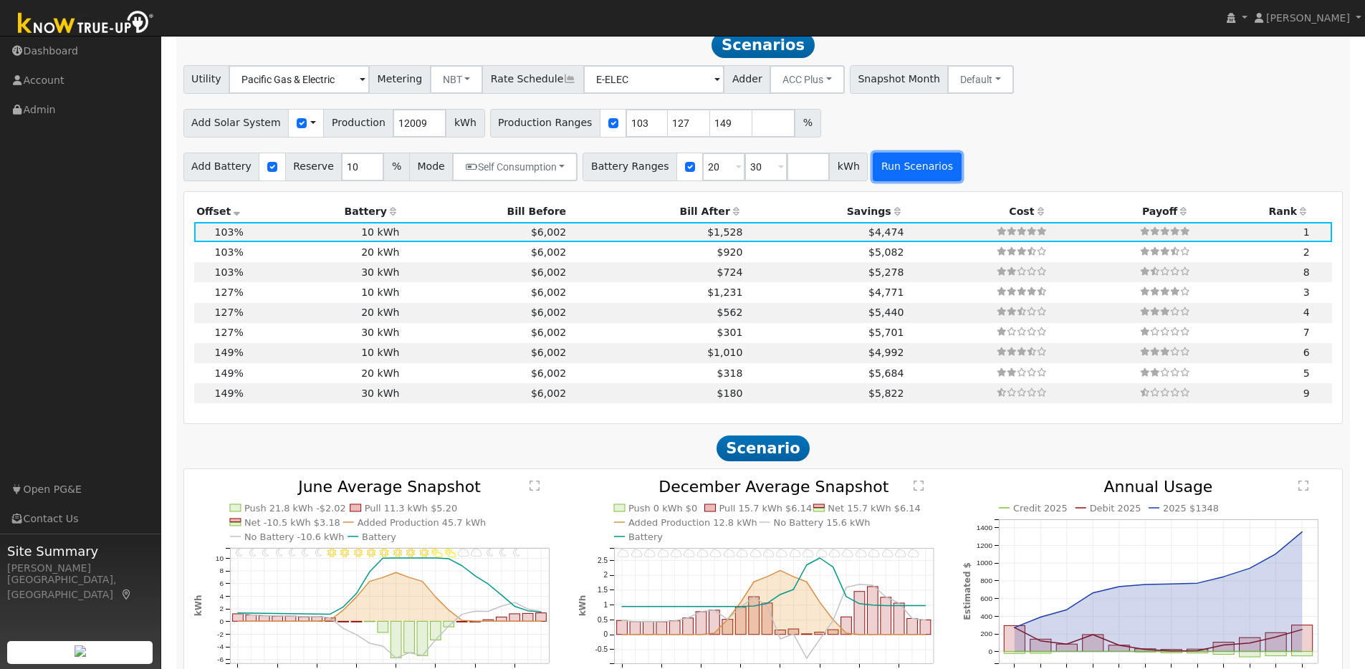
click at [893, 172] on button "Run Scenarios" at bounding box center [917, 167] width 88 height 29
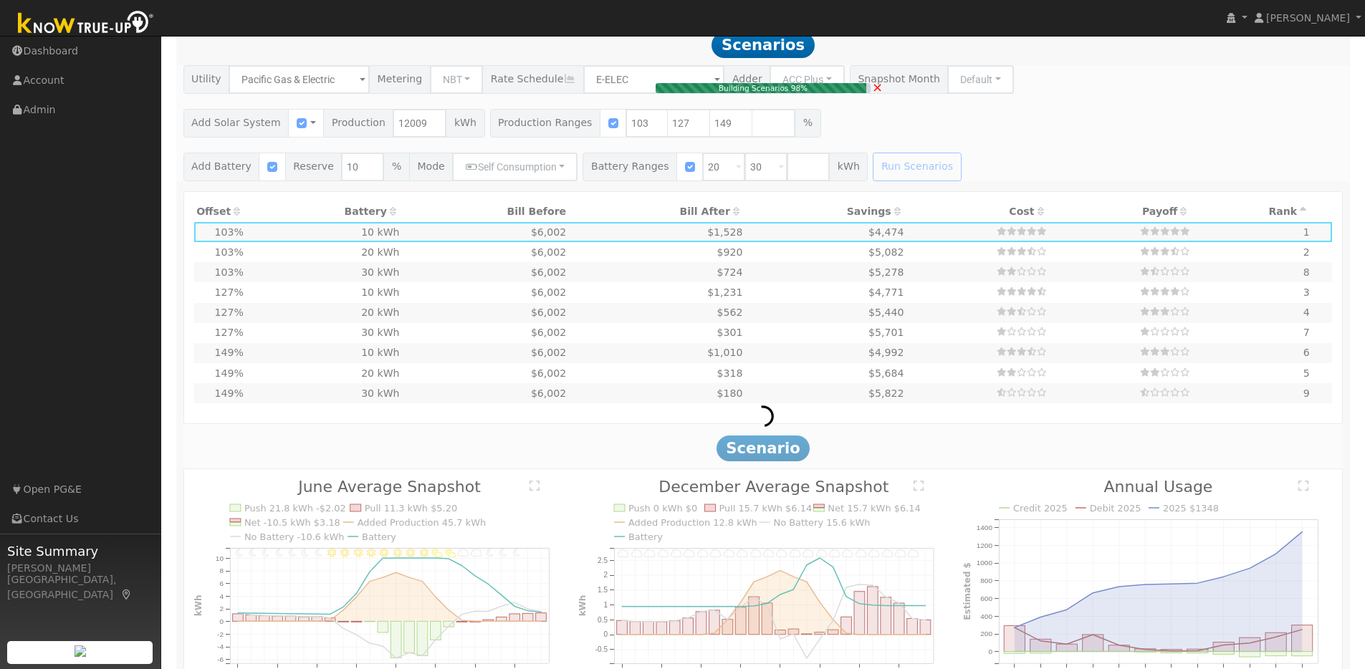
type input "$20,200"
type input "$13,729"
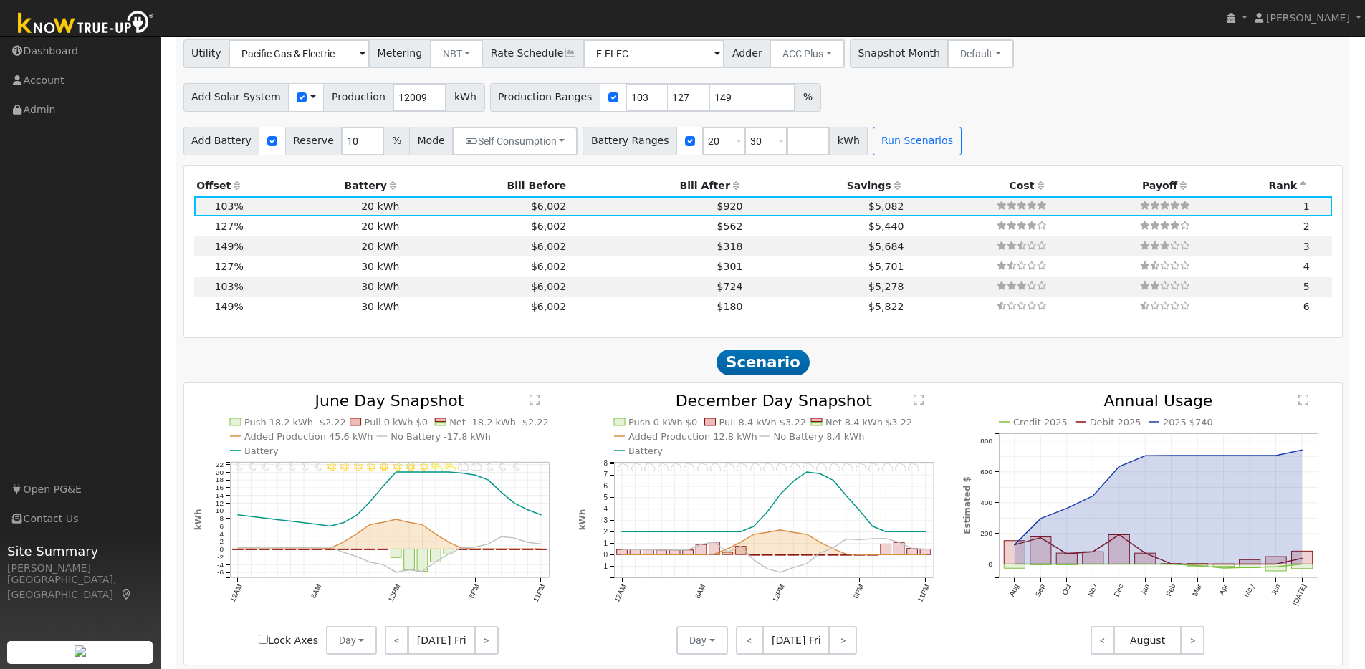
scroll to position [1298, 0]
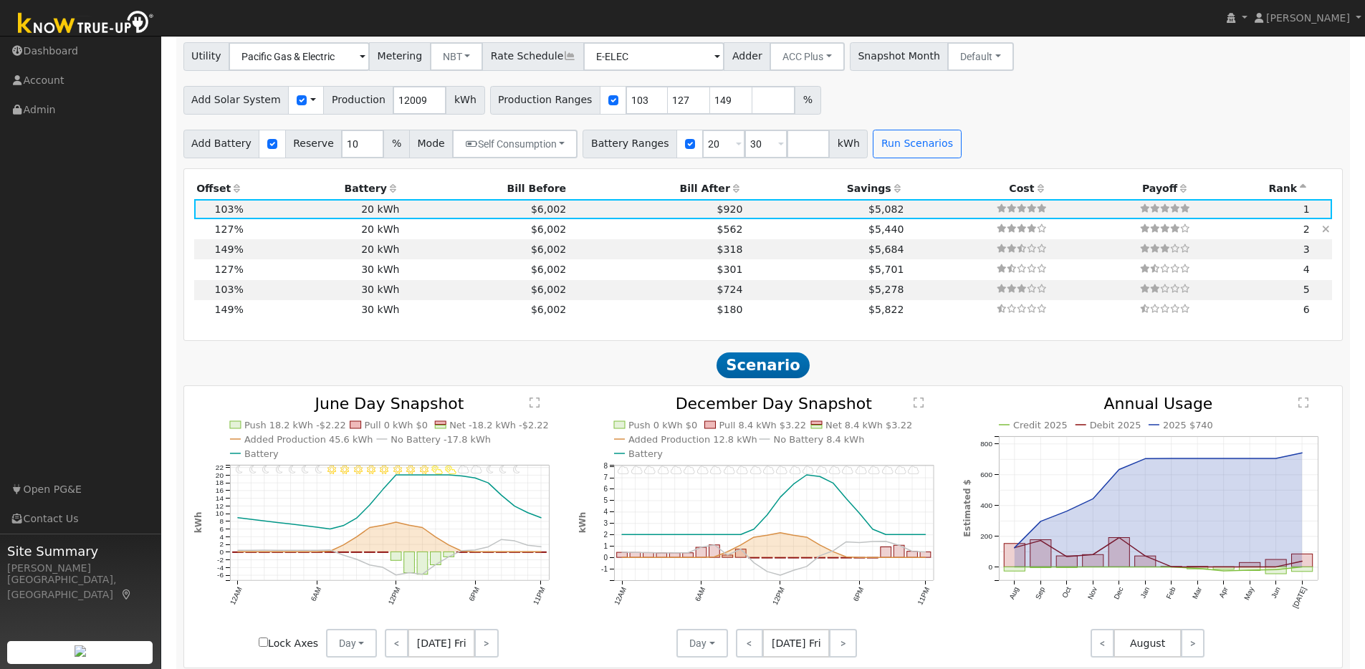
click at [267, 239] on td "20 kWh" at bounding box center [324, 229] width 156 height 20
type input "10.2"
type input "$31,519"
type input "$15,516"
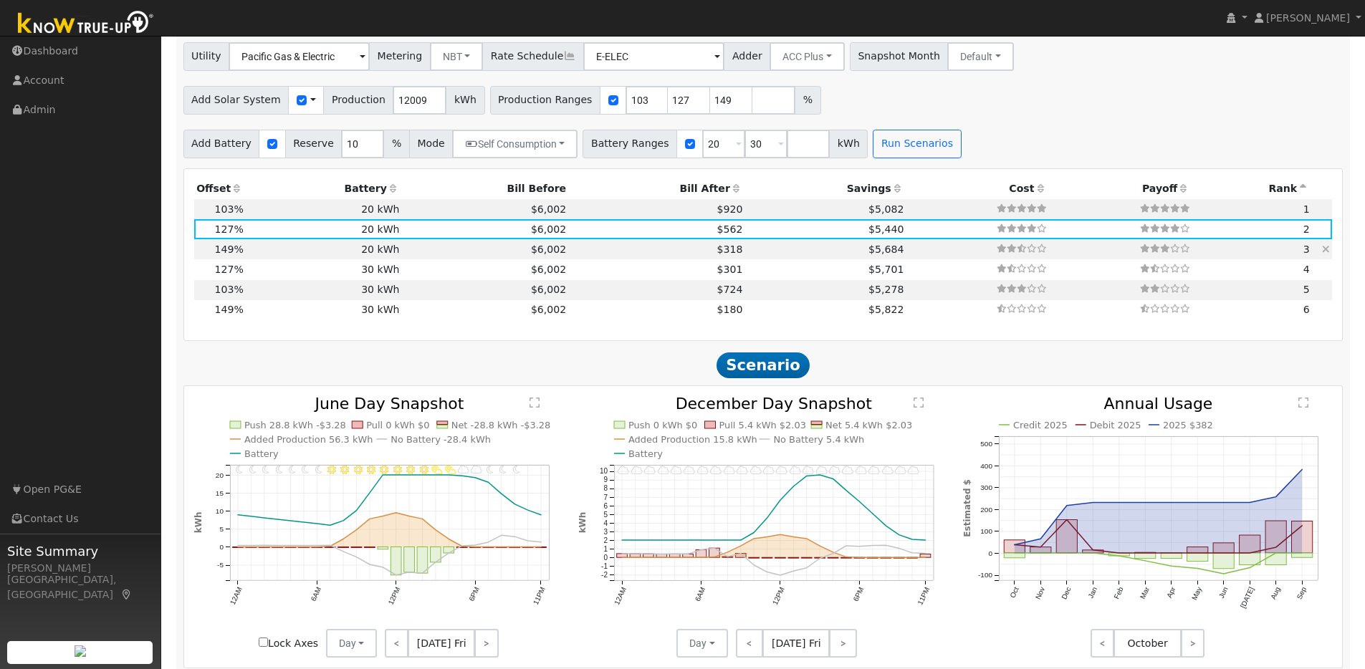
click at [268, 259] on td "20 kWh" at bounding box center [324, 249] width 156 height 20
type input "11.9"
type input "$36,979"
type input "$17,154"
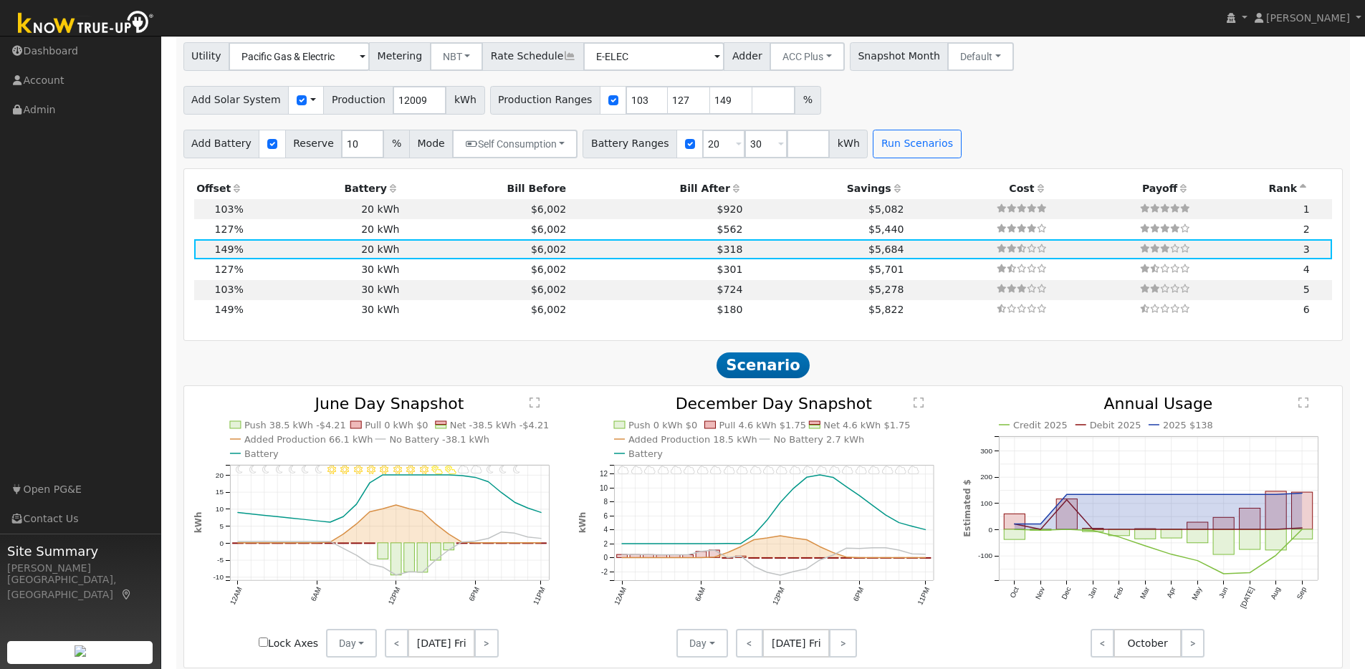
click at [387, 190] on th "Battery" at bounding box center [324, 189] width 156 height 20
click at [304, 279] on td "30 kWh" at bounding box center [324, 269] width 156 height 20
type input "8.2"
type input "$25,563"
type input "$30,300"
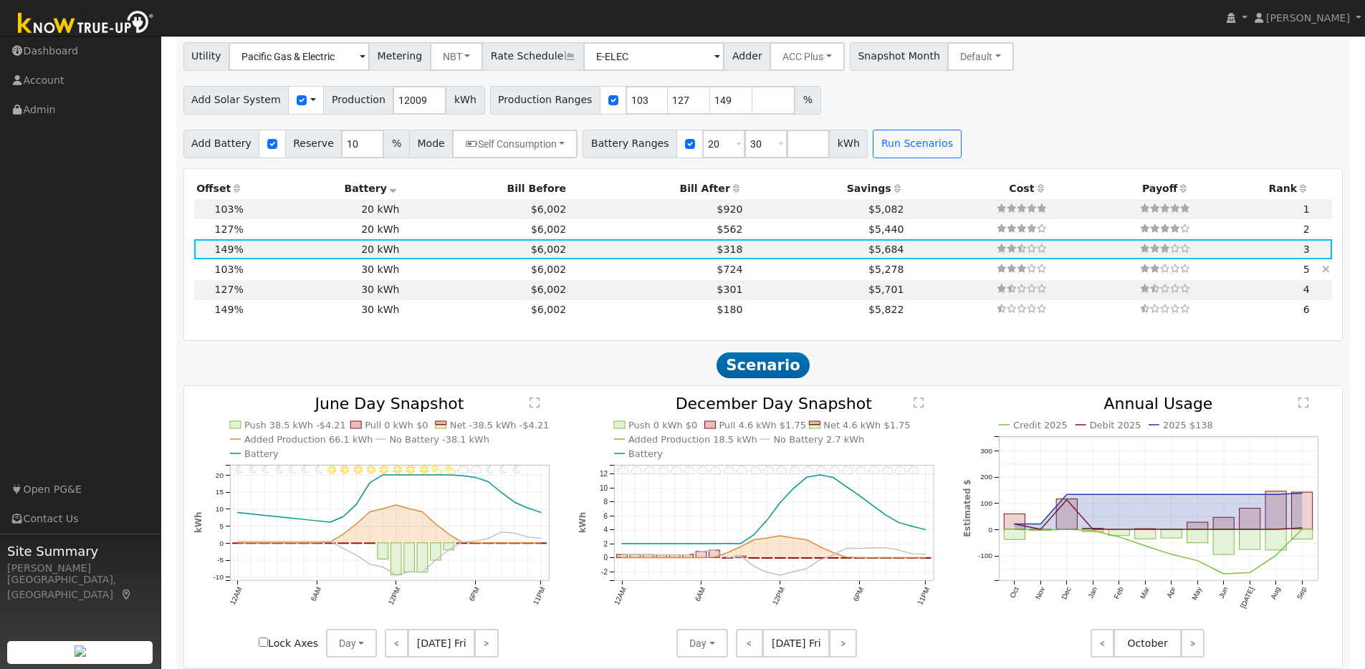
type input "$16,759"
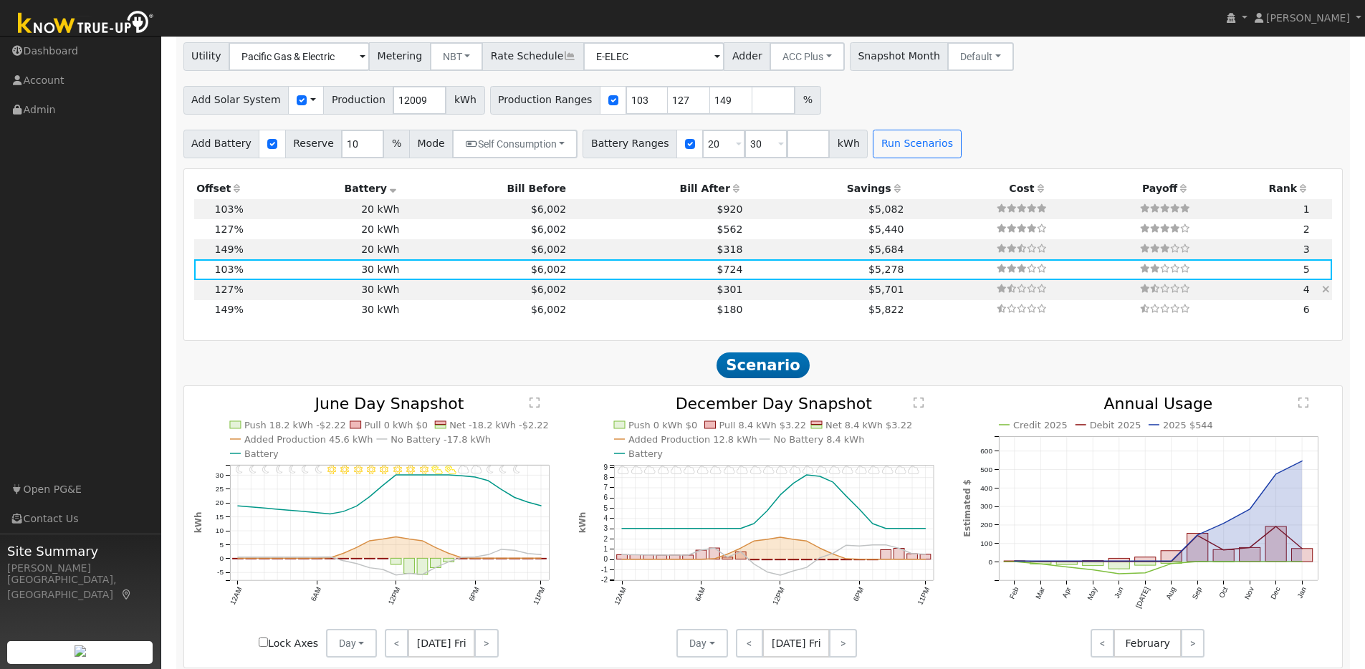
click at [302, 292] on td "30 kWh" at bounding box center [324, 290] width 156 height 20
type input "10.2"
type input "$31,519"
type input "$18,546"
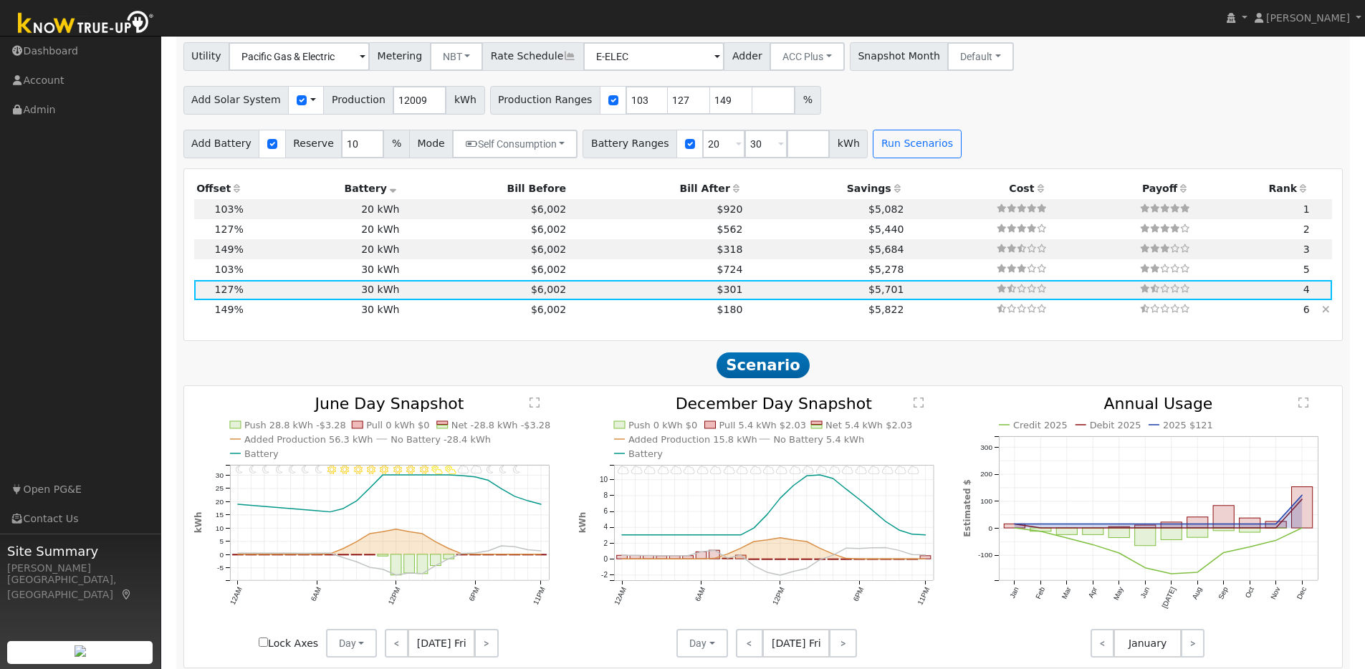
click at [290, 315] on td "30 kWh" at bounding box center [324, 310] width 156 height 20
type input "11.9"
type input "$36,979"
type input "$20,184"
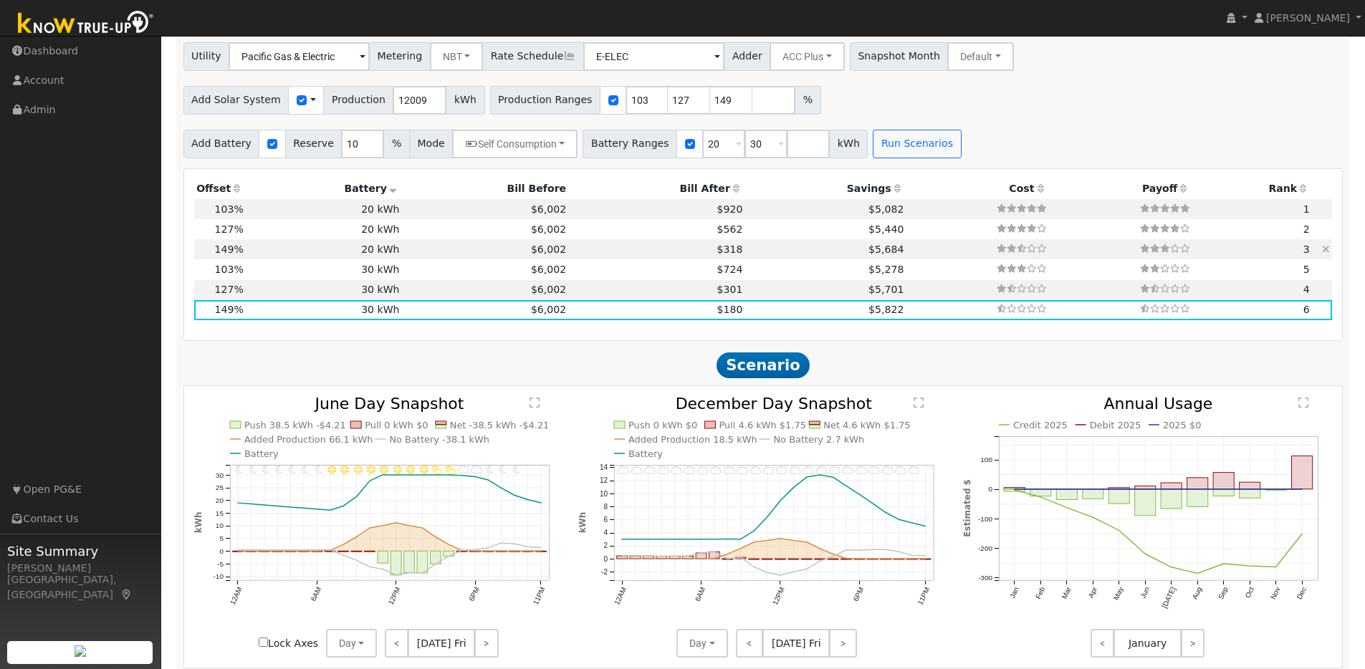
click at [312, 259] on td "20 kWh" at bounding box center [324, 249] width 156 height 20
type input "$20,200"
type input "$17,154"
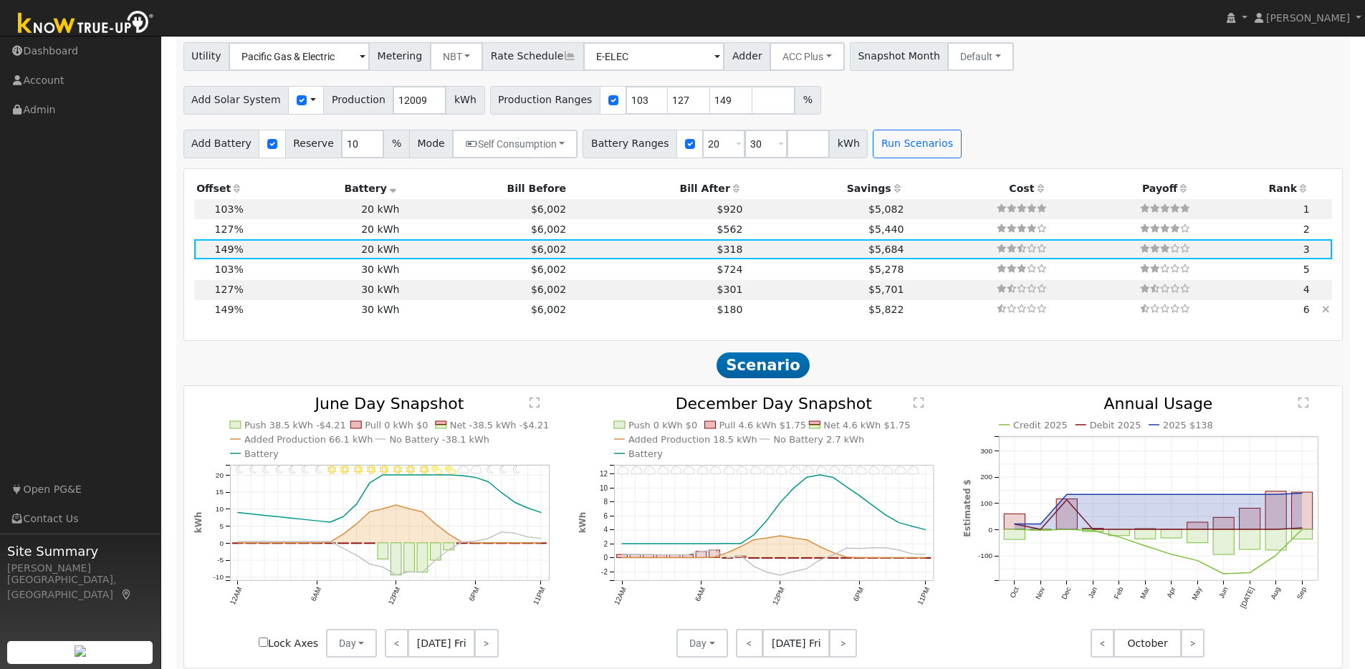
click at [274, 315] on td "30 kWh" at bounding box center [324, 310] width 156 height 20
type input "$30,300"
type input "$20,184"
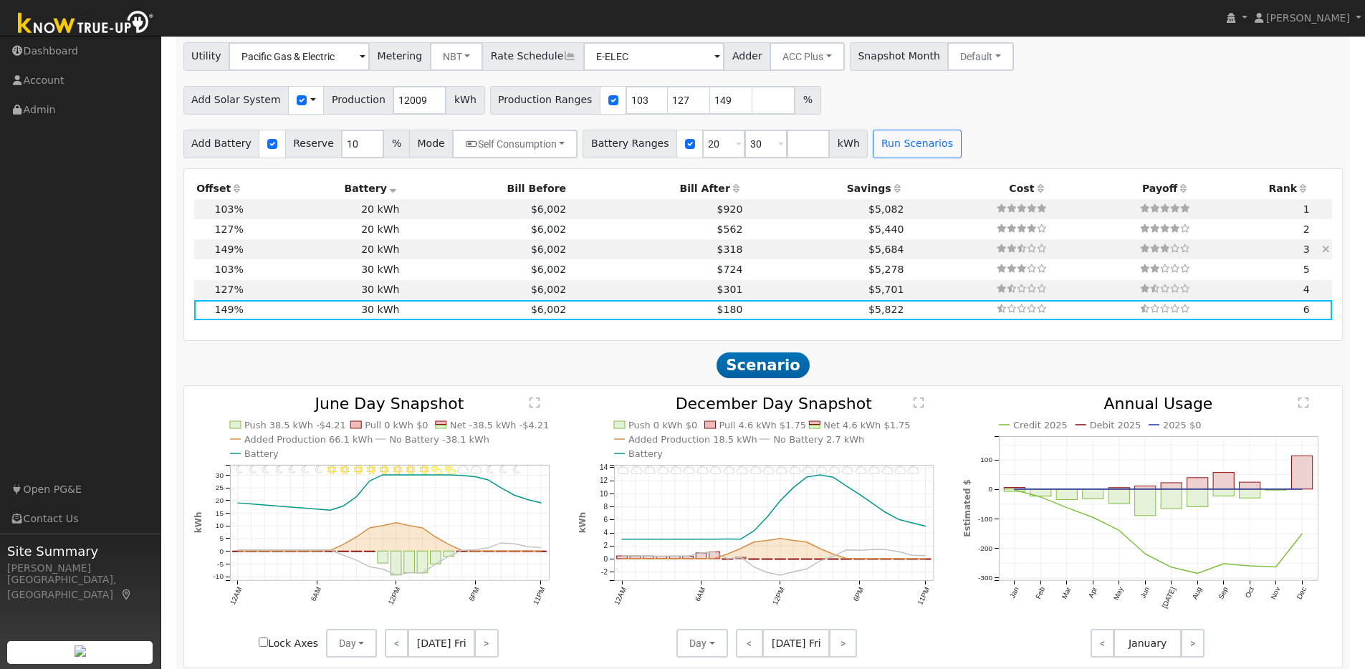
click at [256, 254] on td "20 kWh" at bounding box center [324, 249] width 156 height 20
type input "$20,200"
type input "$17,154"
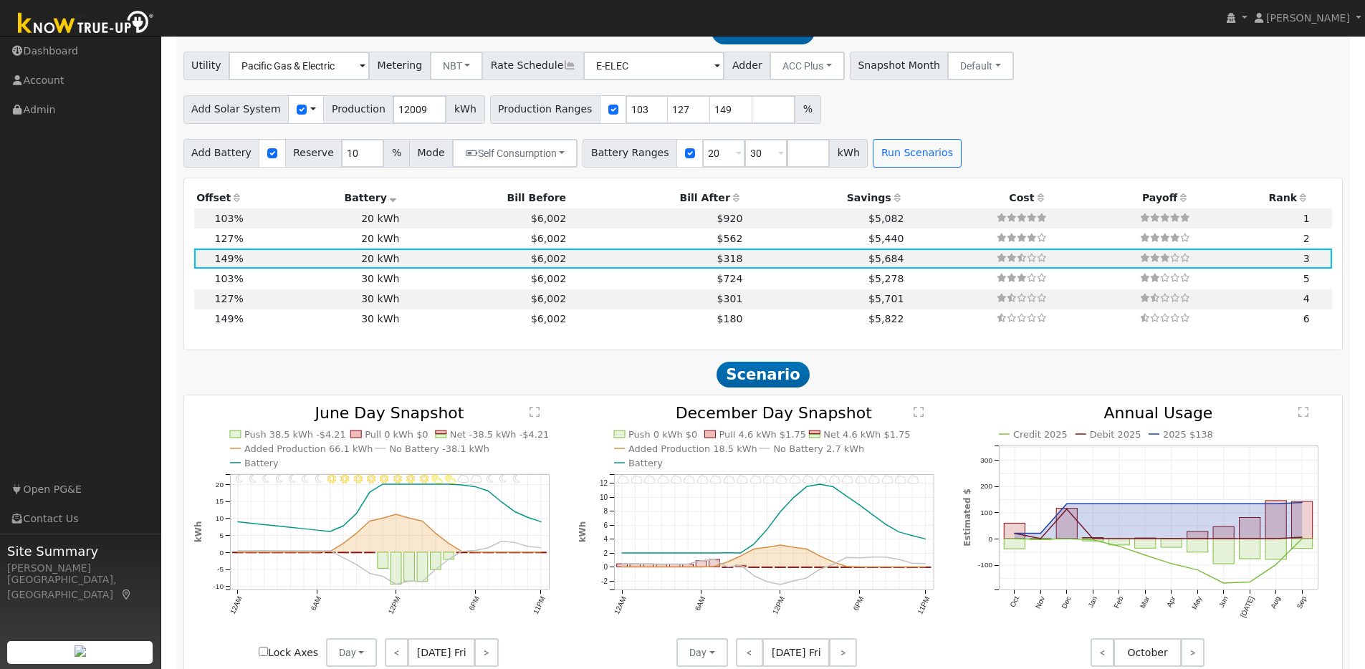
scroll to position [1160, 0]
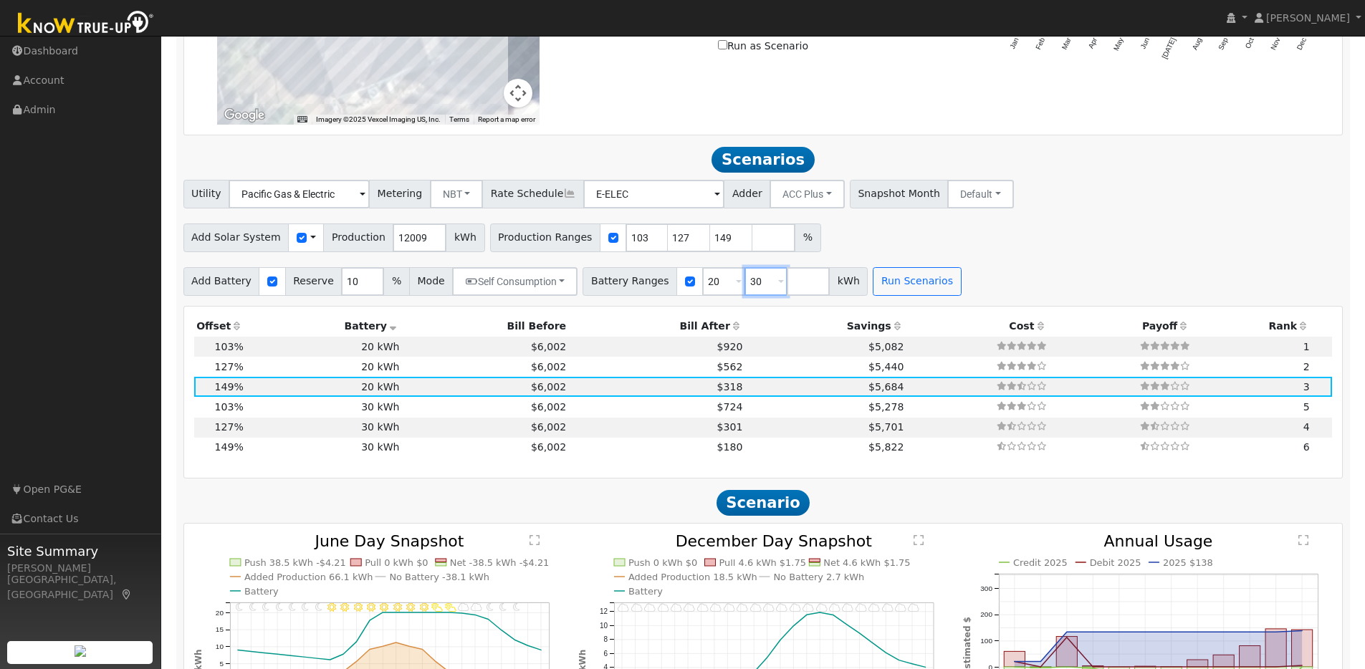
click at [727, 290] on div "Battery Ranges 20 Overrides Reserve % Mode None None Self Consumption Peak Savi…" at bounding box center [724, 281] width 285 height 29
click at [868, 287] on button "Run Scenarios" at bounding box center [874, 281] width 88 height 29
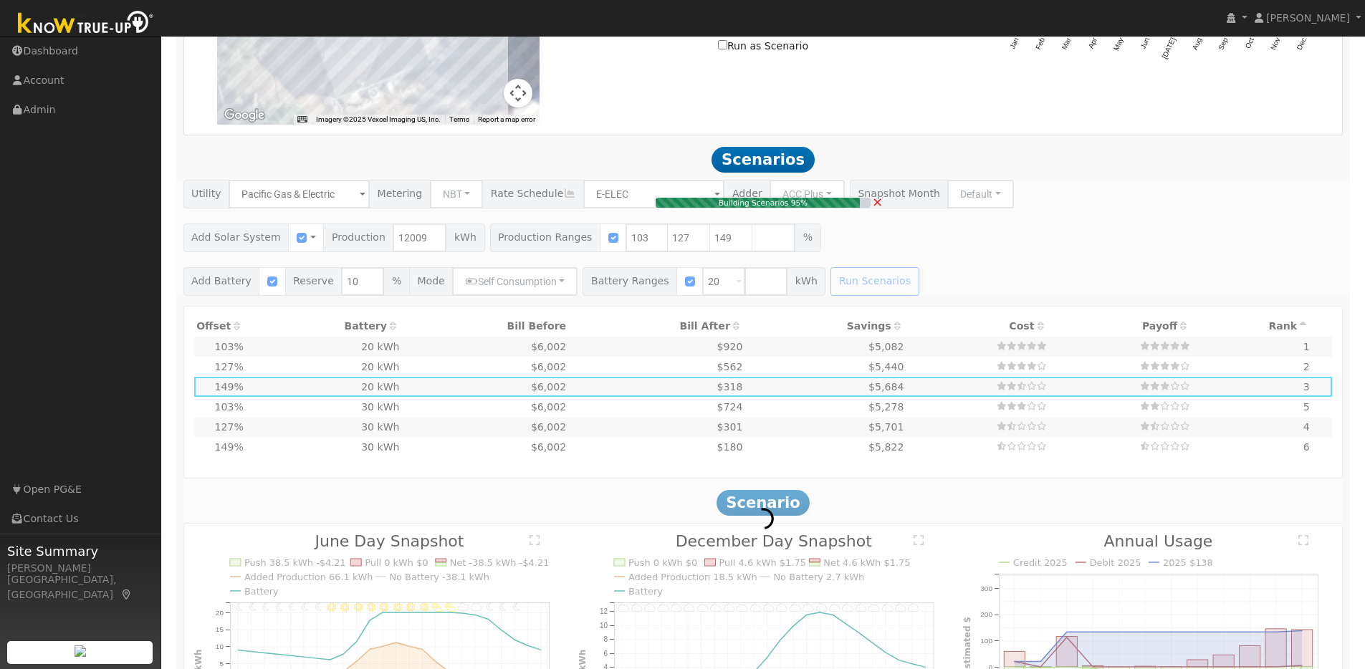
type input "8.2"
type input "$25,563"
type input "$13,729"
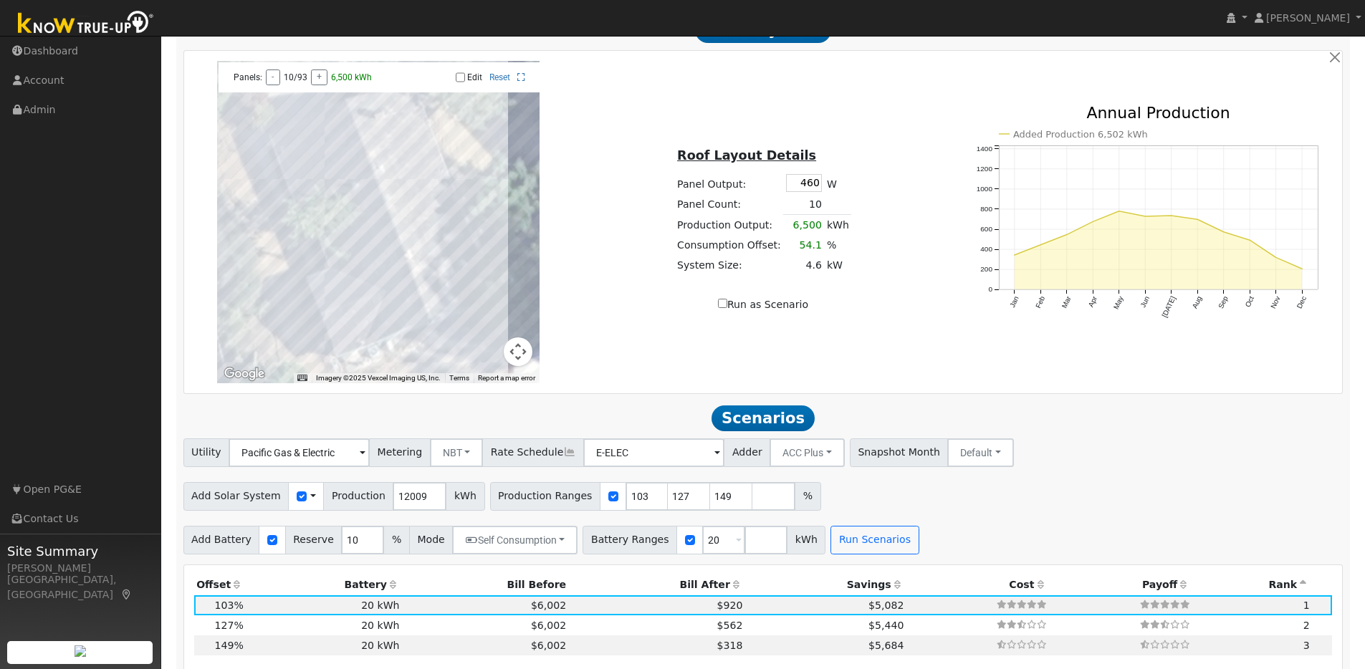
scroll to position [891, 0]
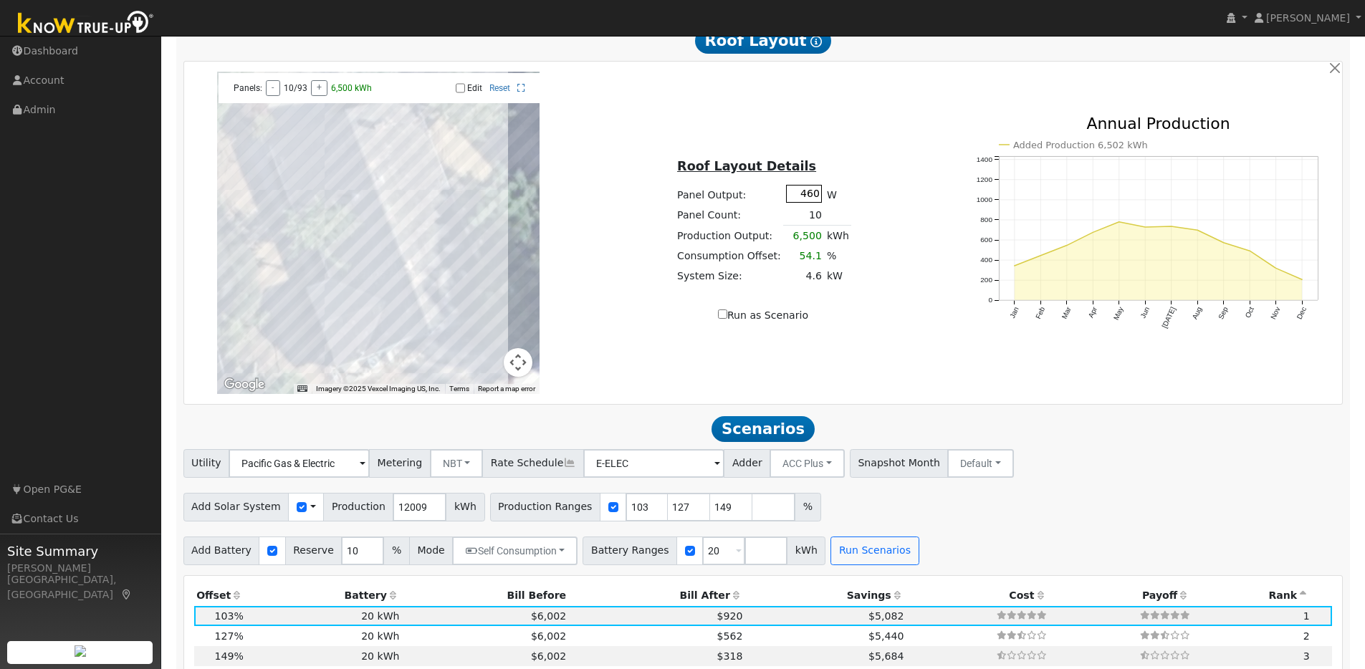
click at [810, 203] on input "460" at bounding box center [804, 194] width 36 height 18
type input "440"
type input "80"
type input "100"
type input "125"
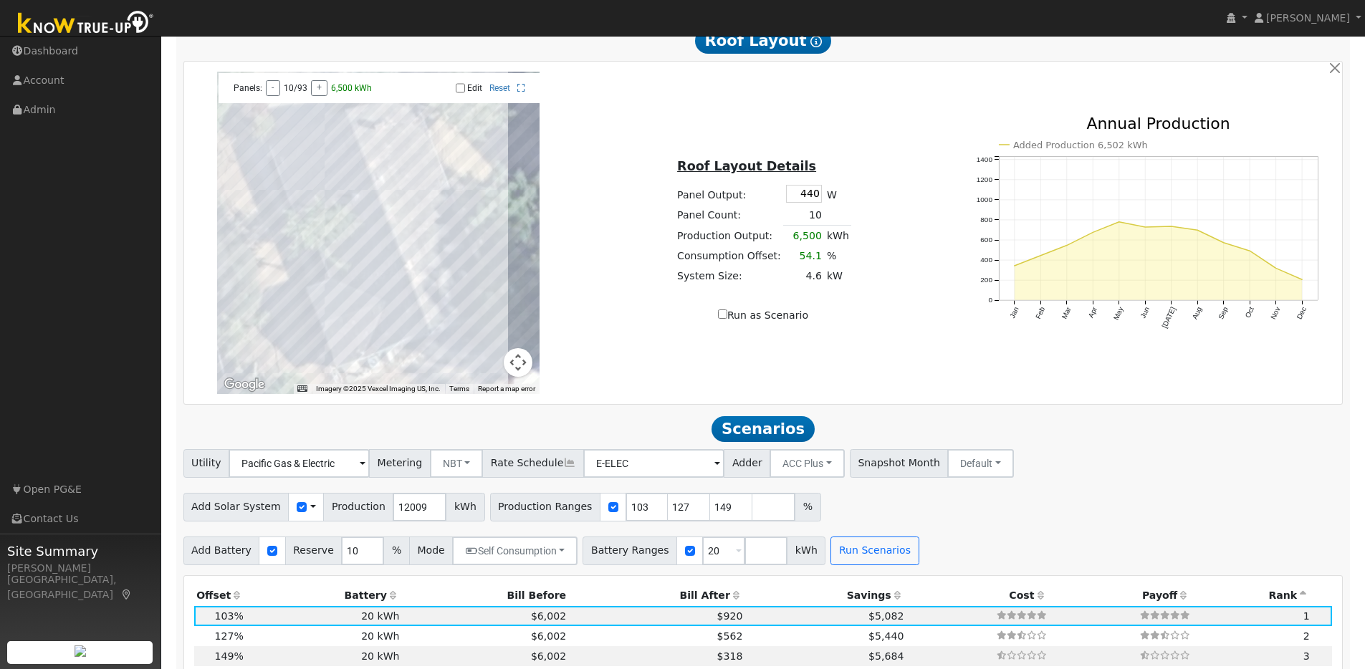
type input "150"
click at [871, 188] on div "Roof Layout Details Panel Output: 440 W Panel Count: 10 Production Output: 6,50…" at bounding box center [763, 233] width 385 height 181
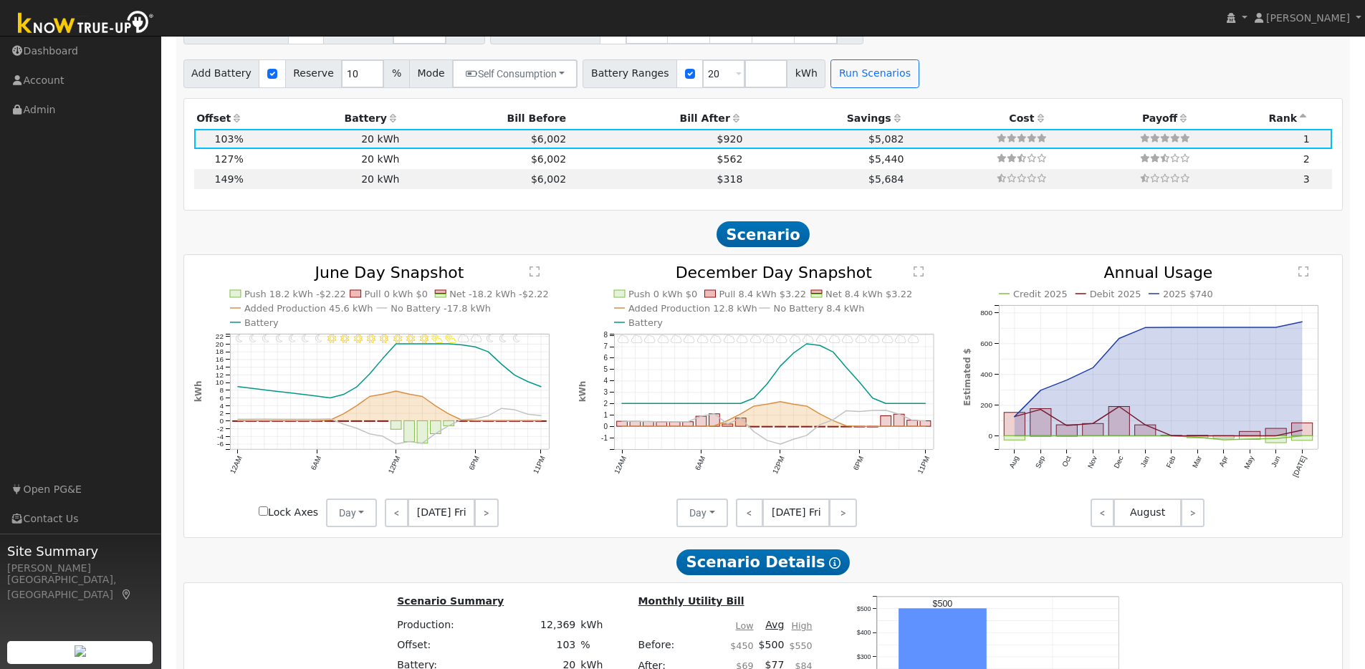
scroll to position [1372, 0]
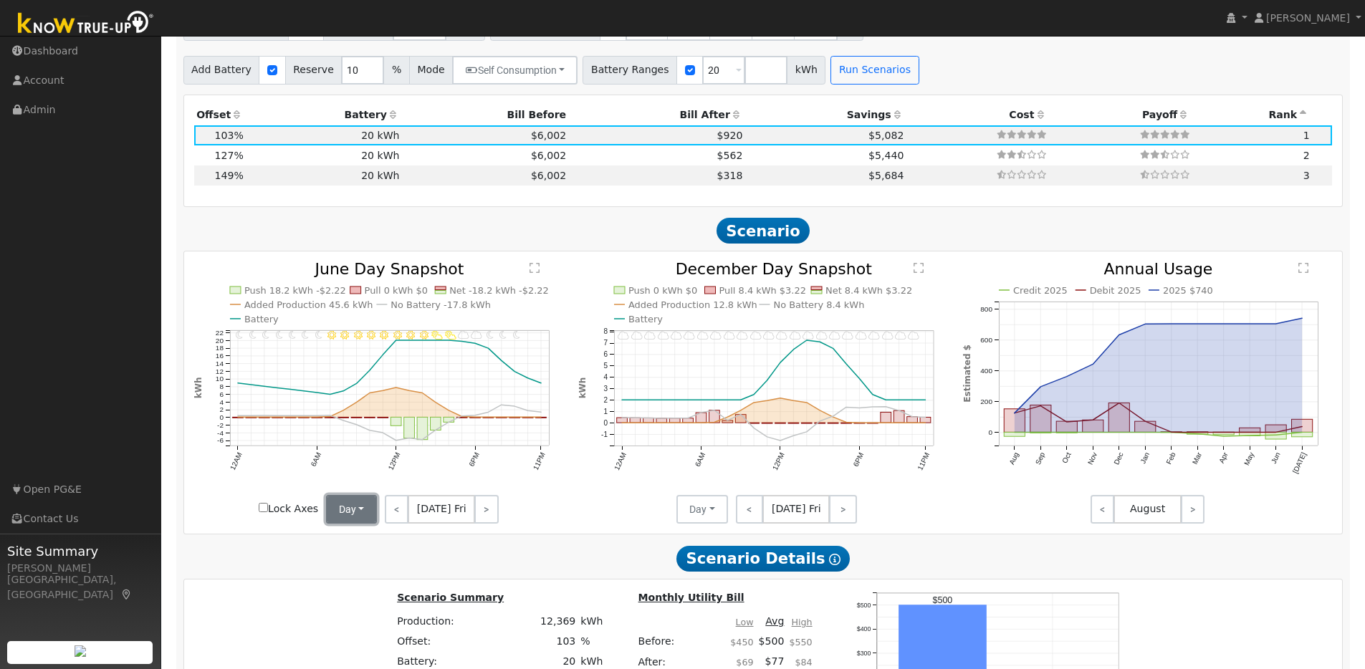
click at [362, 514] on button "Day" at bounding box center [352, 509] width 52 height 29
click at [347, 569] on link "Month Average" at bounding box center [377, 561] width 100 height 20
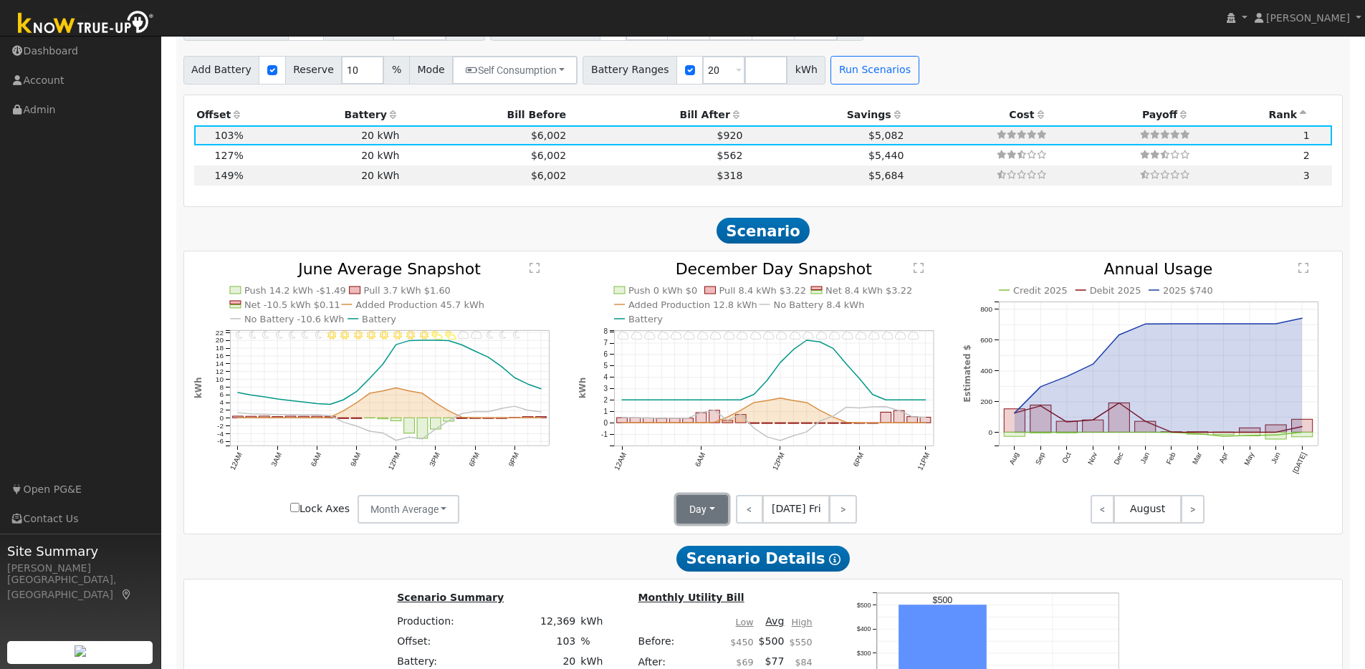
click at [713, 516] on button "Day" at bounding box center [702, 509] width 52 height 29
click at [712, 568] on link "Month Average" at bounding box center [728, 561] width 100 height 20
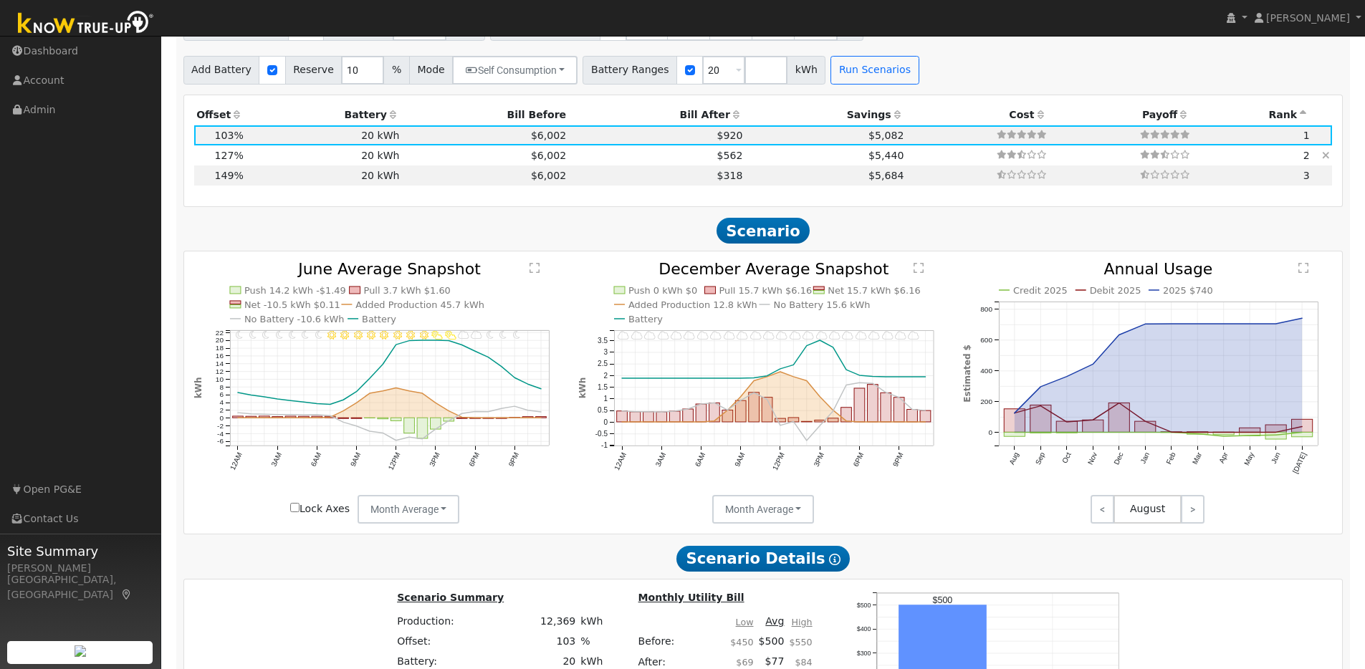
click at [266, 163] on td "20 kWh" at bounding box center [324, 155] width 156 height 20
type input "10.2"
type input "$31,519"
type input "$15,516"
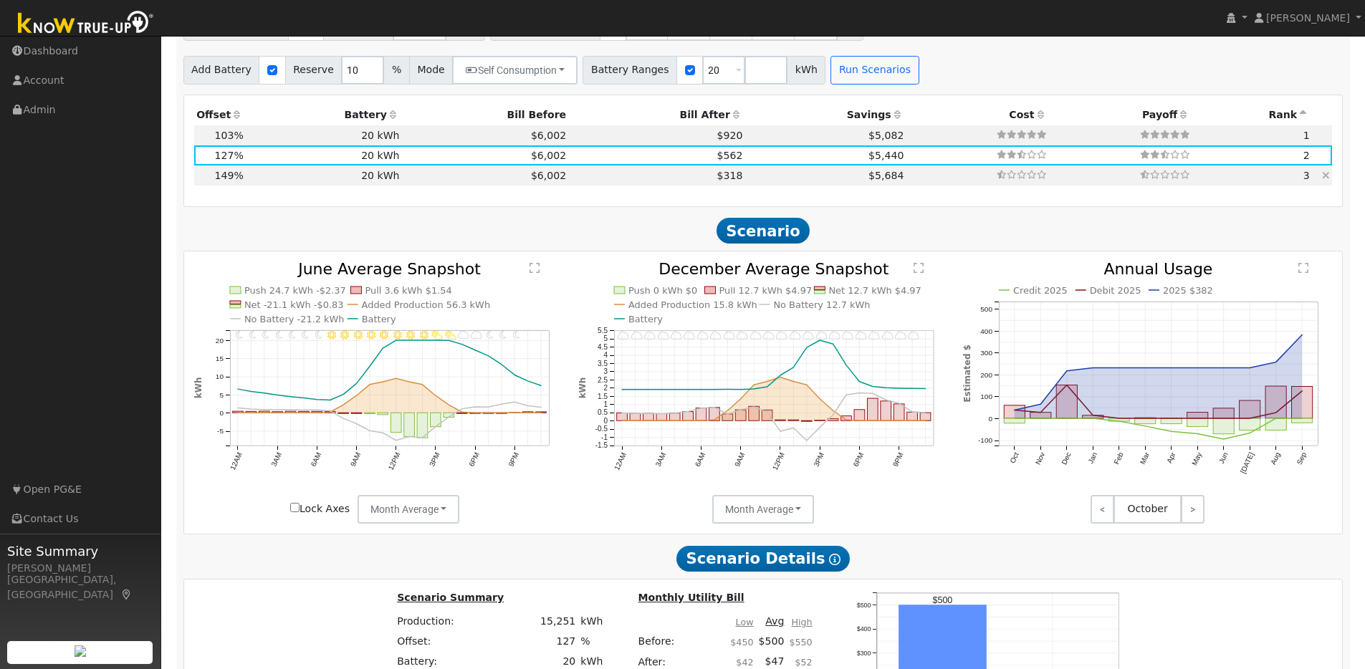
click at [292, 183] on td "20 kWh" at bounding box center [324, 175] width 156 height 20
type input "11.9"
type input "$36,979"
type input "$17,154"
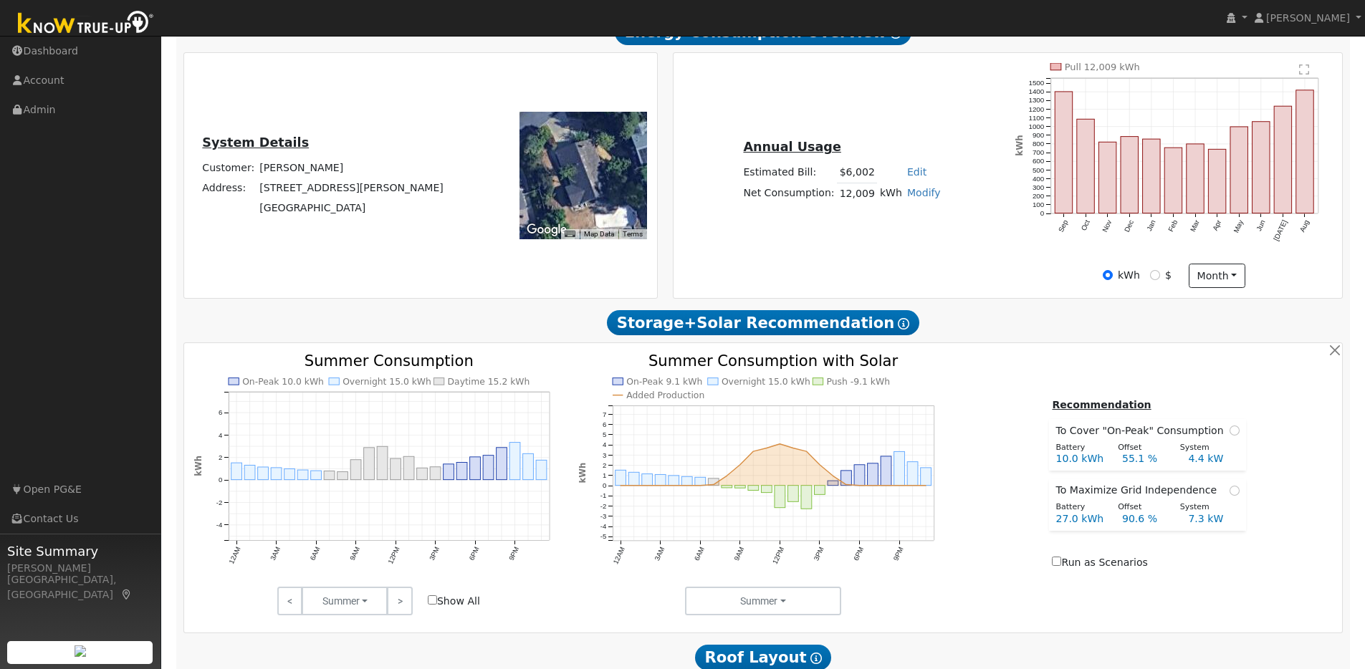
scroll to position [183, 0]
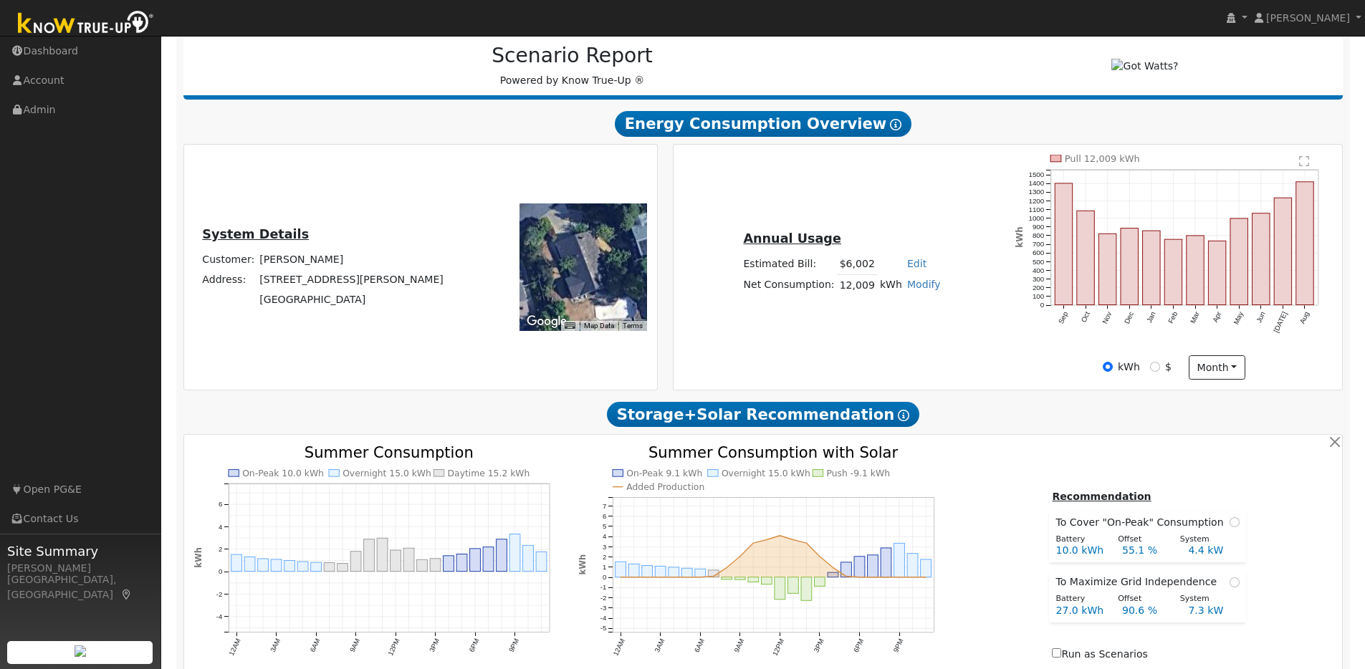
click at [923, 290] on link "Modify" at bounding box center [924, 284] width 34 height 11
click at [902, 348] on link "Add Electric Vehicle" at bounding box center [874, 339] width 120 height 20
type input "200"
type input "100"
click at [935, 327] on button "Save" at bounding box center [934, 324] width 42 height 24
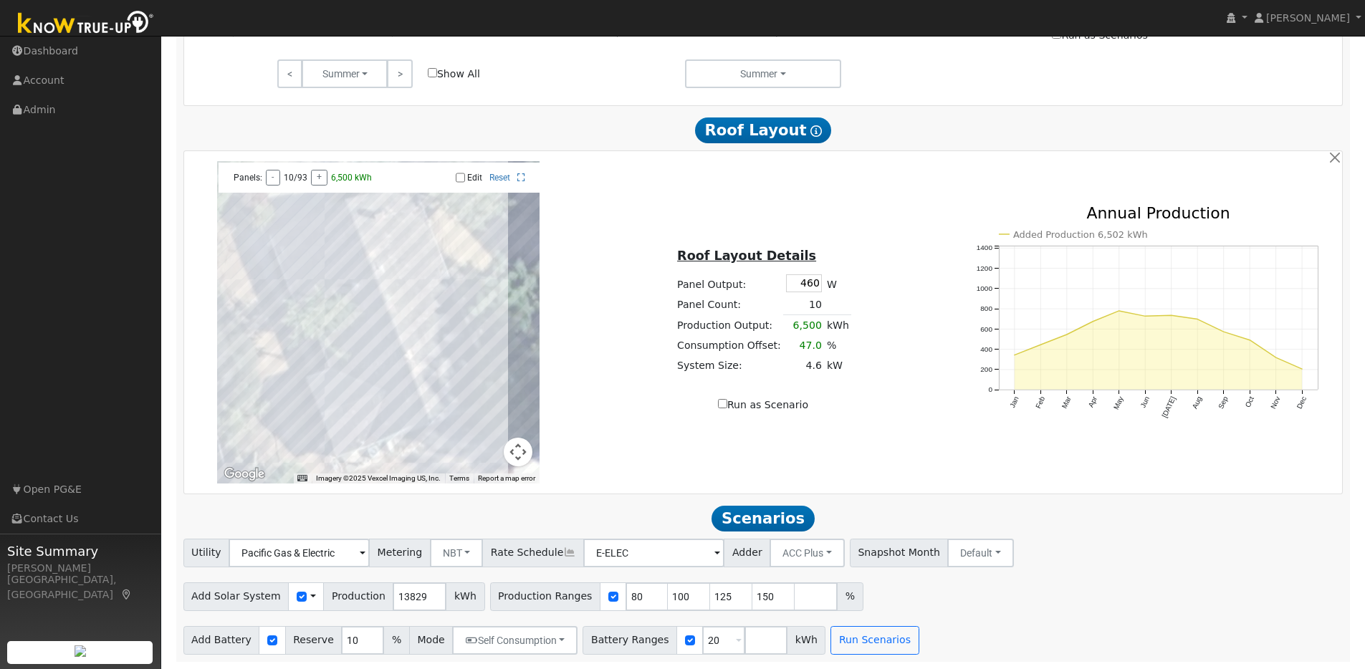
scroll to position [809, 0]
click at [809, 285] on input "460" at bounding box center [804, 283] width 36 height 18
type input "440"
click at [944, 291] on div "Roof Layout Details Panel Output: 440 W Panel Count: 10 Production Output: 6,50…" at bounding box center [763, 322] width 385 height 181
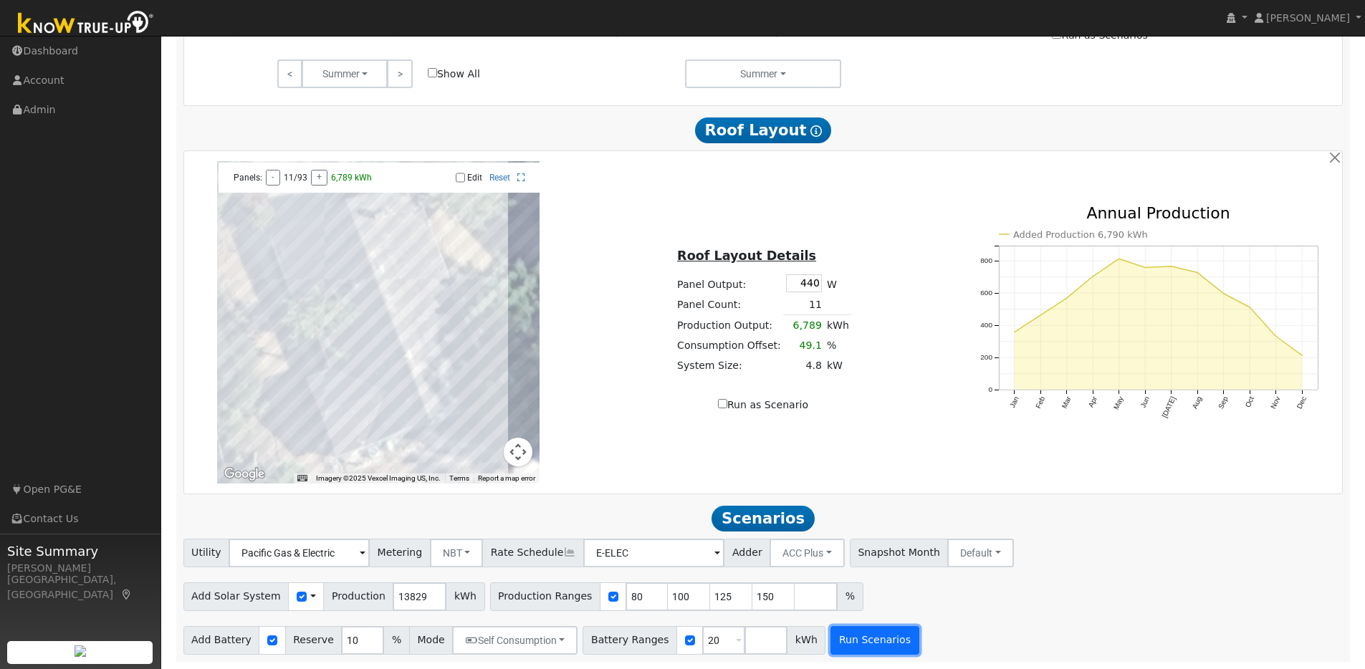
click at [855, 641] on button "Run Scenarios" at bounding box center [874, 640] width 88 height 29
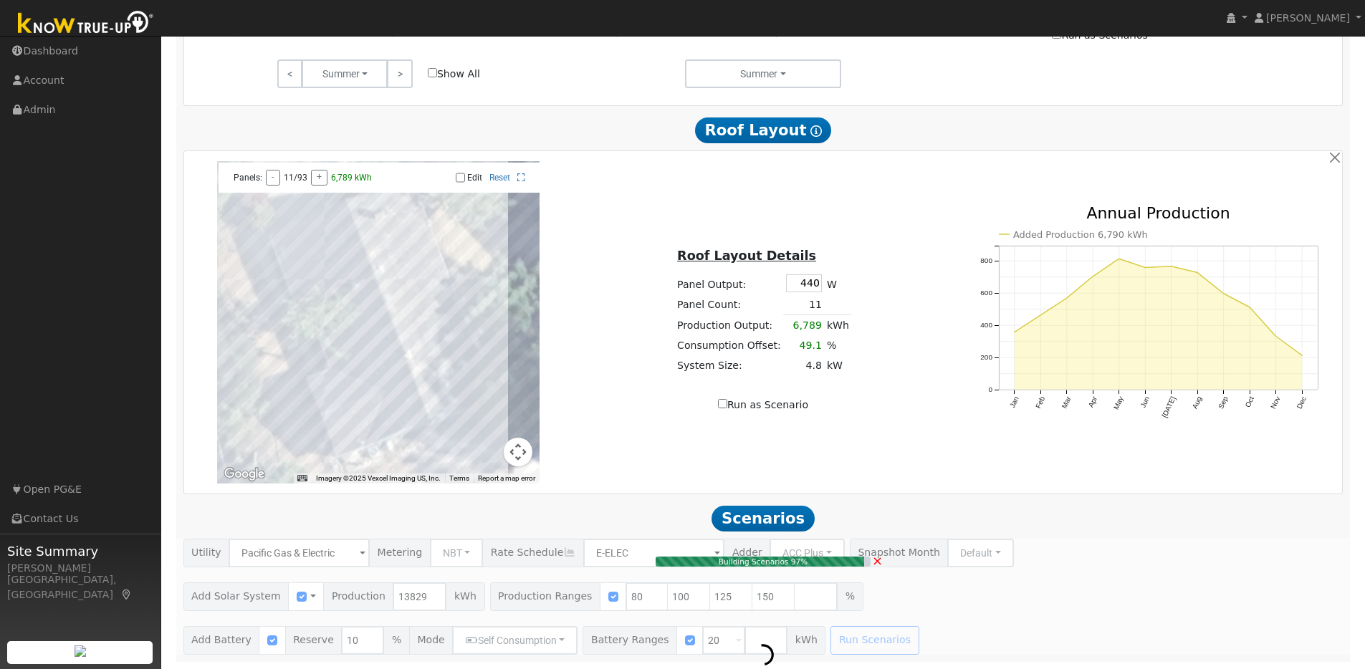
type input "7.4"
type input "$22,864"
type input "$12,919"
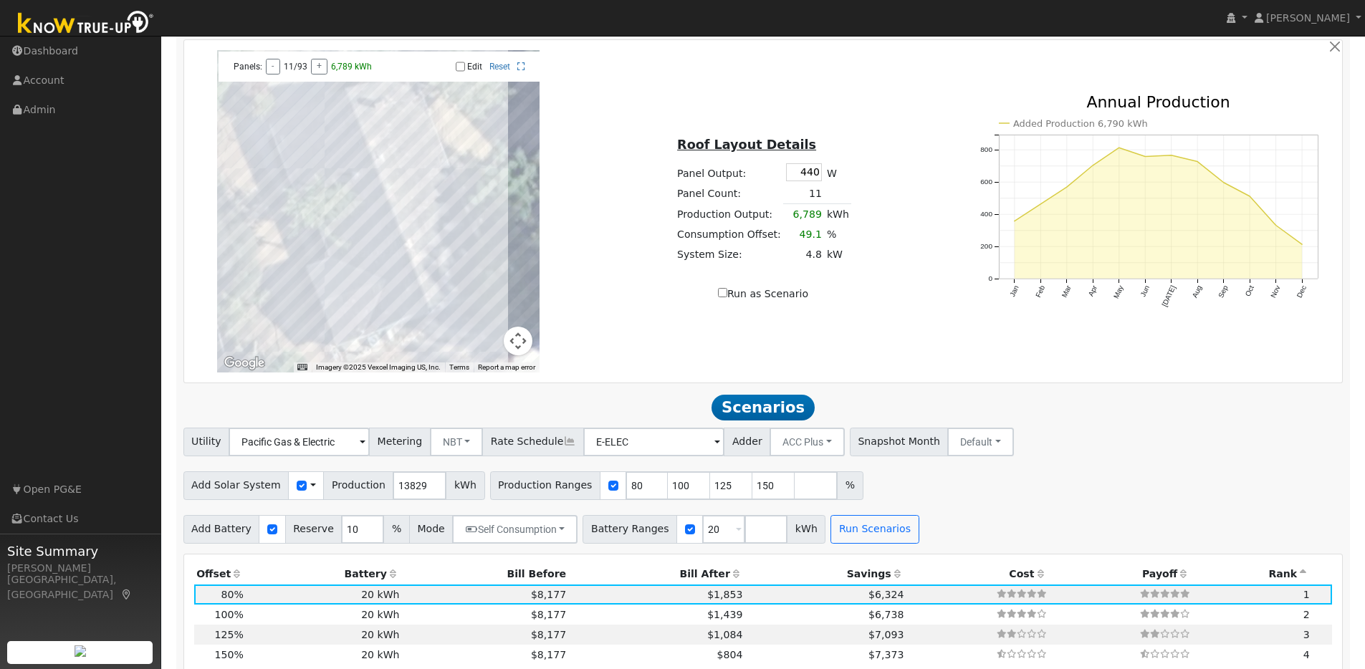
scroll to position [893, 0]
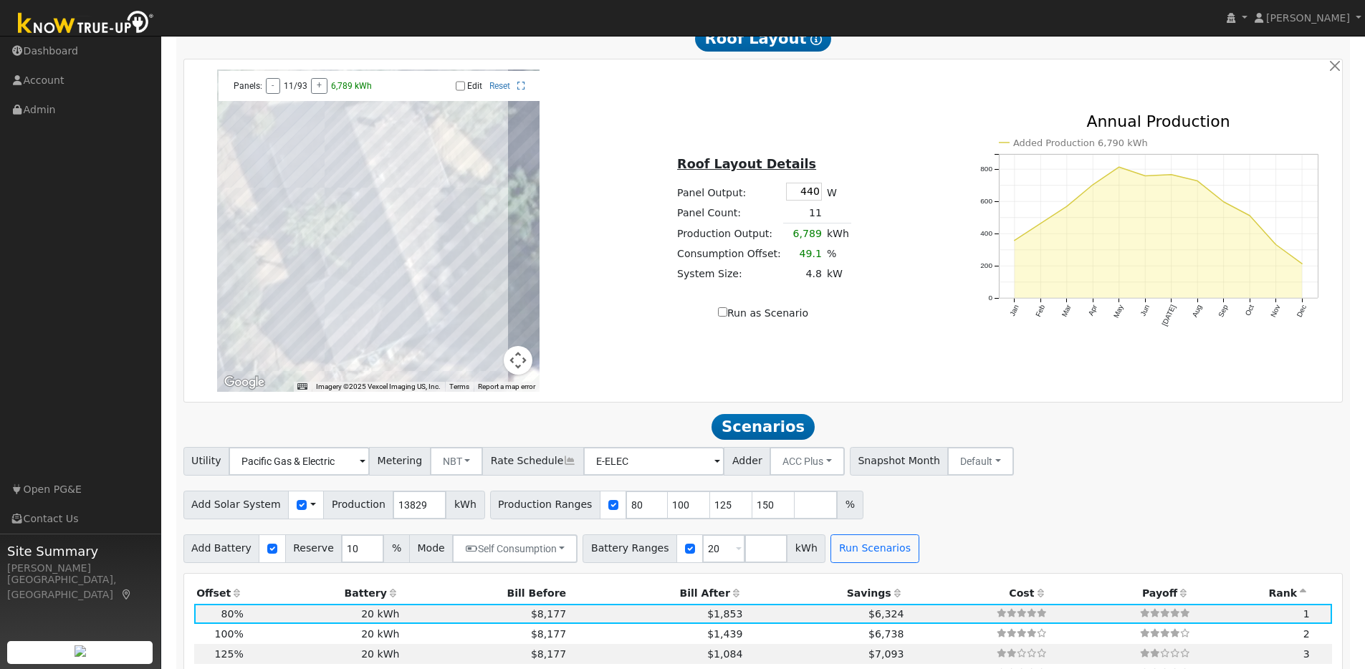
click at [459, 91] on input "Edit" at bounding box center [460, 86] width 9 height 10
checkbox input "true"
click at [422, 285] on div at bounding box center [378, 230] width 322 height 322
click at [415, 263] on div at bounding box center [378, 230] width 322 height 322
click at [409, 246] on div at bounding box center [378, 230] width 322 height 322
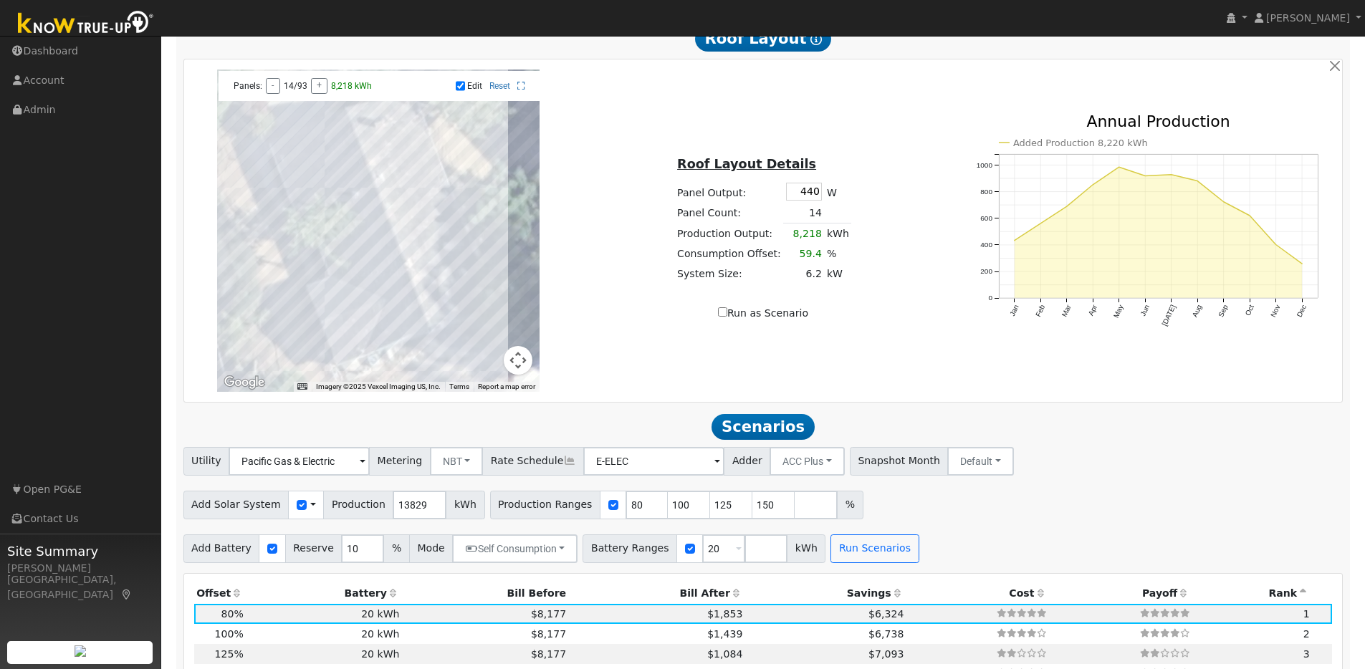
click at [397, 224] on div at bounding box center [378, 230] width 322 height 322
click at [396, 200] on div at bounding box center [378, 230] width 322 height 322
click at [383, 179] on div at bounding box center [378, 230] width 322 height 322
click at [373, 154] on div at bounding box center [378, 230] width 322 height 322
click at [384, 153] on div at bounding box center [378, 230] width 322 height 322
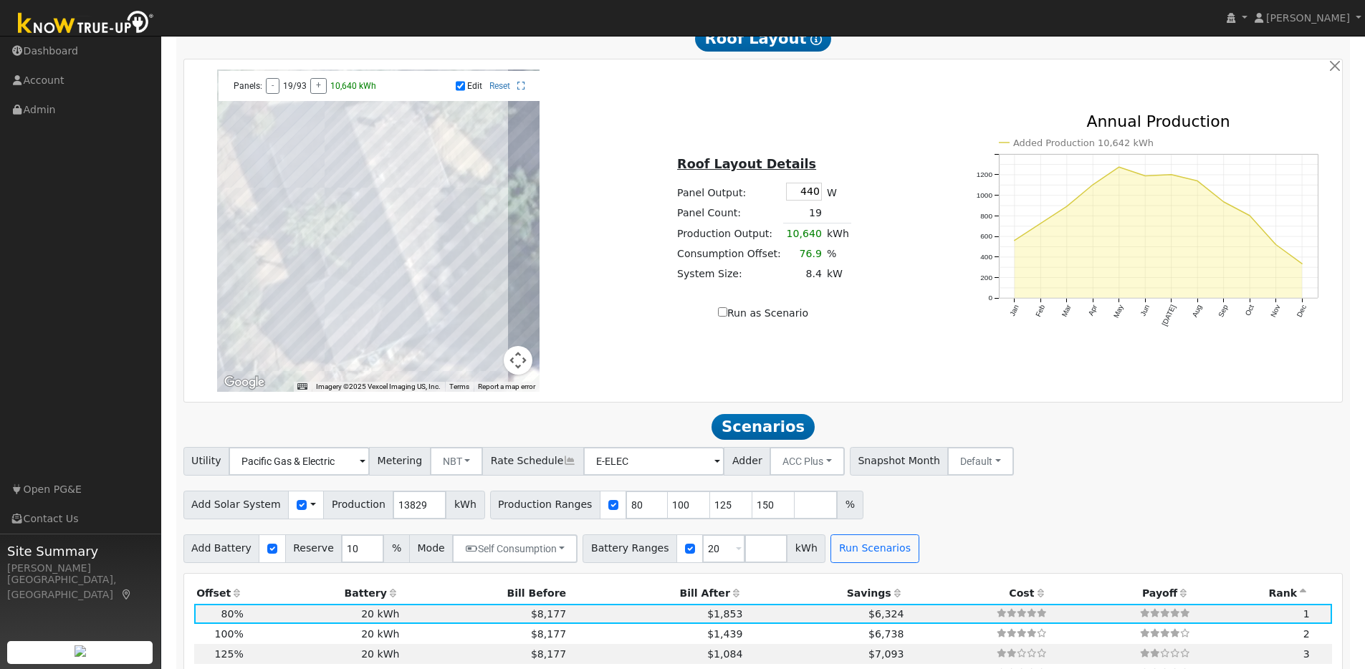
click at [394, 176] on div at bounding box center [378, 230] width 322 height 322
click at [406, 201] on div at bounding box center [378, 230] width 322 height 322
click at [416, 225] on div at bounding box center [378, 230] width 322 height 322
click at [422, 244] on div at bounding box center [378, 230] width 322 height 322
click at [430, 263] on div at bounding box center [378, 230] width 322 height 322
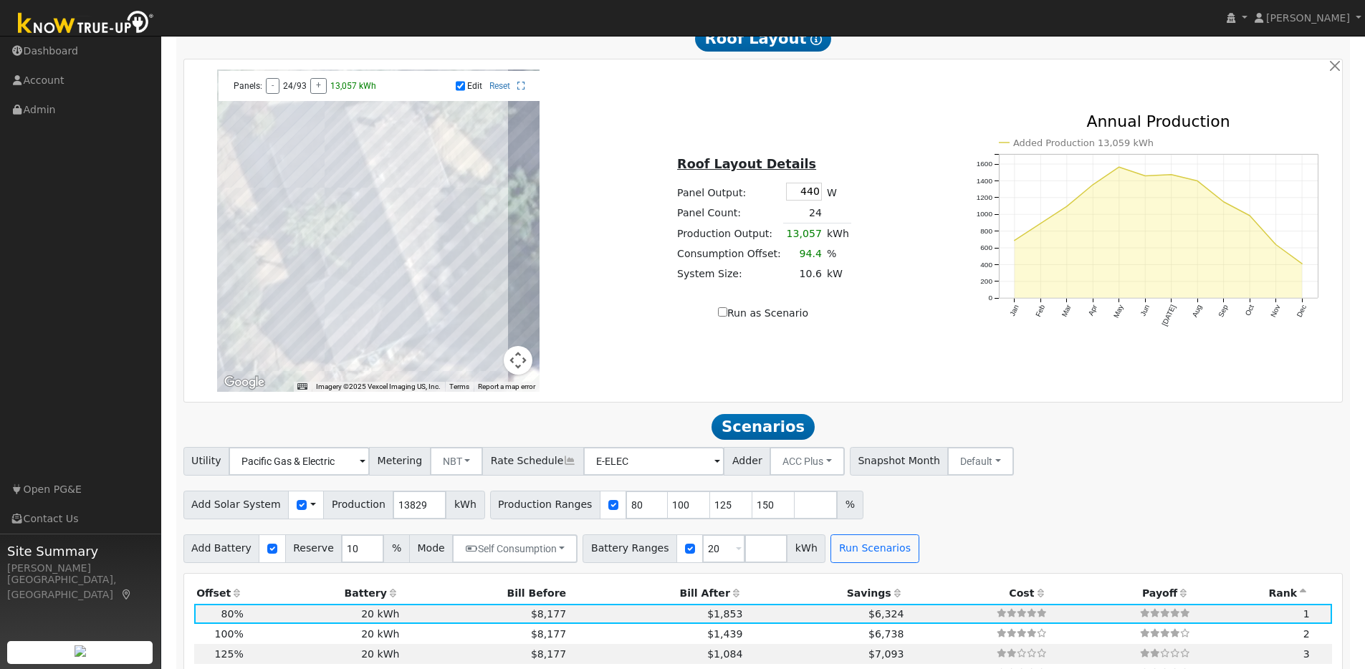
click at [436, 282] on div at bounding box center [378, 230] width 322 height 322
click at [446, 280] on div at bounding box center [378, 230] width 322 height 322
click at [440, 258] on div at bounding box center [378, 230] width 322 height 322
click at [428, 234] on div at bounding box center [378, 230] width 322 height 322
click at [421, 216] on div at bounding box center [378, 230] width 322 height 322
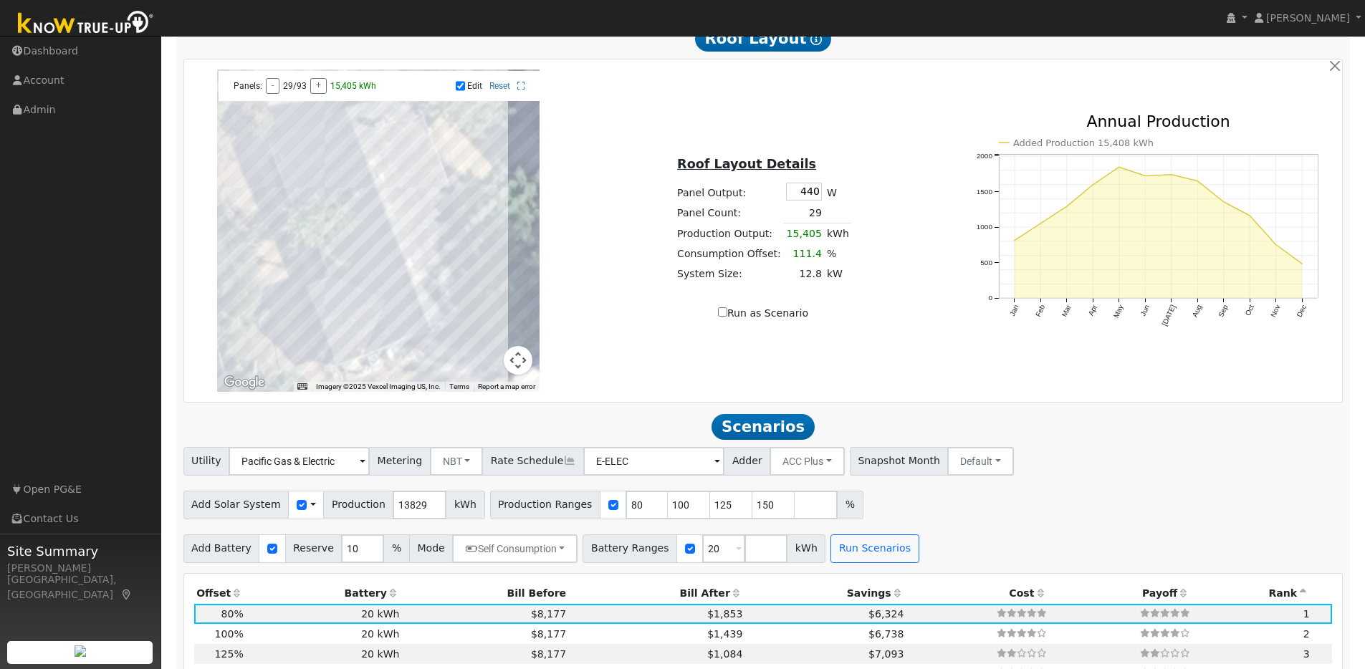
click at [408, 191] on div at bounding box center [378, 230] width 322 height 322
click at [405, 165] on div at bounding box center [378, 230] width 322 height 322
click at [392, 148] on div at bounding box center [378, 230] width 322 height 322
click at [405, 145] on div at bounding box center [378, 230] width 322 height 322
click at [413, 166] on div at bounding box center [378, 230] width 322 height 322
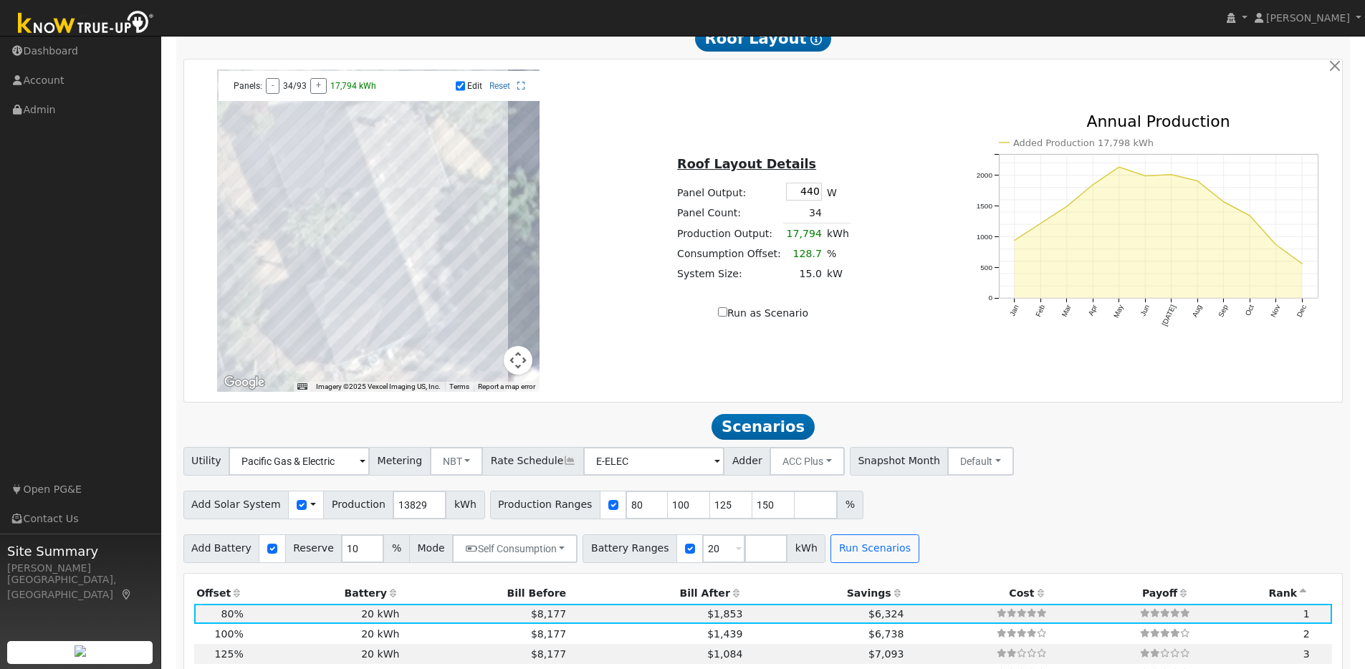
click at [420, 191] on div at bounding box center [378, 230] width 322 height 322
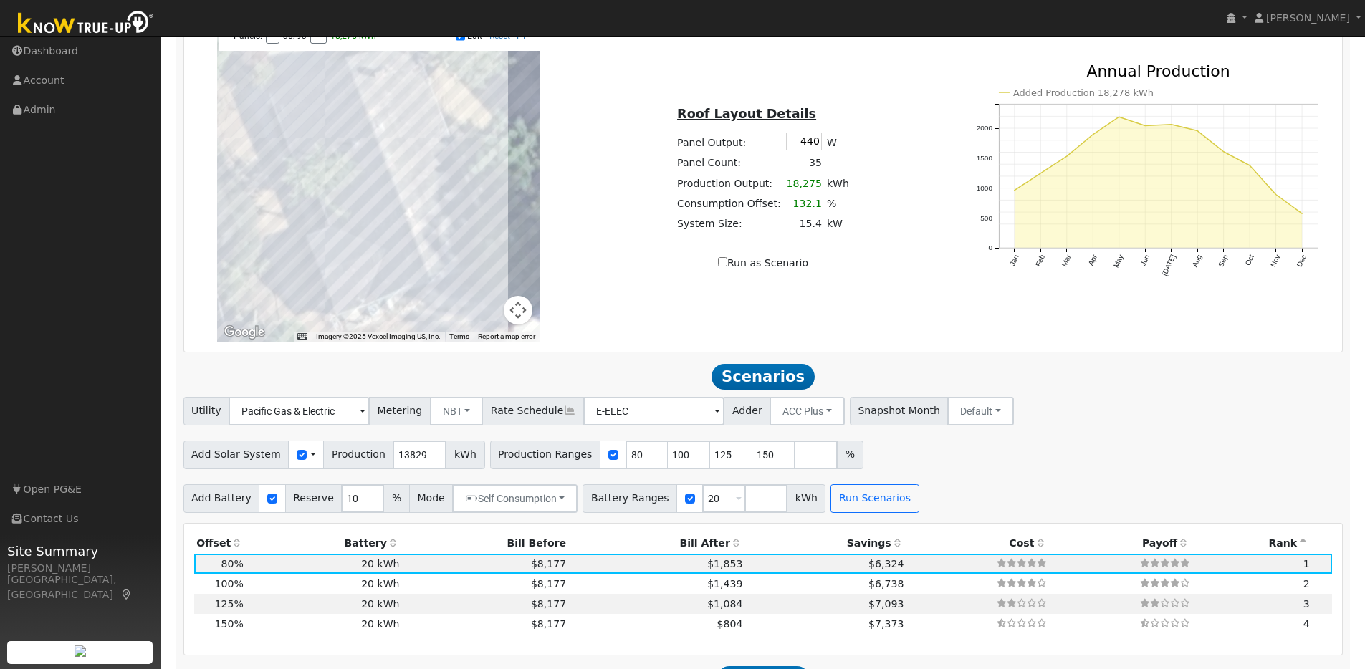
scroll to position [956, 0]
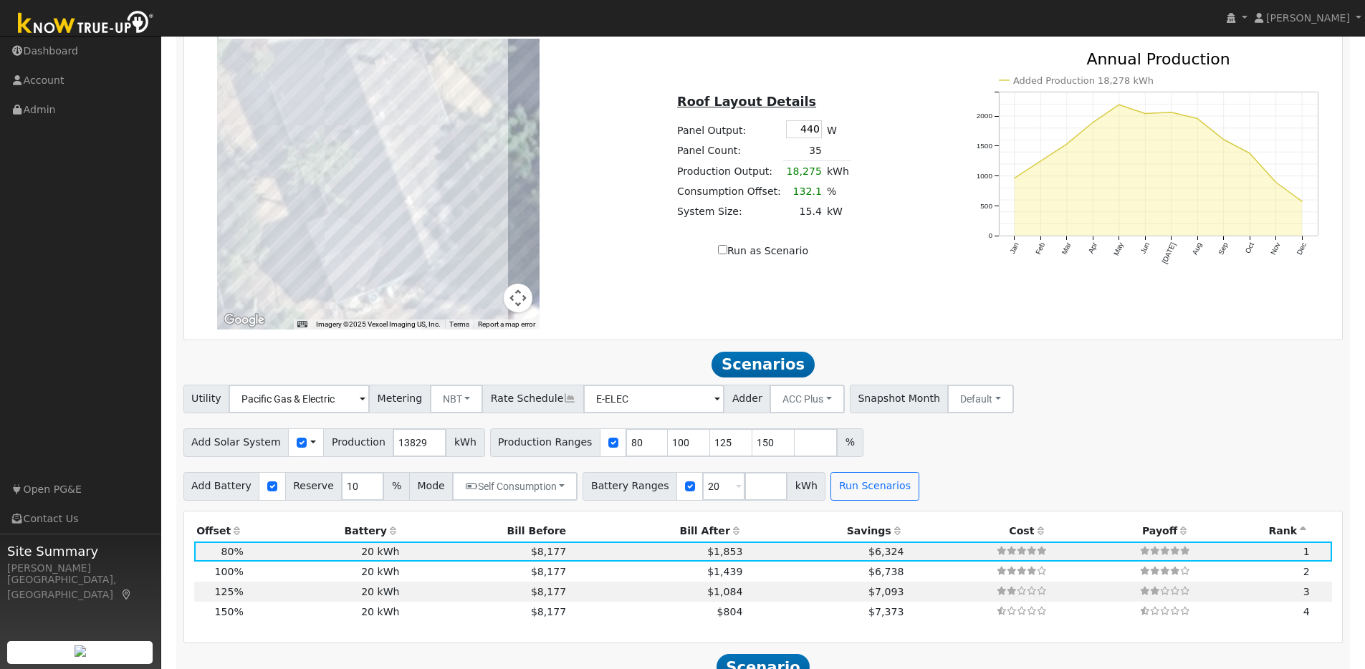
click at [420, 126] on div at bounding box center [378, 168] width 322 height 322
click at [418, 111] on div at bounding box center [378, 168] width 322 height 322
click at [408, 90] on div at bounding box center [378, 168] width 322 height 322
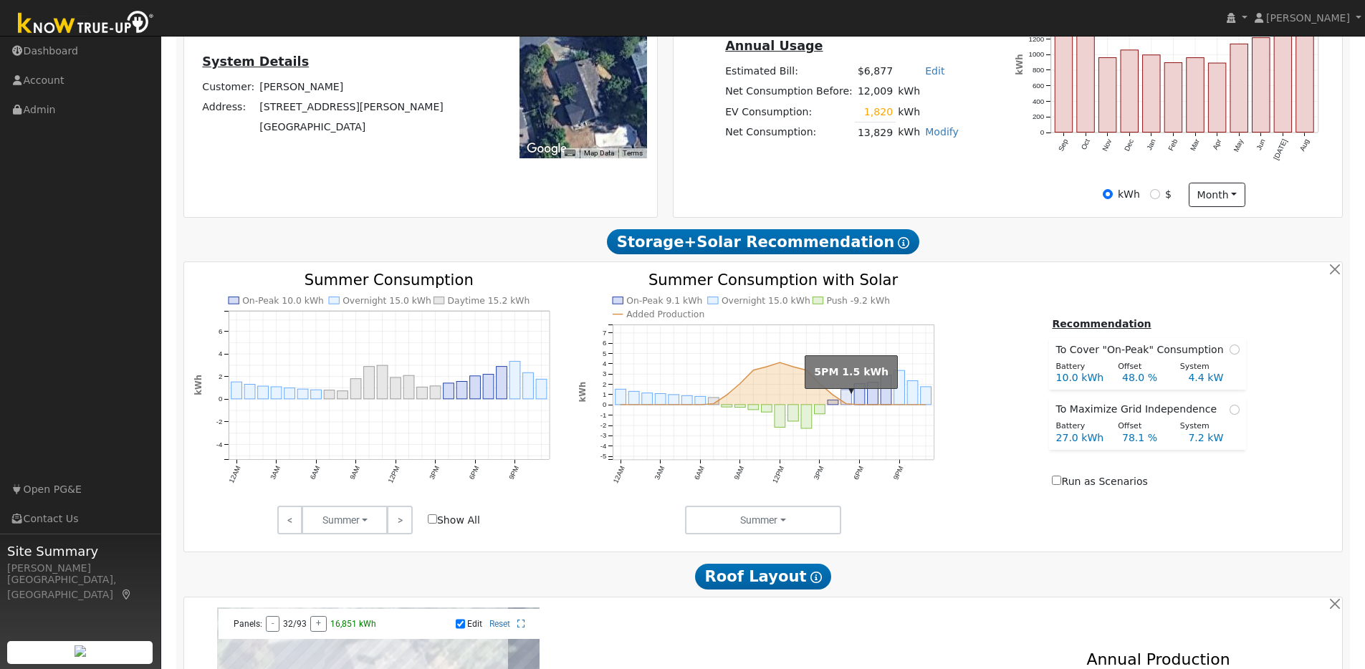
scroll to position [256, 0]
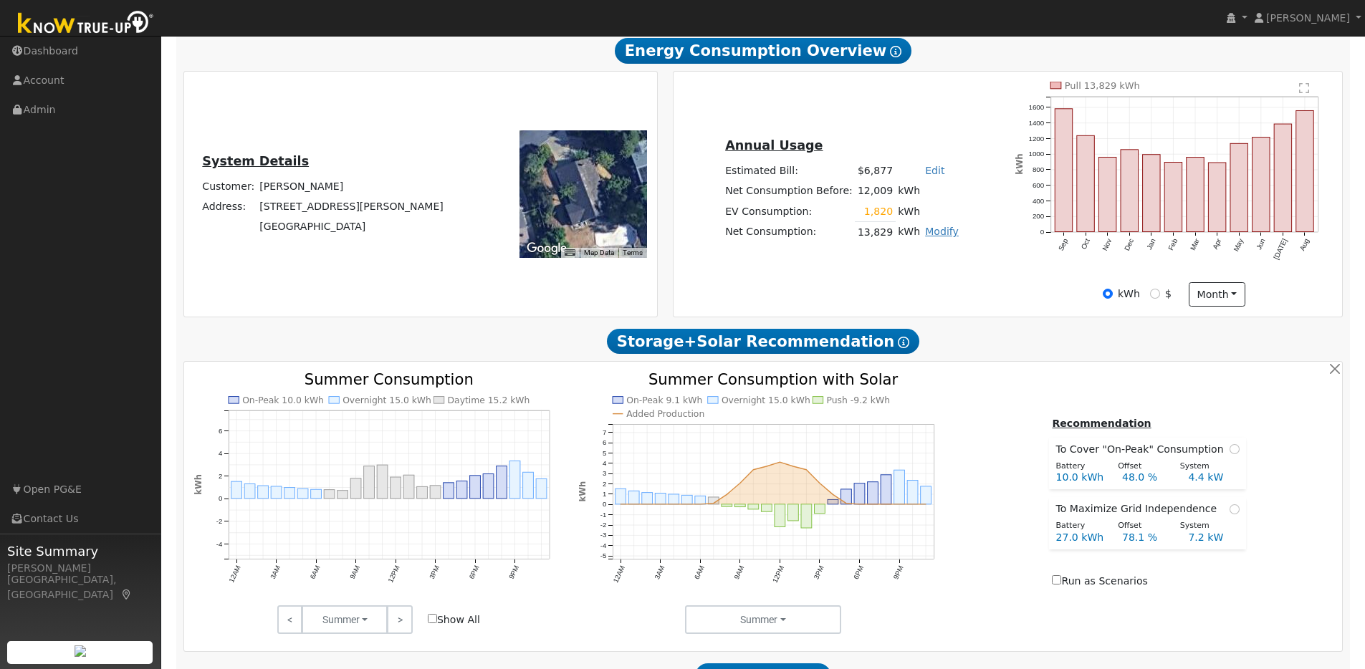
click at [927, 237] on link "Modify" at bounding box center [942, 231] width 34 height 11
click at [915, 293] on link "Edit Electric Vehicle" at bounding box center [890, 286] width 120 height 20
type input "150"
click at [946, 276] on button "Save" at bounding box center [952, 271] width 42 height 24
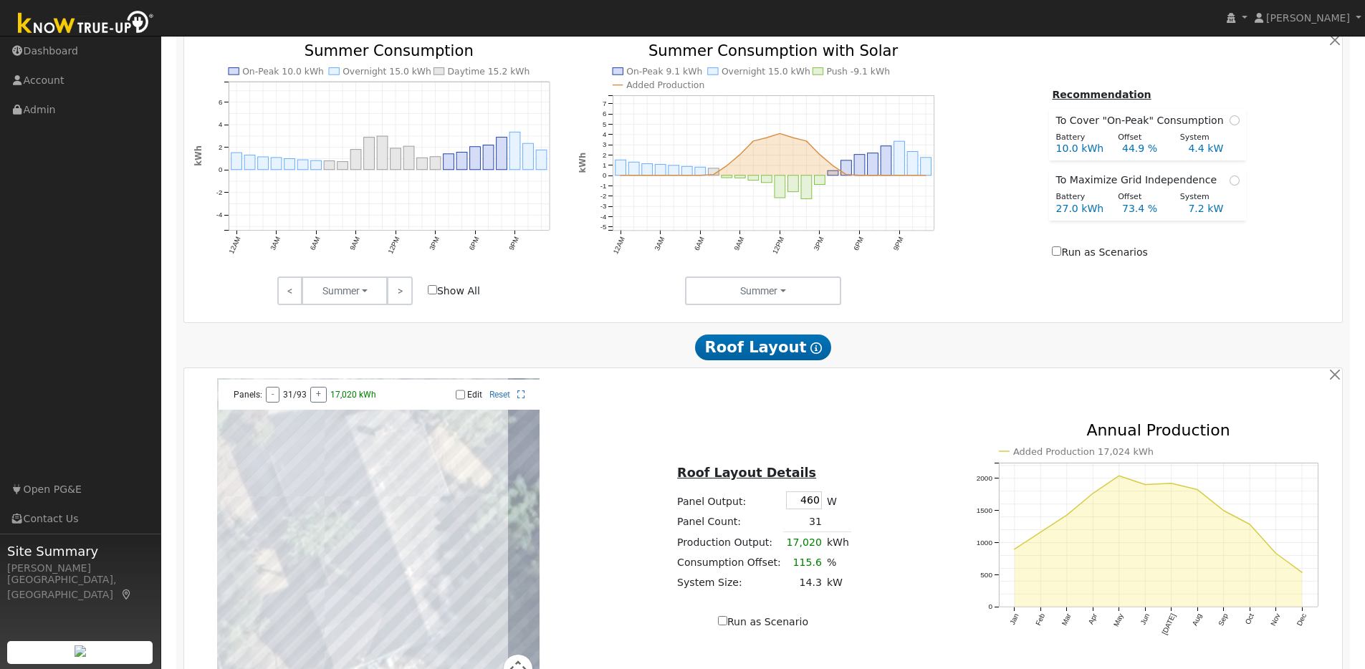
scroll to position [649, 0]
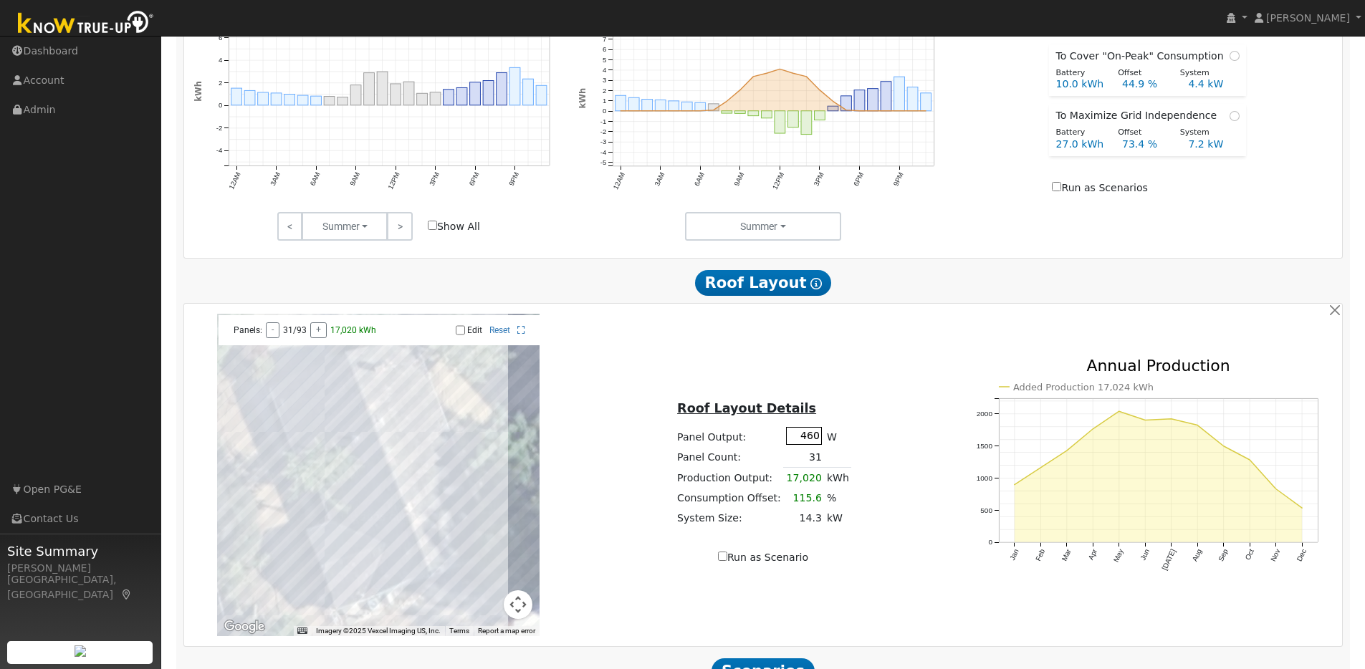
click at [809, 445] on input "460" at bounding box center [804, 436] width 36 height 18
type input "440"
click at [900, 373] on div "← Move left → Move right ↑ Move up ↓ Move down + Zoom in - Zoom out Home Jump l…" at bounding box center [762, 475] width 1153 height 322
click at [460, 332] on input "Edit" at bounding box center [460, 330] width 9 height 10
checkbox input "true"
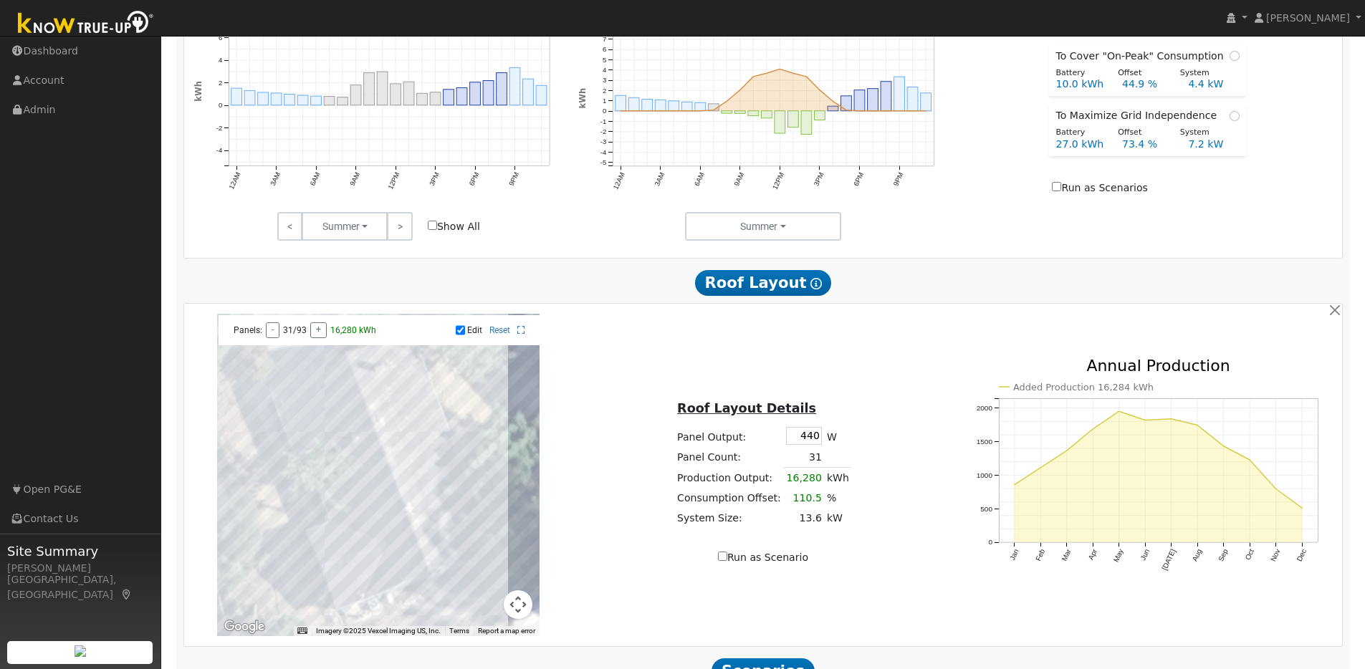
click at [404, 390] on div at bounding box center [378, 475] width 322 height 322
click at [415, 408] on div at bounding box center [378, 475] width 322 height 322
click at [422, 432] on div at bounding box center [378, 475] width 322 height 322
click at [429, 451] on div at bounding box center [378, 475] width 322 height 322
click at [928, 393] on div "Roof Layout Details Panel Output: 440 W Panel Count: 35 Production Output: 18,1…" at bounding box center [763, 475] width 385 height 181
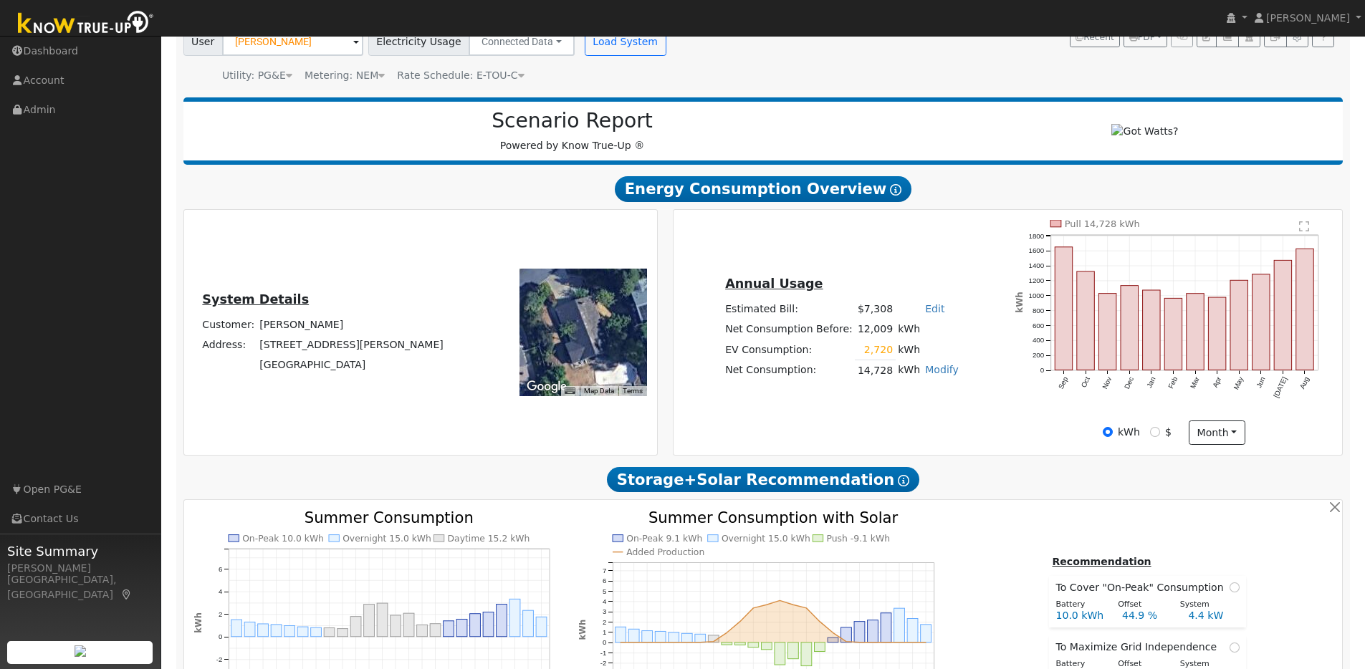
scroll to position [82, 0]
